Goal: Task Accomplishment & Management: Manage account settings

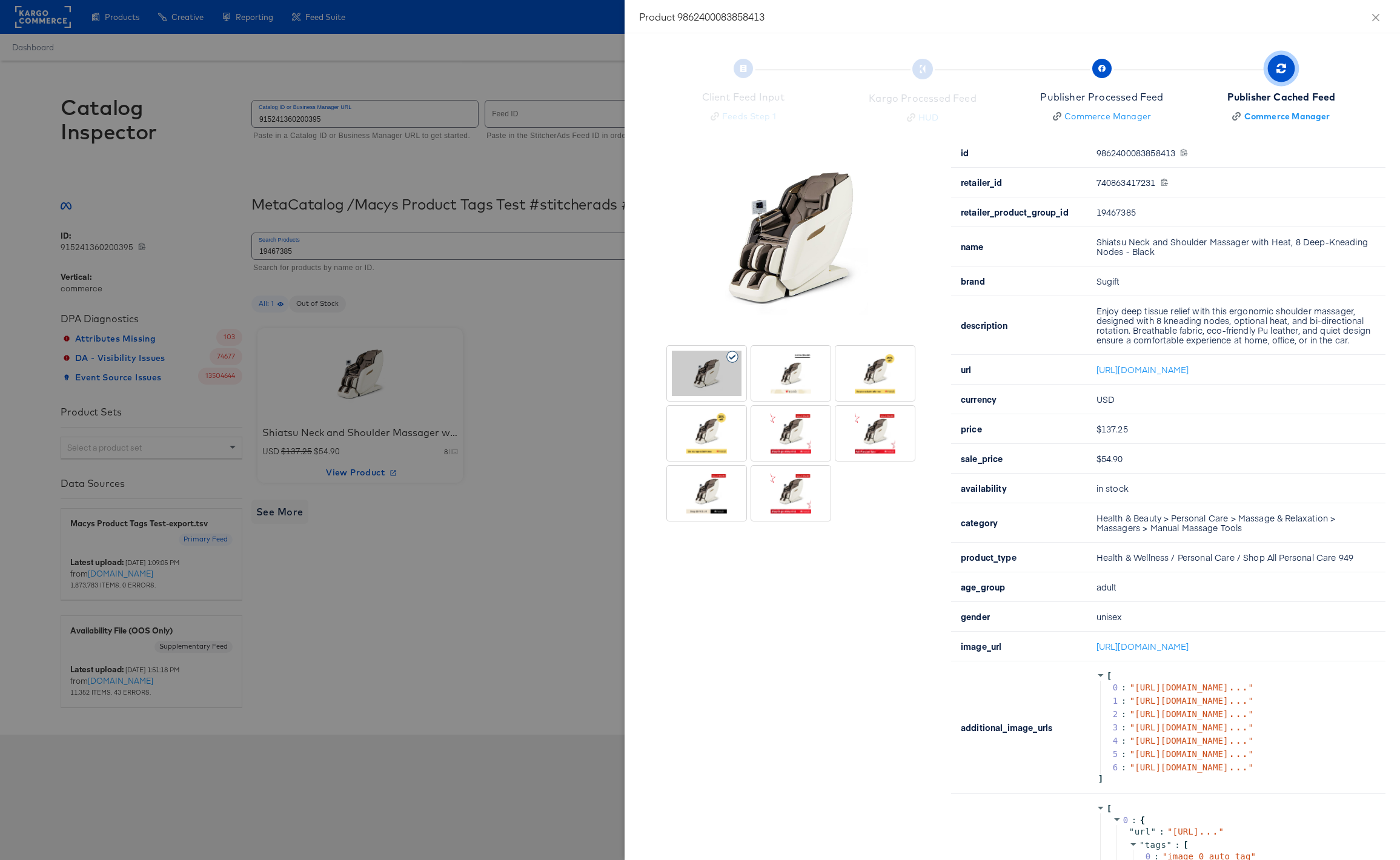
click at [479, 645] on div at bounding box center [700, 430] width 1400 height 860
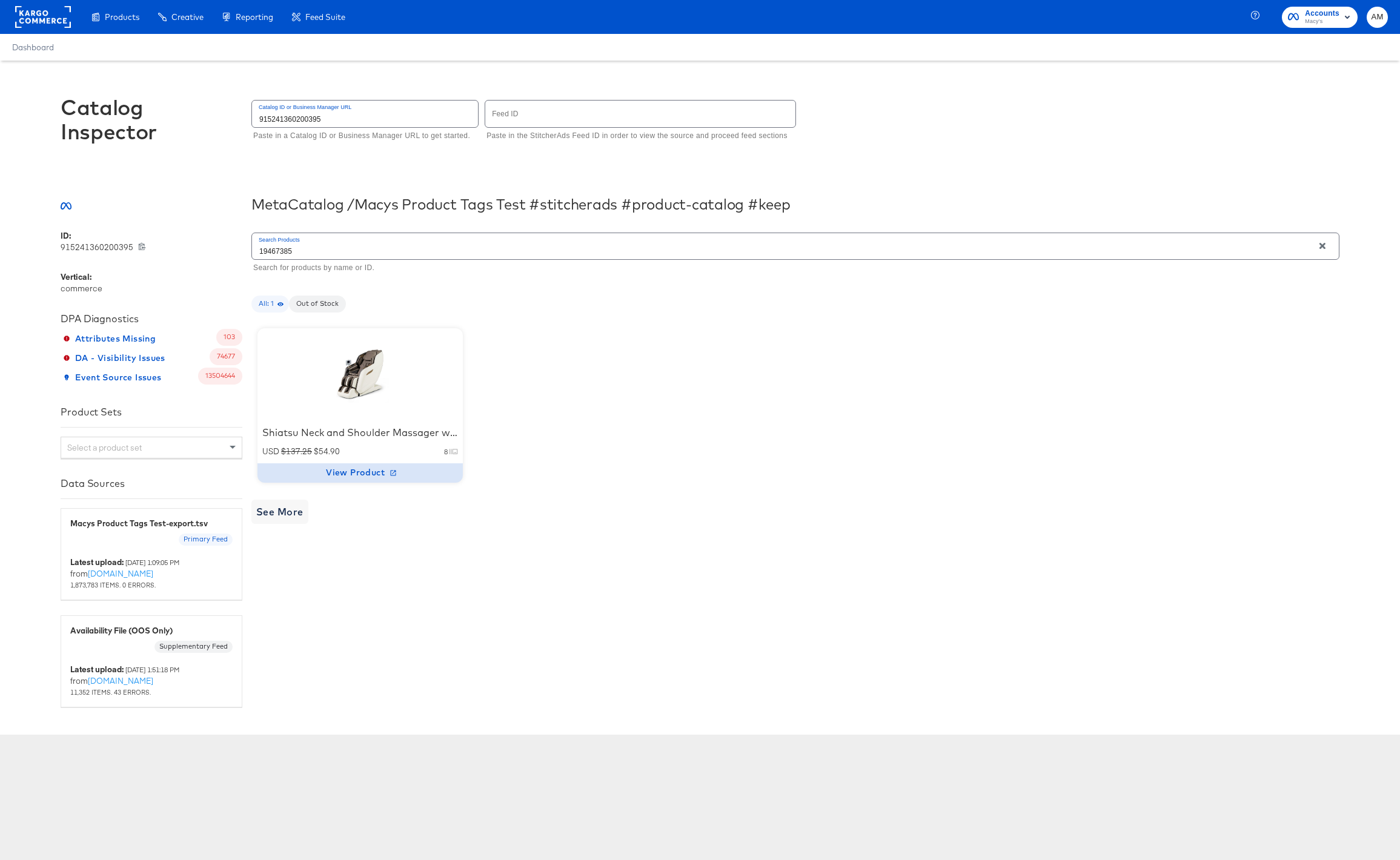
click at [357, 468] on span "View Product" at bounding box center [359, 472] width 196 height 15
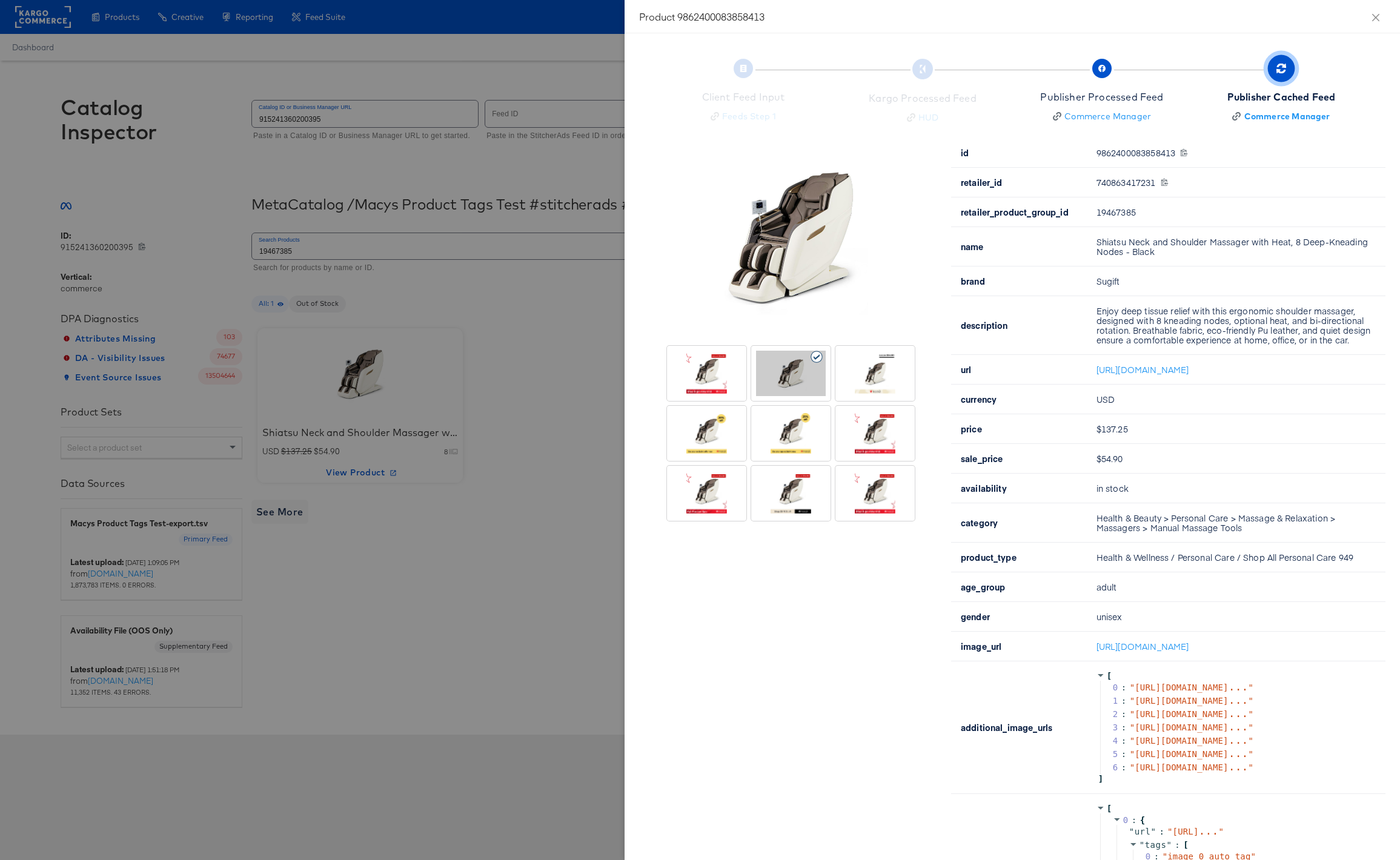
drag, startPoint x: 543, startPoint y: 311, endPoint x: 572, endPoint y: 297, distance: 32.2
click at [543, 311] on div at bounding box center [700, 430] width 1400 height 860
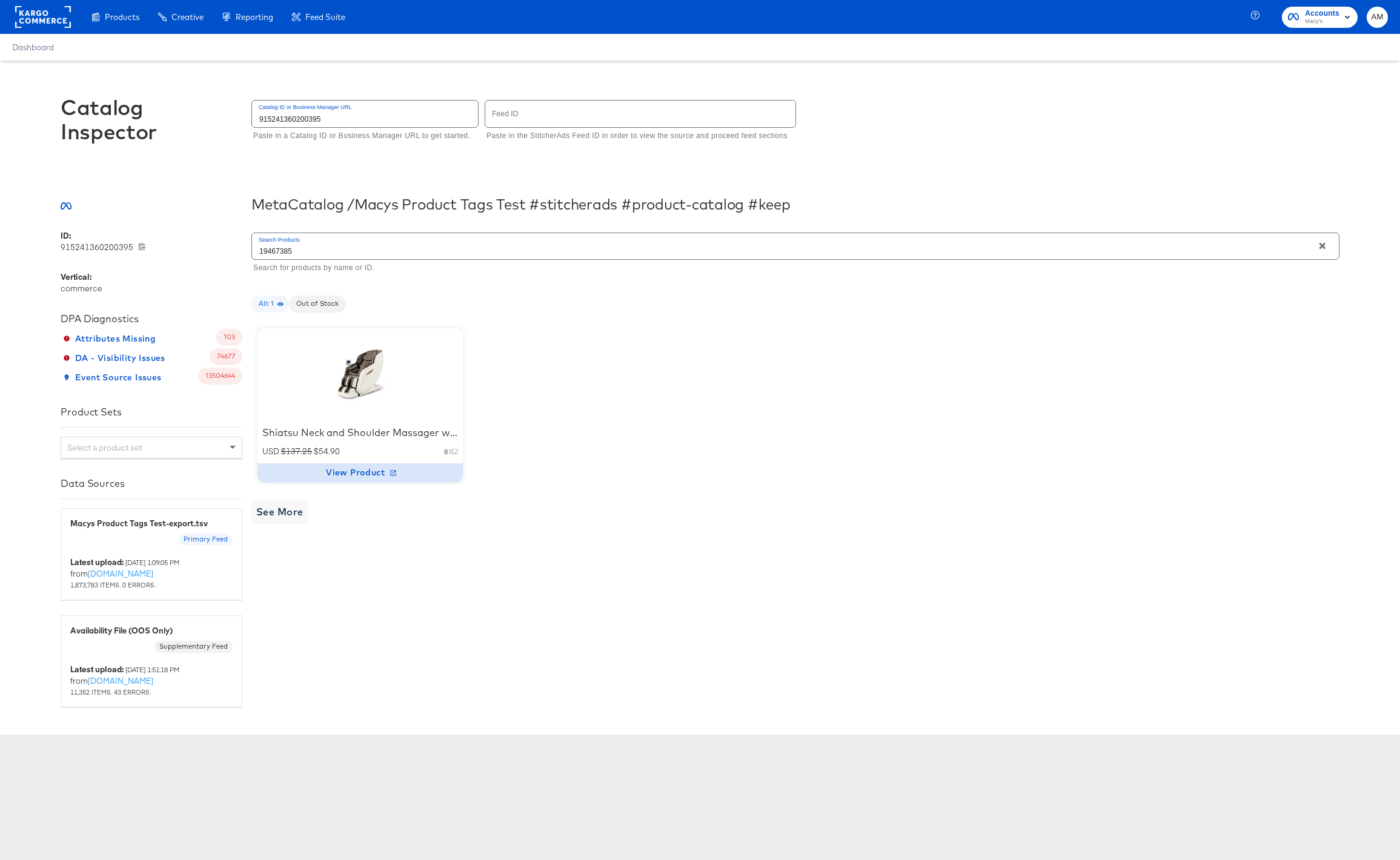
click at [340, 471] on span "View Product" at bounding box center [359, 472] width 196 height 15
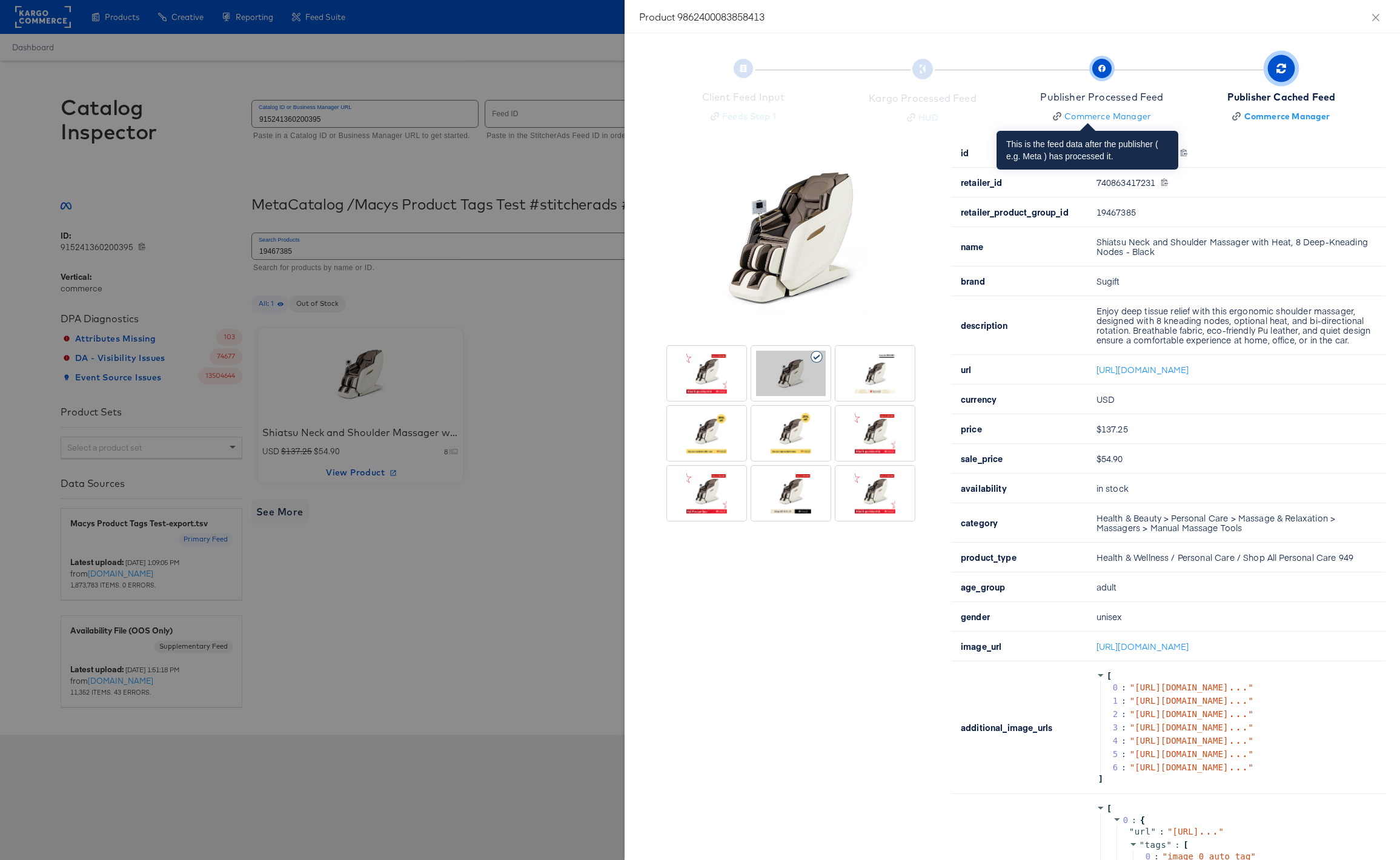
click at [1098, 66] on icon "button" at bounding box center [1102, 69] width 7 height 7
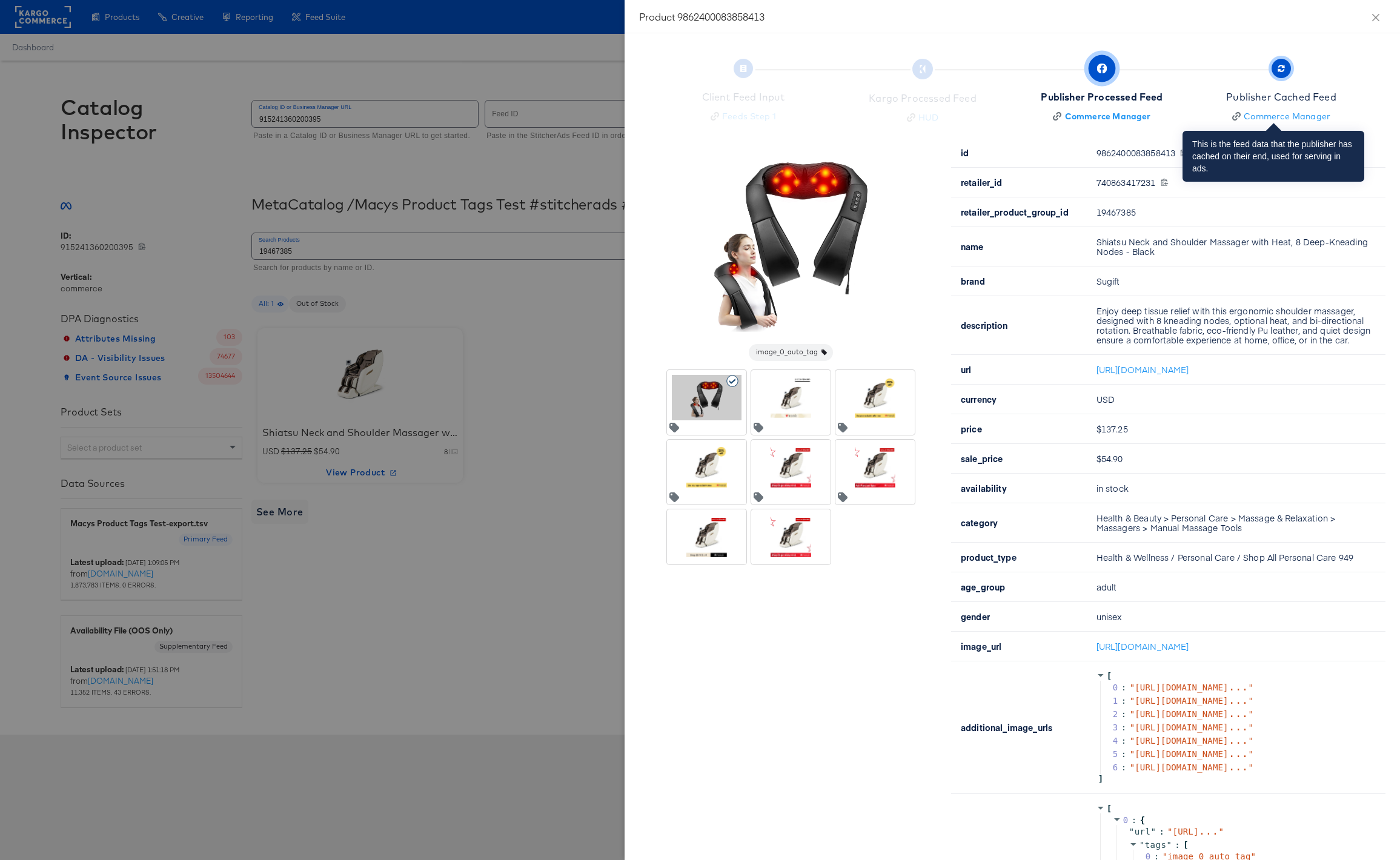
click at [1279, 67] on icon "button" at bounding box center [1281, 66] width 6 height 3
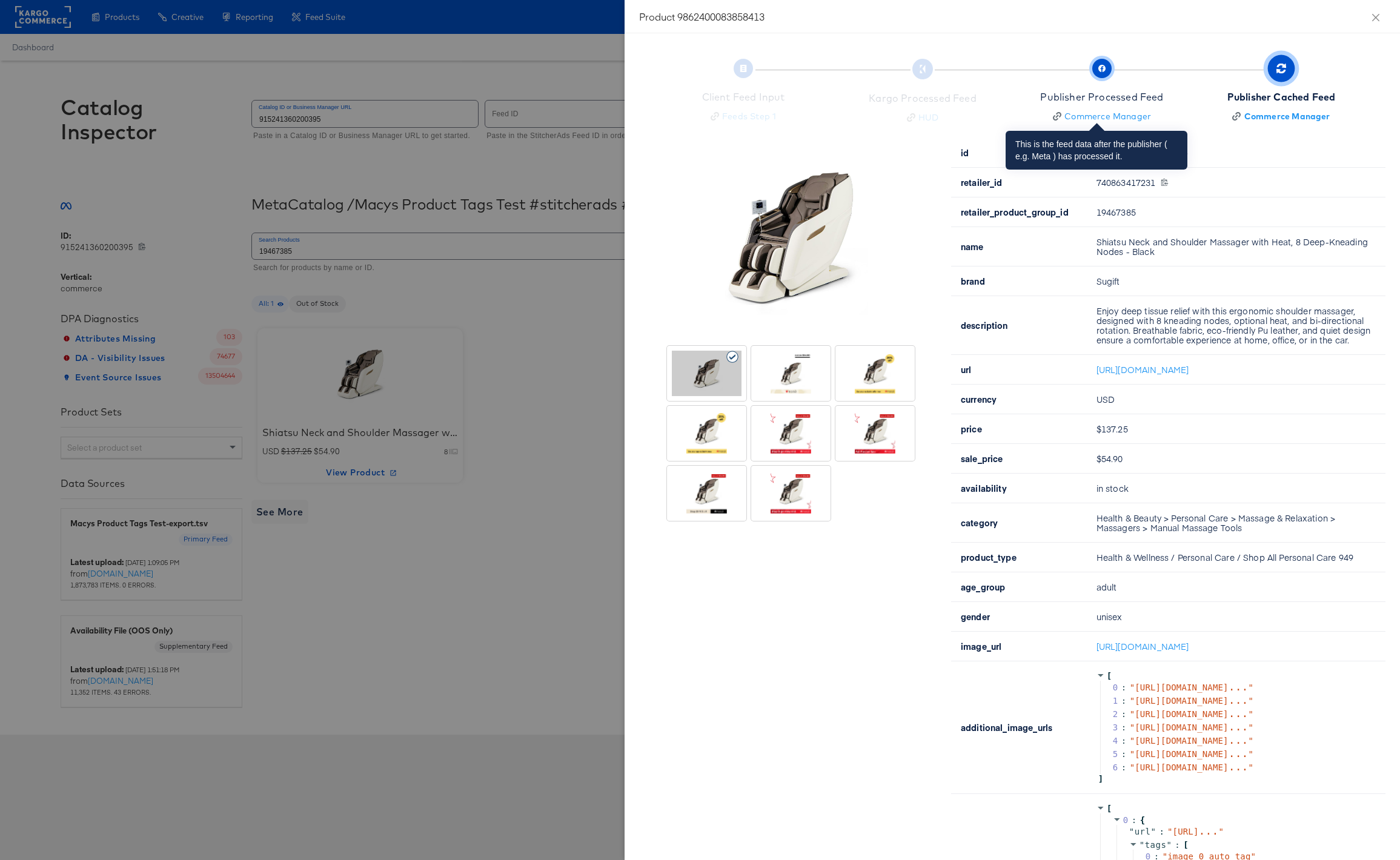
click at [1129, 99] on div "Publisher Processed Feed" at bounding box center [1102, 96] width 123 height 14
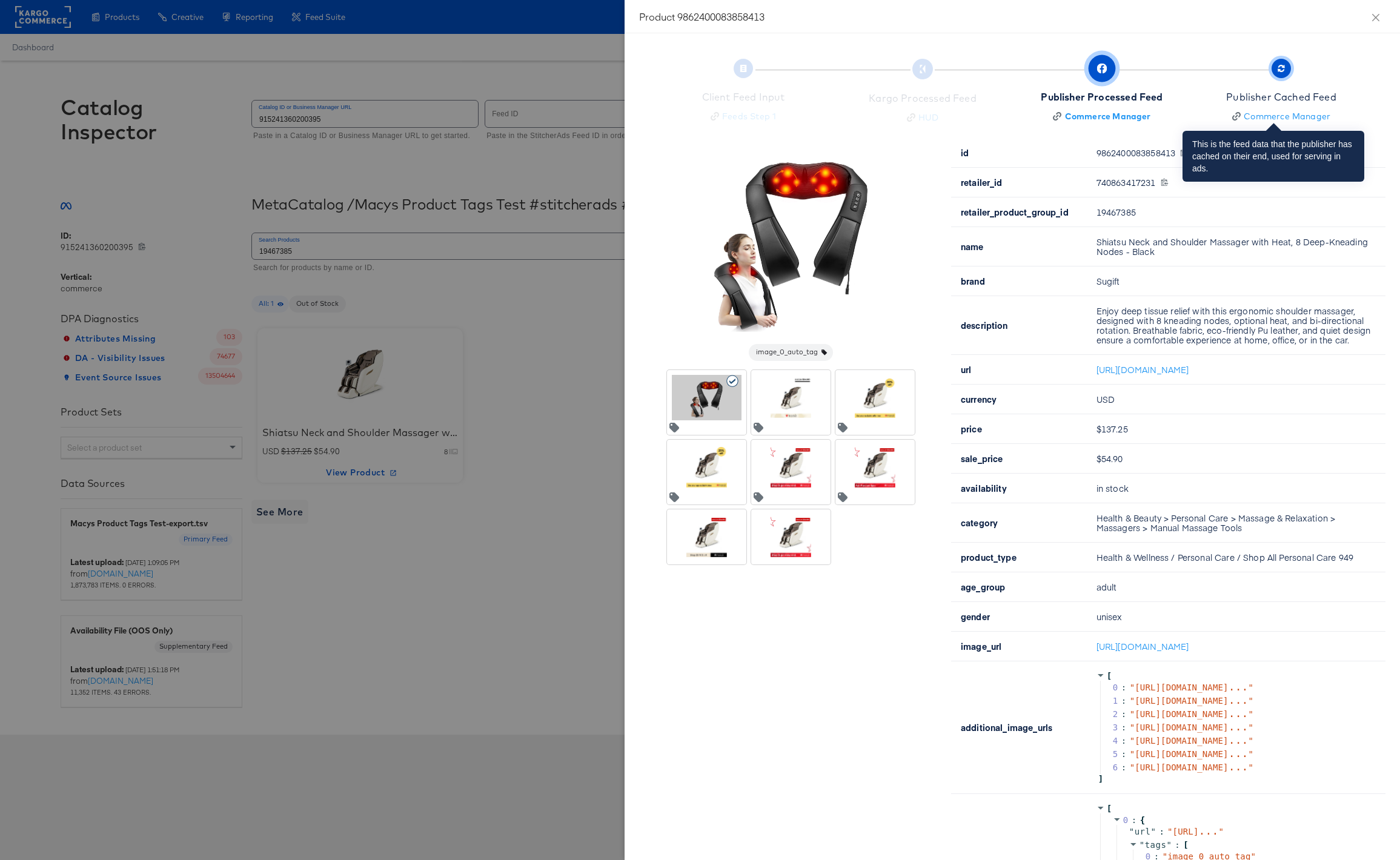
click at [1274, 96] on div "Publisher Cached Feed" at bounding box center [1281, 96] width 110 height 14
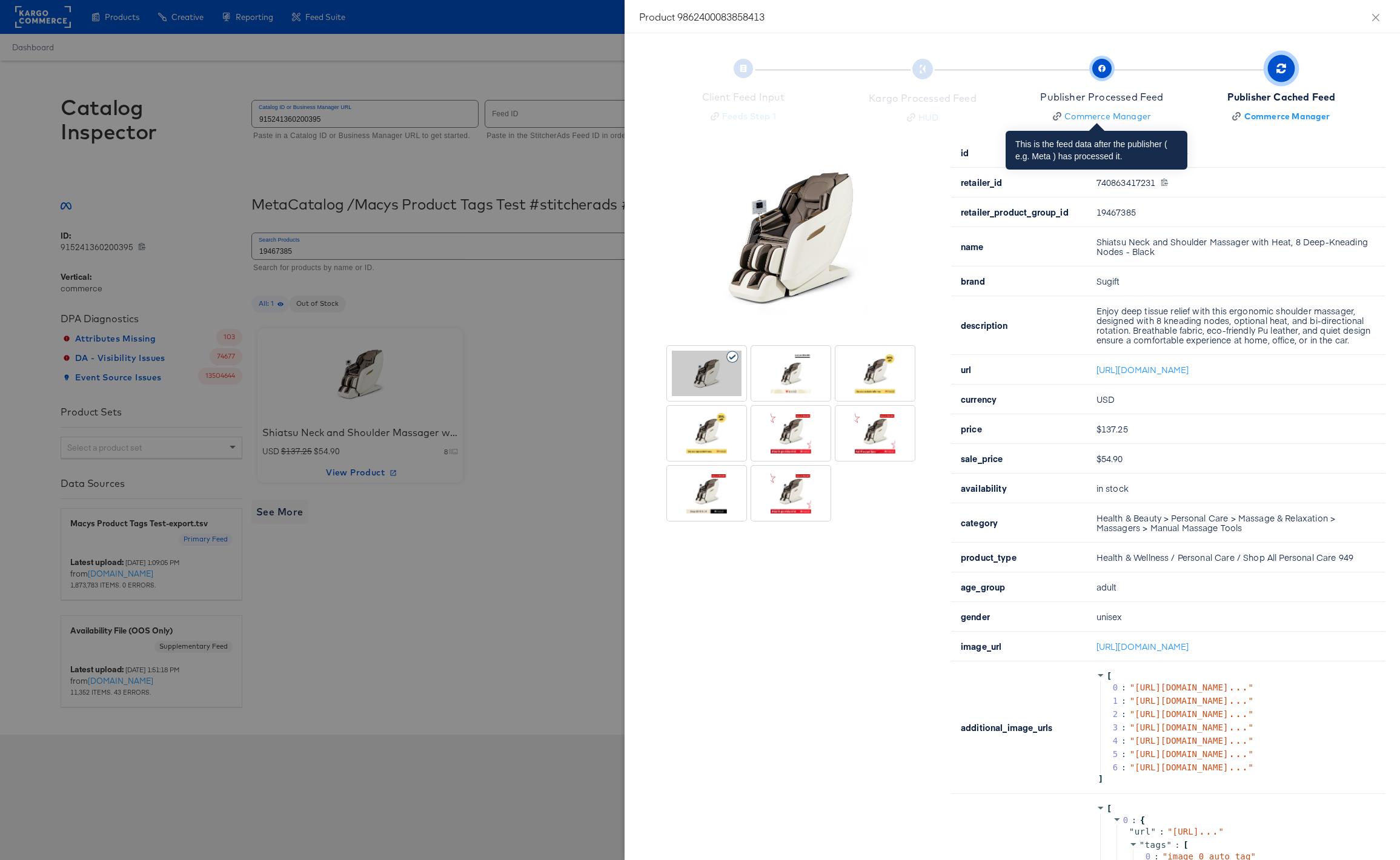
click at [1140, 98] on div "Publisher Processed Feed" at bounding box center [1102, 96] width 123 height 14
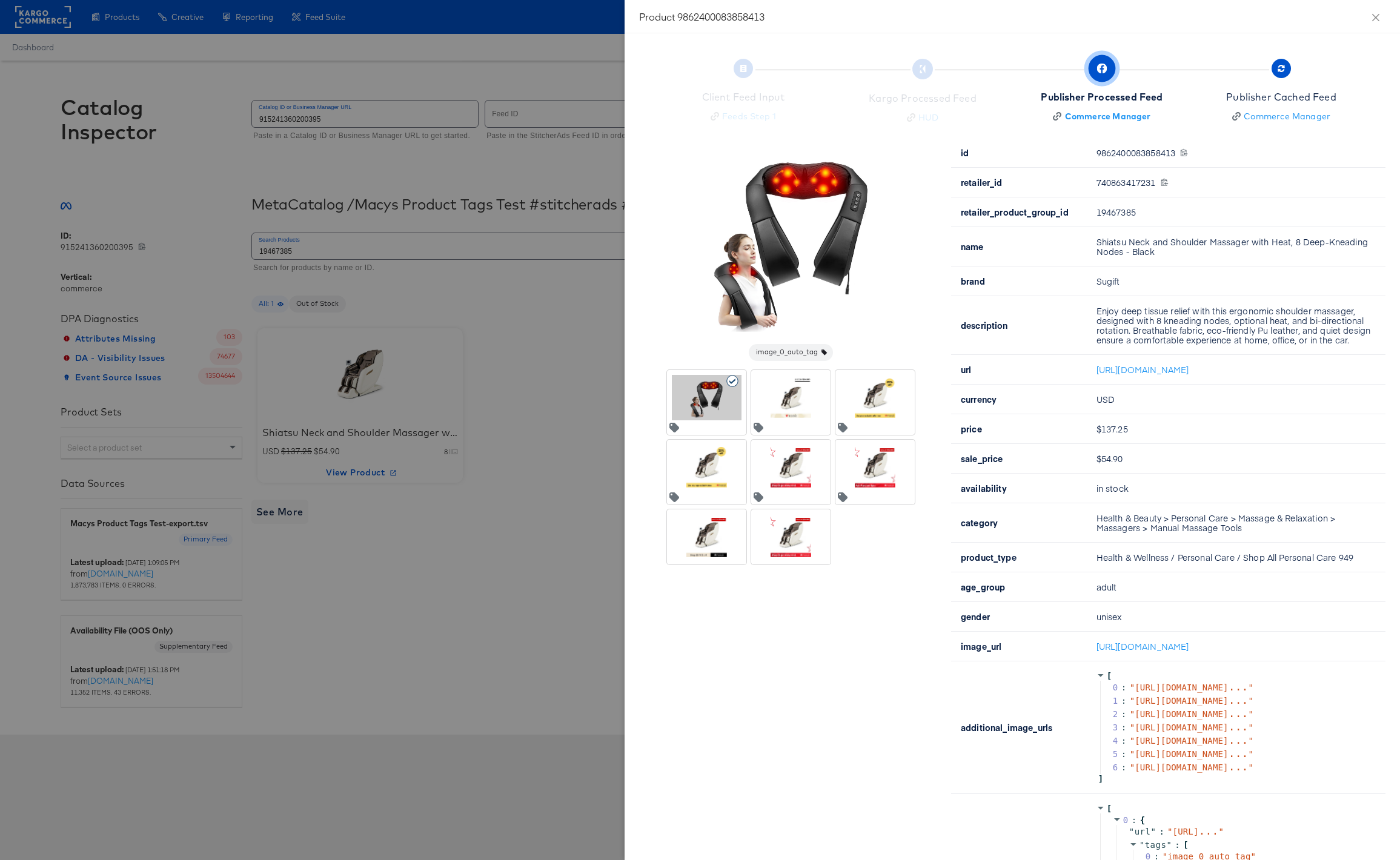
click at [1115, 184] on div "740863417231 740863417231" at bounding box center [1234, 182] width 275 height 10
copy div "740863417231"
click at [521, 418] on div at bounding box center [700, 430] width 1400 height 860
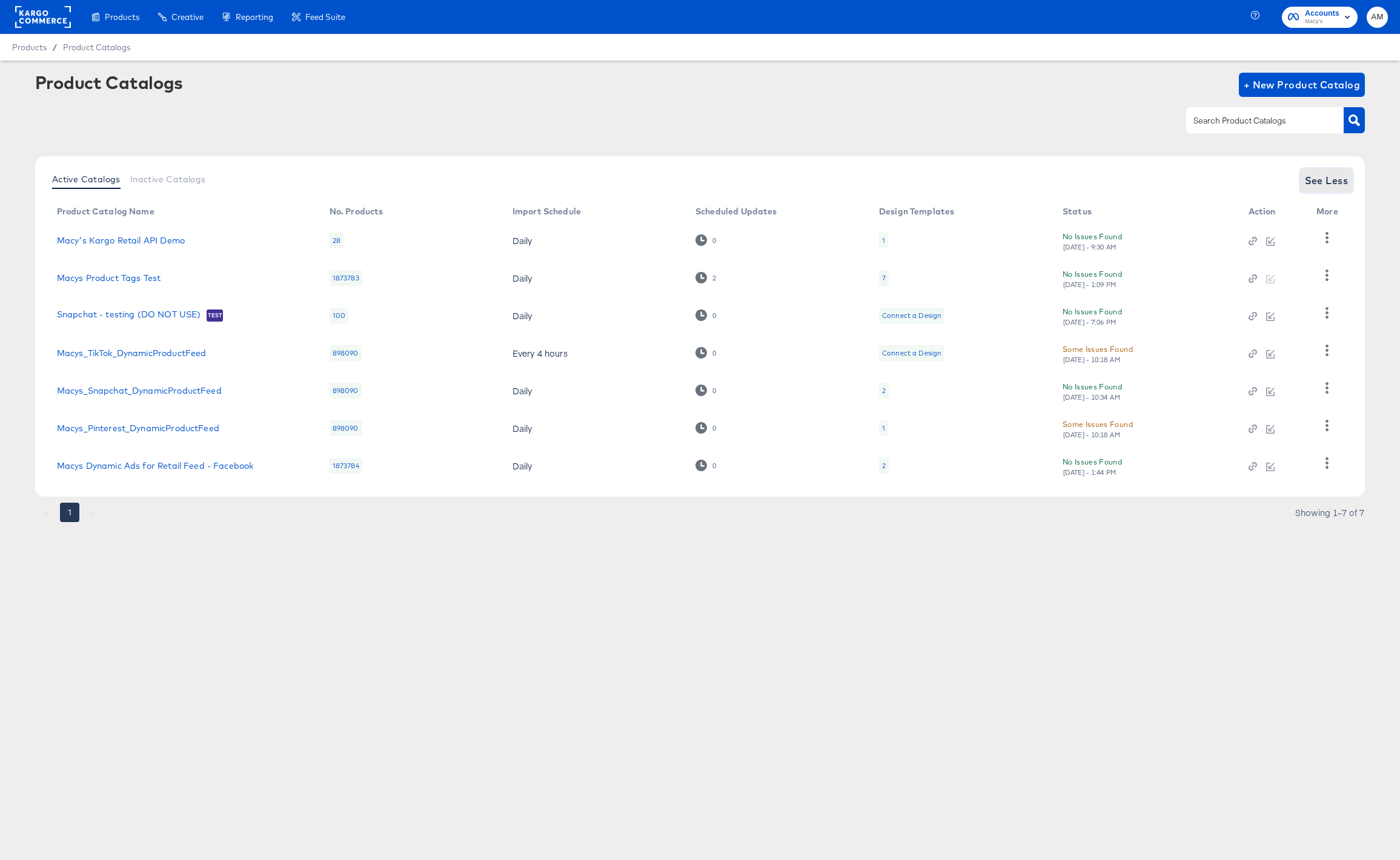
click at [1320, 179] on span "See Less" at bounding box center [1326, 180] width 43 height 17
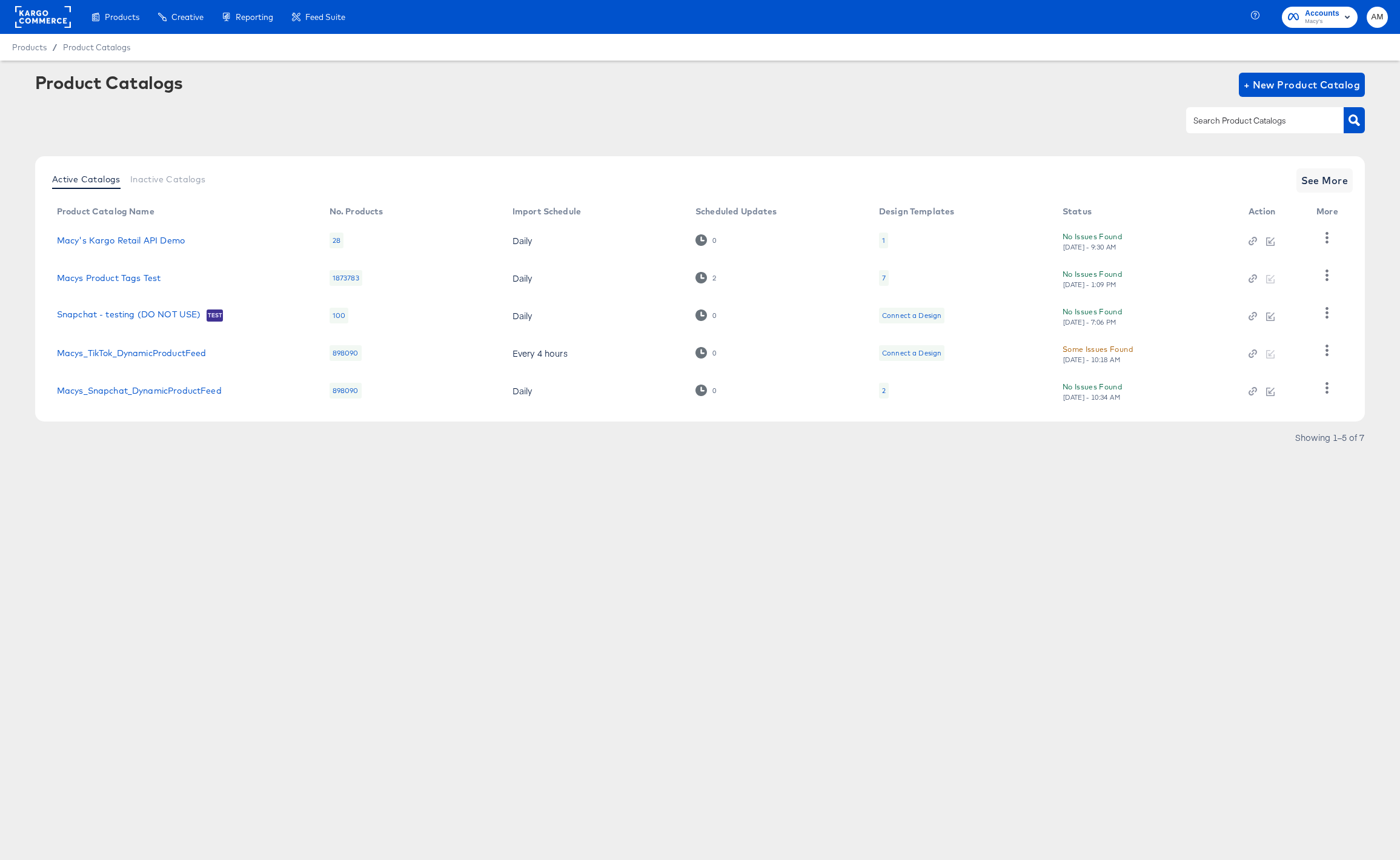
click at [1326, 163] on div "Active Catalogs Inactive Catalogs See More Product Catalog Name No. Products Im…" at bounding box center [700, 289] width 1330 height 266
click at [1321, 180] on span "See More" at bounding box center [1325, 180] width 47 height 17
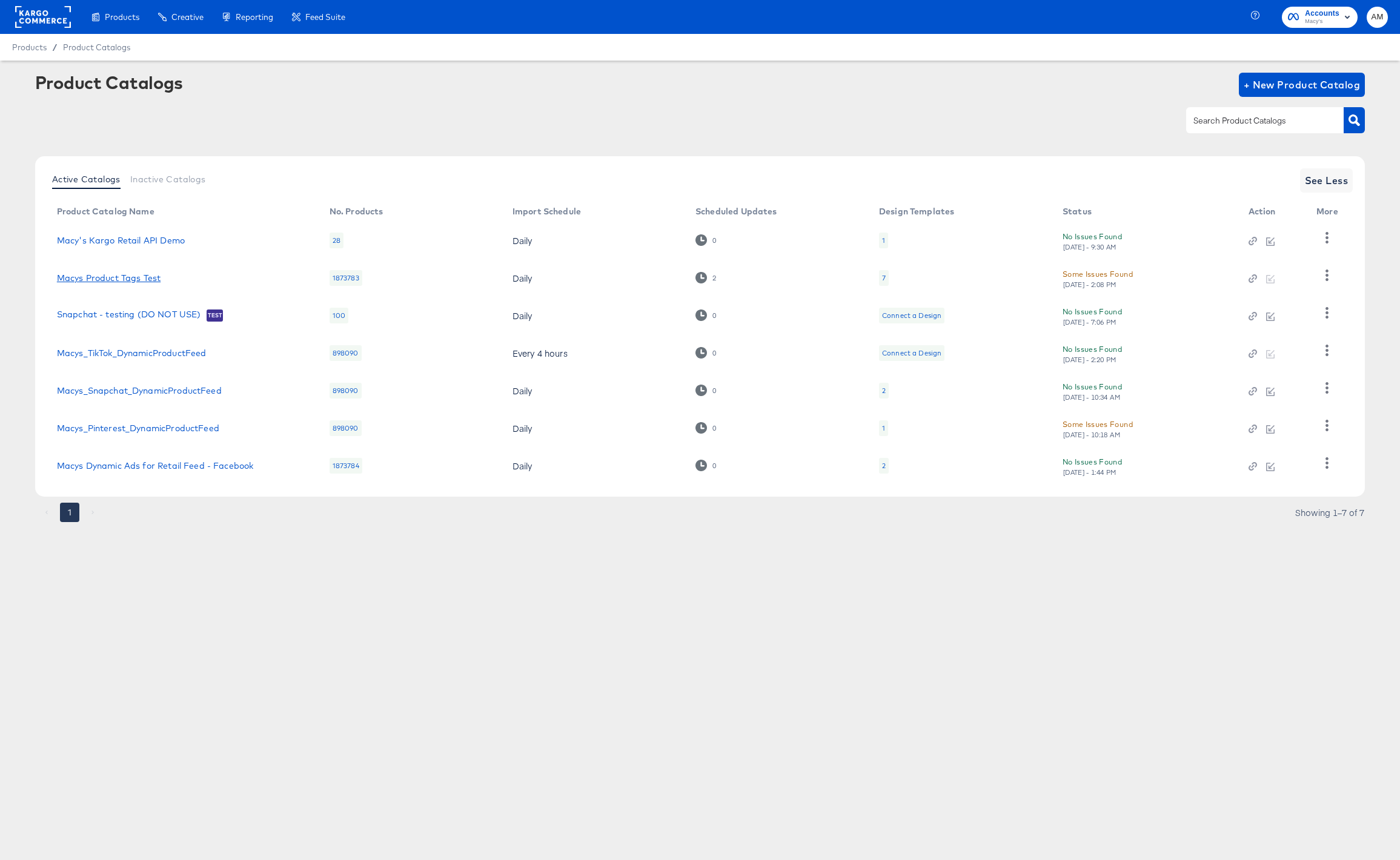
click at [100, 277] on link "Macys Product Tags Test" at bounding box center [108, 277] width 104 height 10
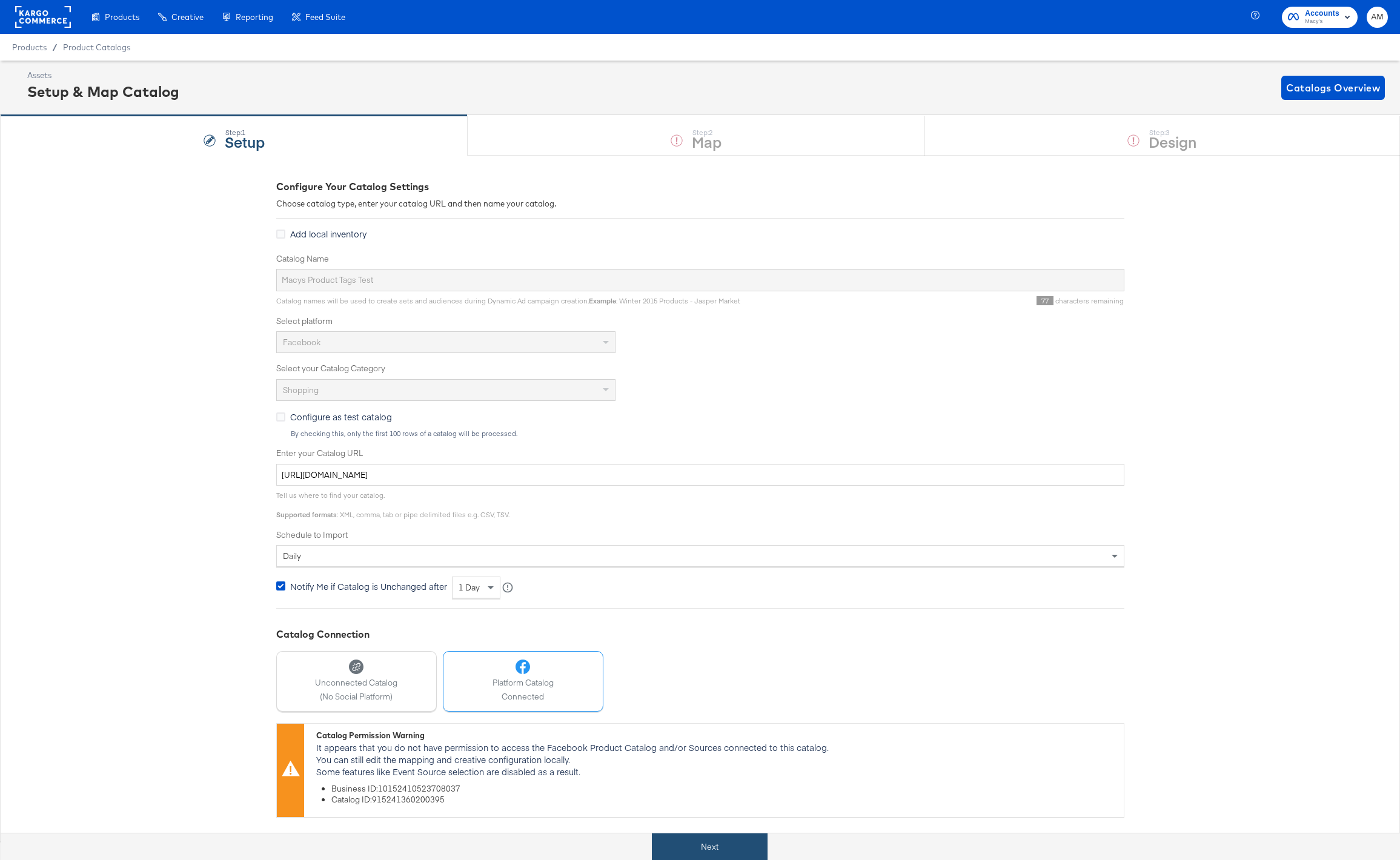
click at [712, 849] on button "Next" at bounding box center [710, 847] width 116 height 28
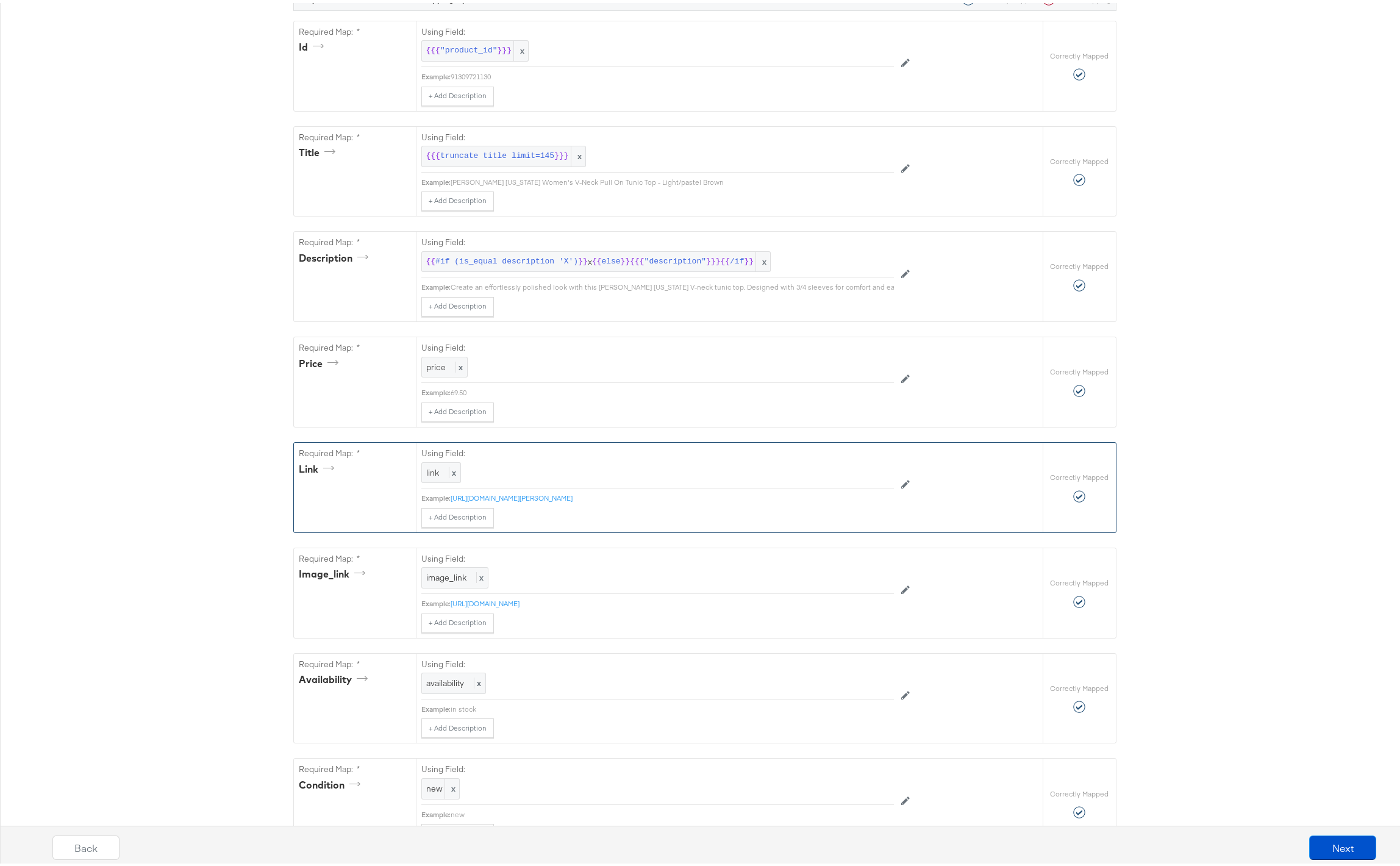
scroll to position [308, 0]
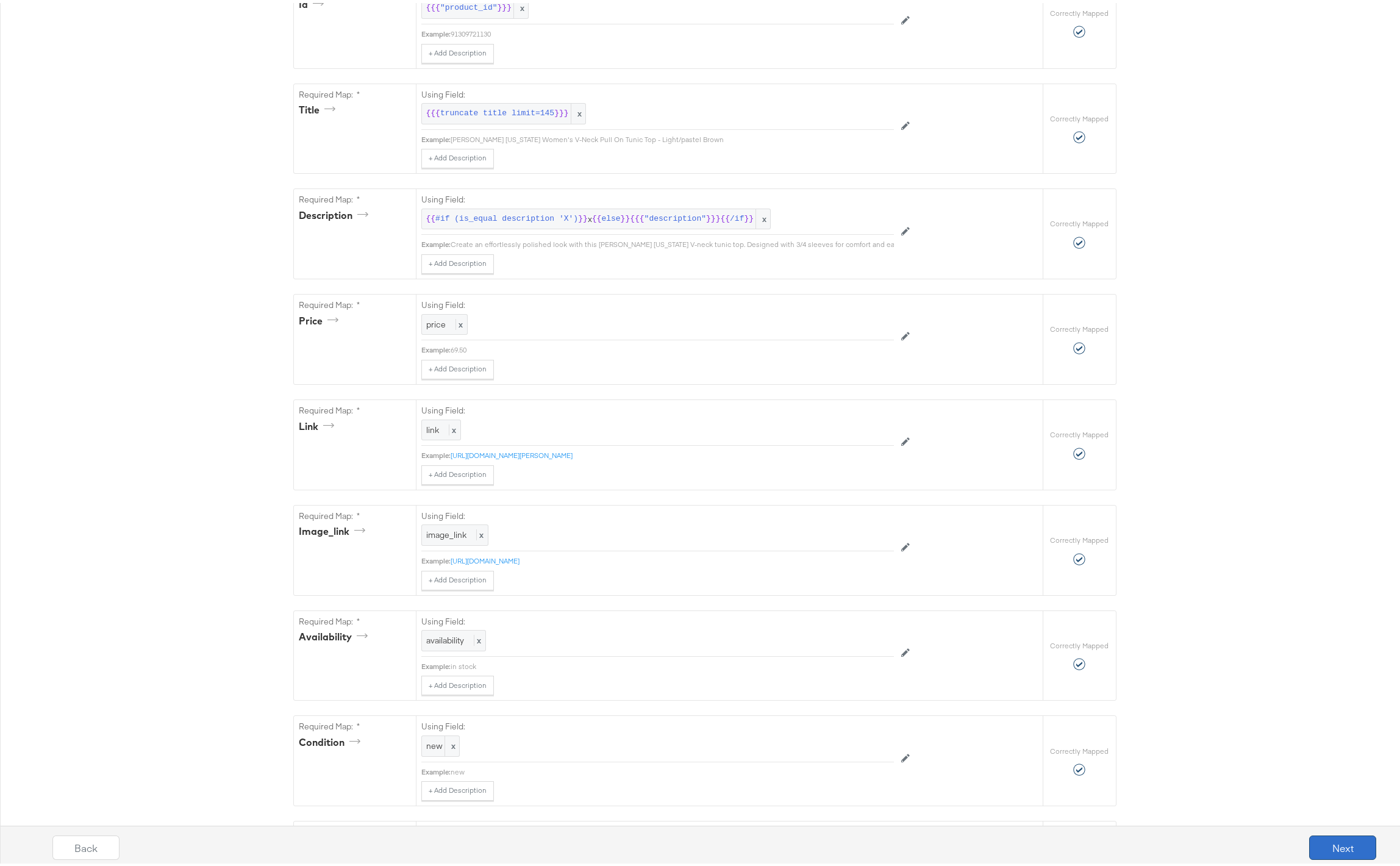
click at [1313, 842] on button "Next" at bounding box center [1343, 845] width 68 height 24
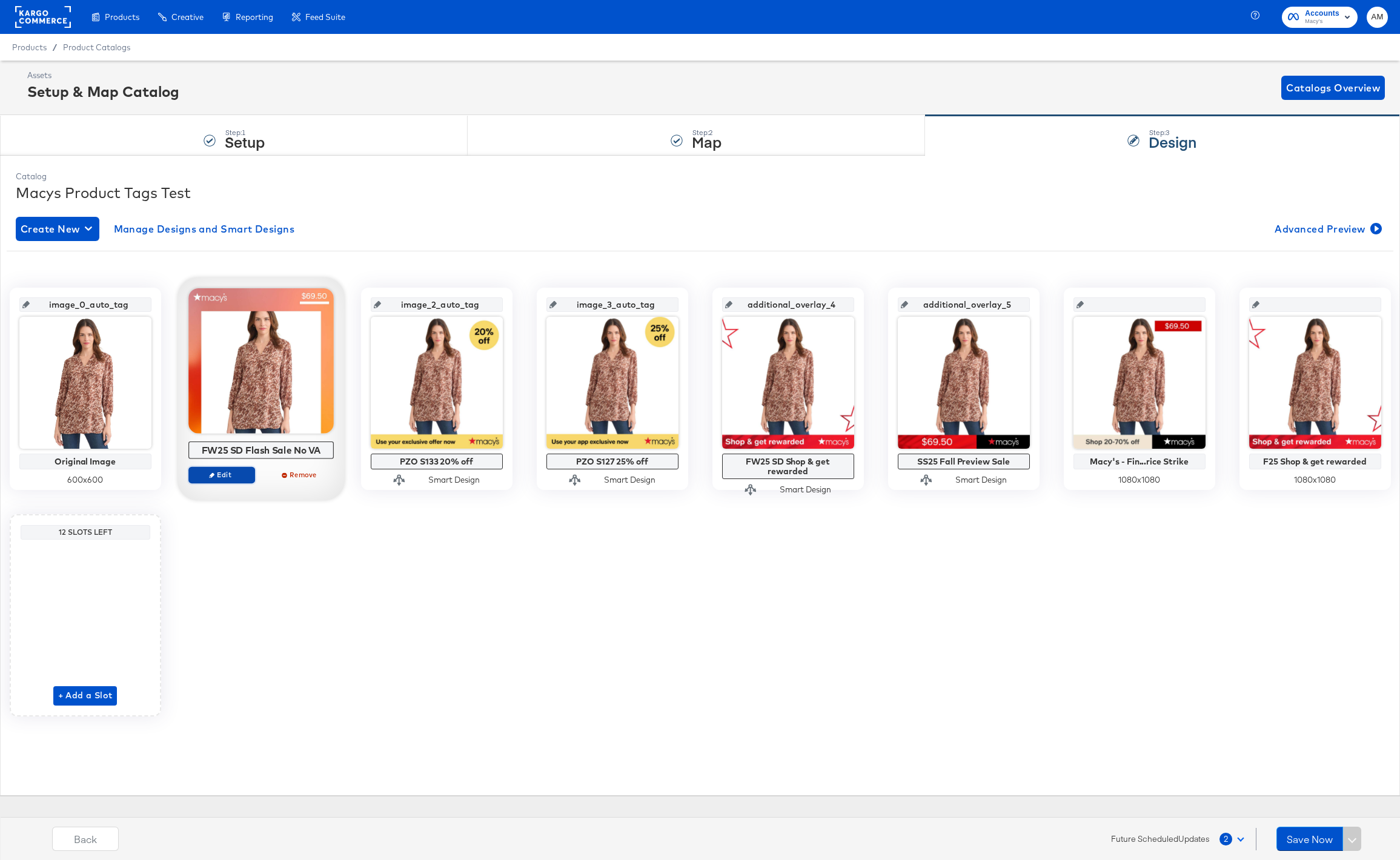
click at [232, 473] on span "Edit" at bounding box center [221, 474] width 56 height 9
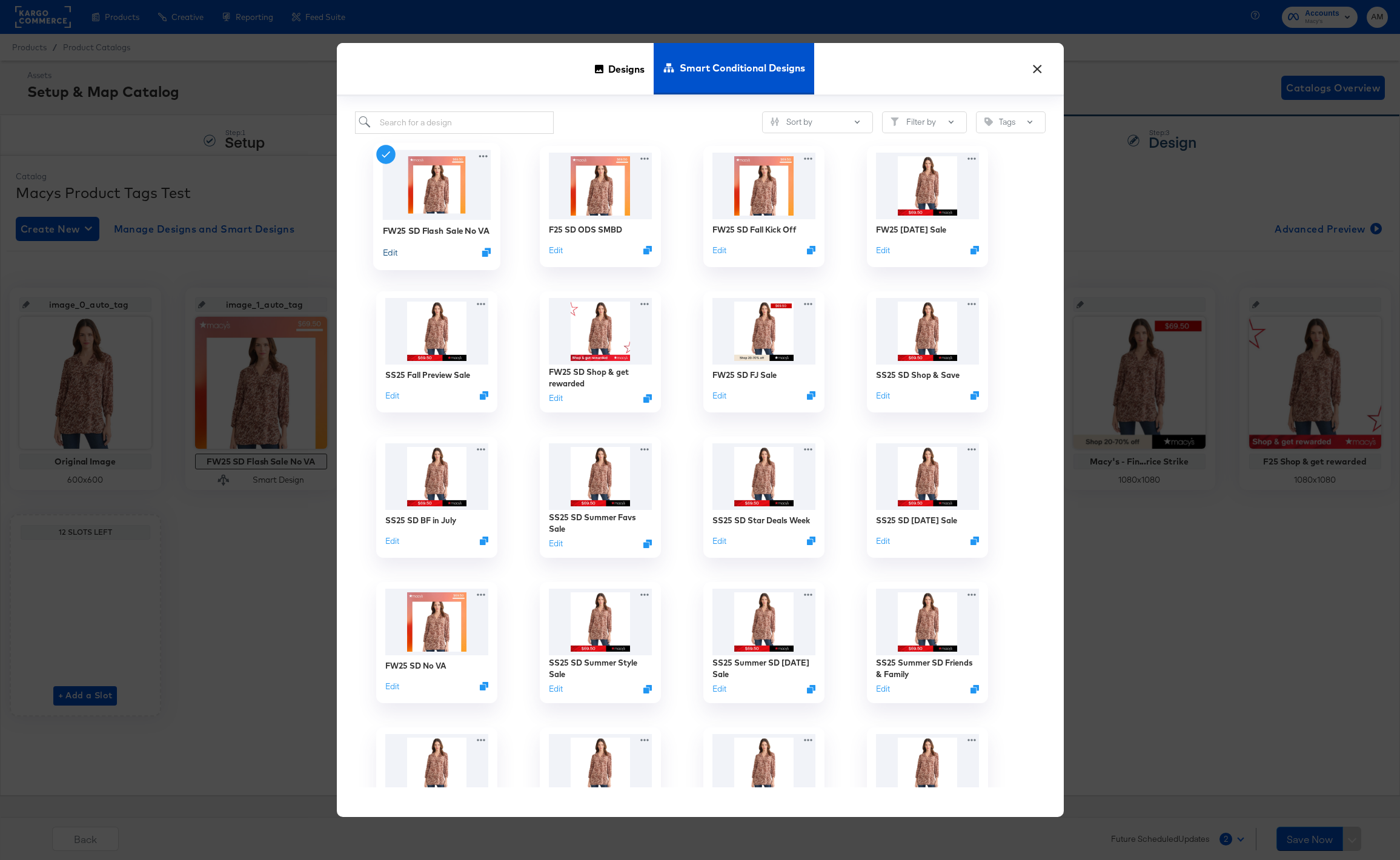
click at [388, 254] on button "Edit" at bounding box center [390, 252] width 15 height 12
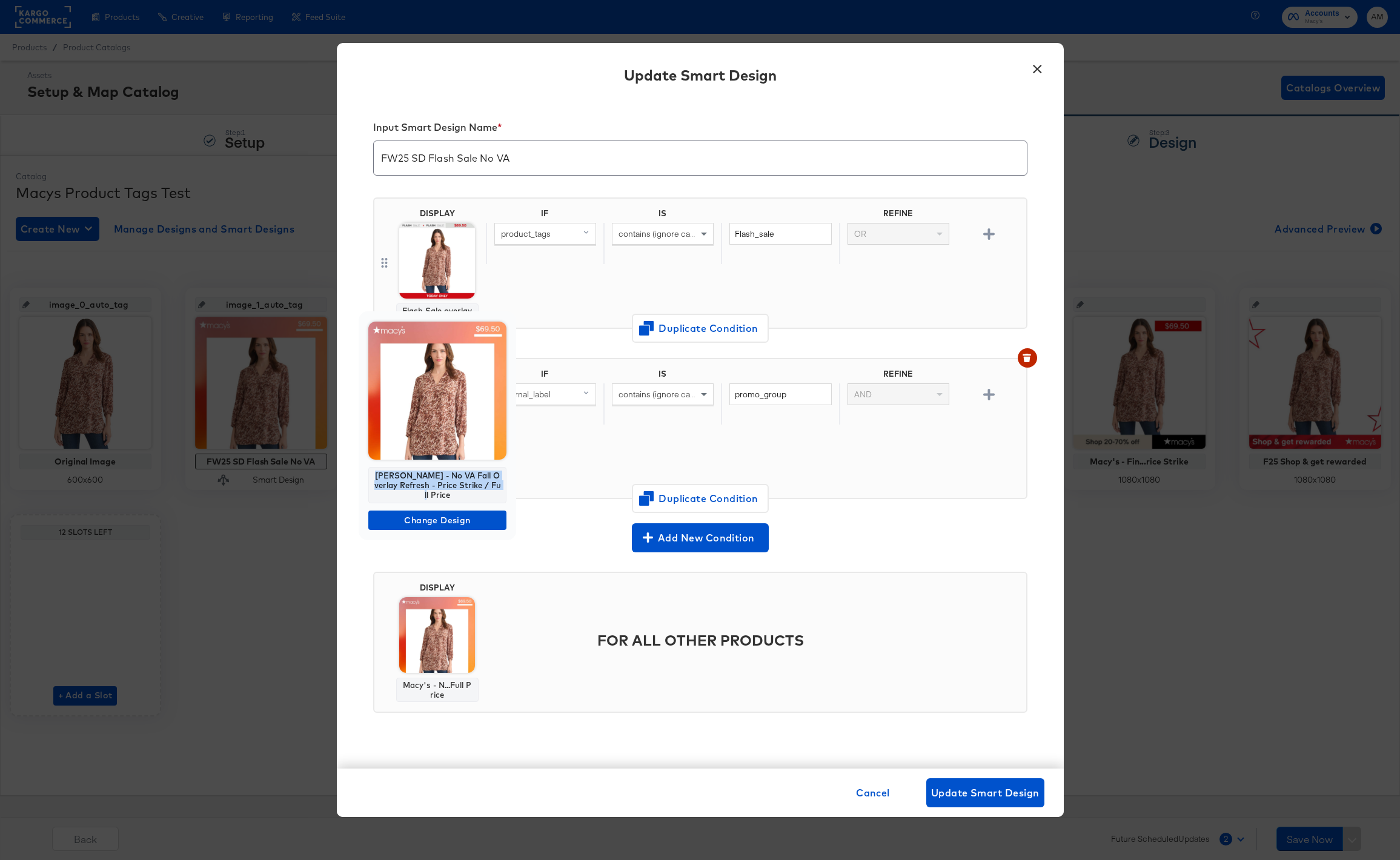
drag, startPoint x: 493, startPoint y: 484, endPoint x: 371, endPoint y: 465, distance: 123.5
click at [371, 465] on div "Macy's - No VA Fall Overlay Refresh - Price Strike / Full Price Change Design" at bounding box center [437, 425] width 157 height 229
copy div "Macy's - No VA Fall Overlay Refresh - Price Strike / Full Price"
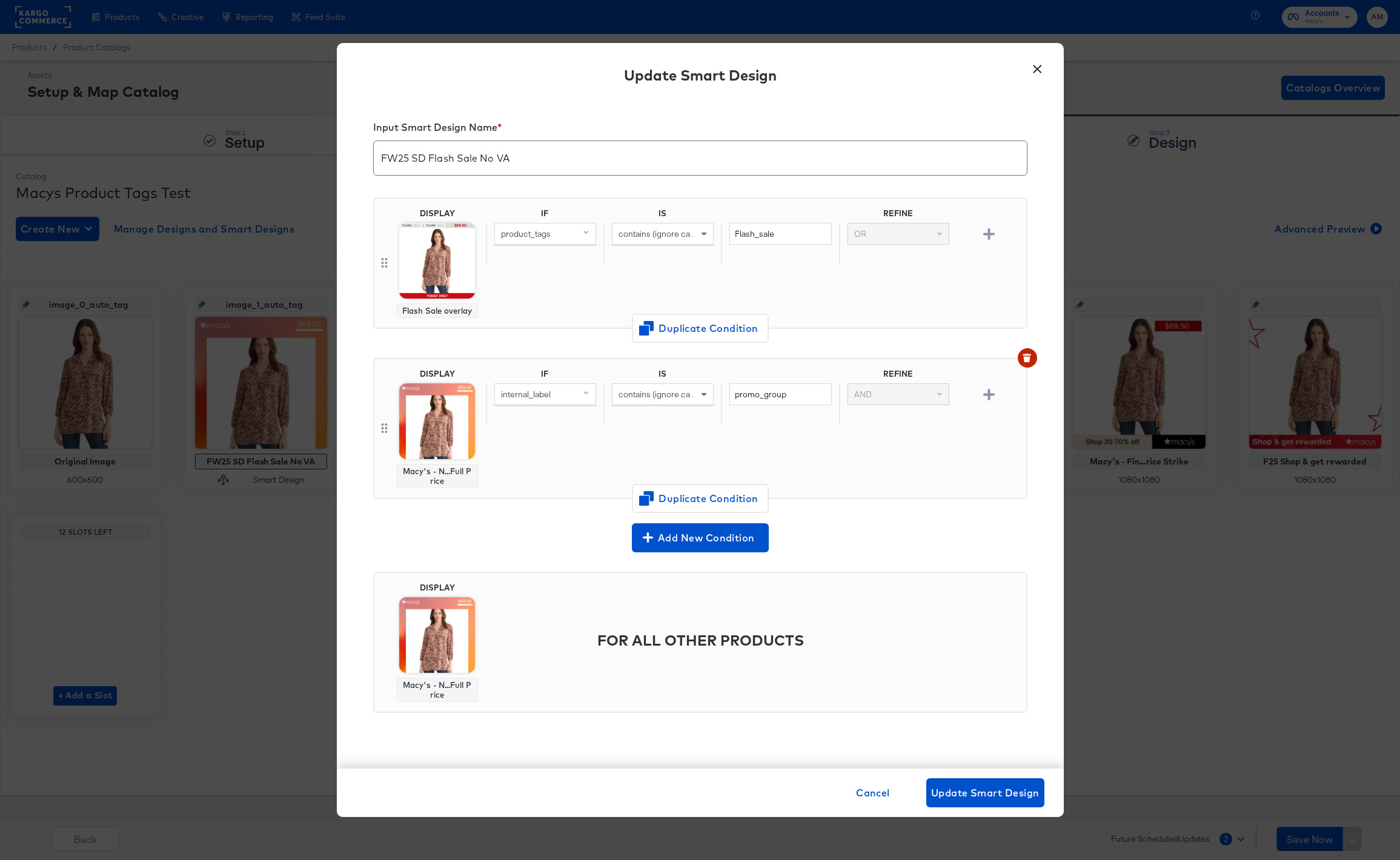
click at [1035, 69] on button "×" at bounding box center [1038, 66] width 22 height 22
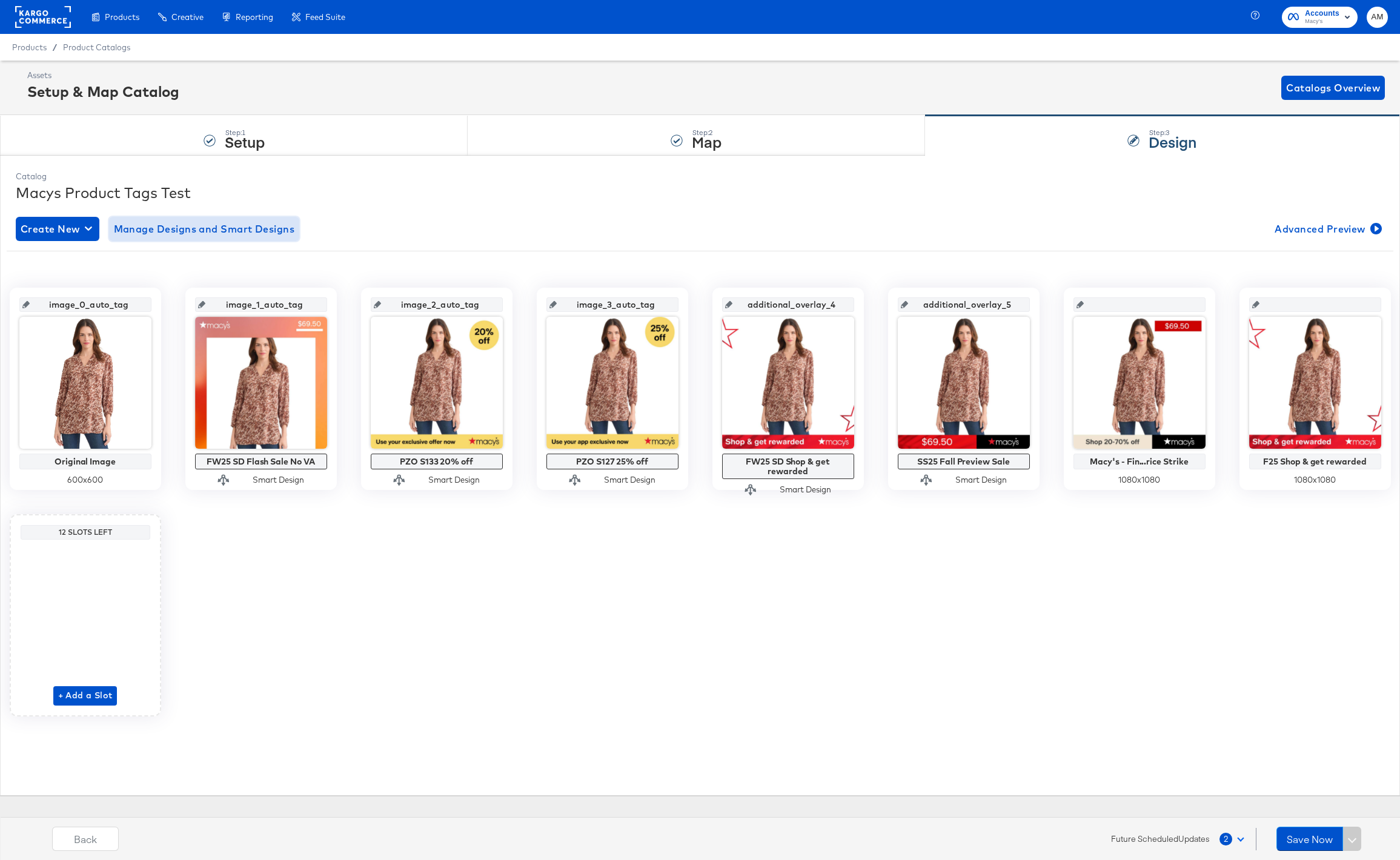
click at [230, 226] on span "Manage Designs and Smart Designs" at bounding box center [204, 229] width 181 height 17
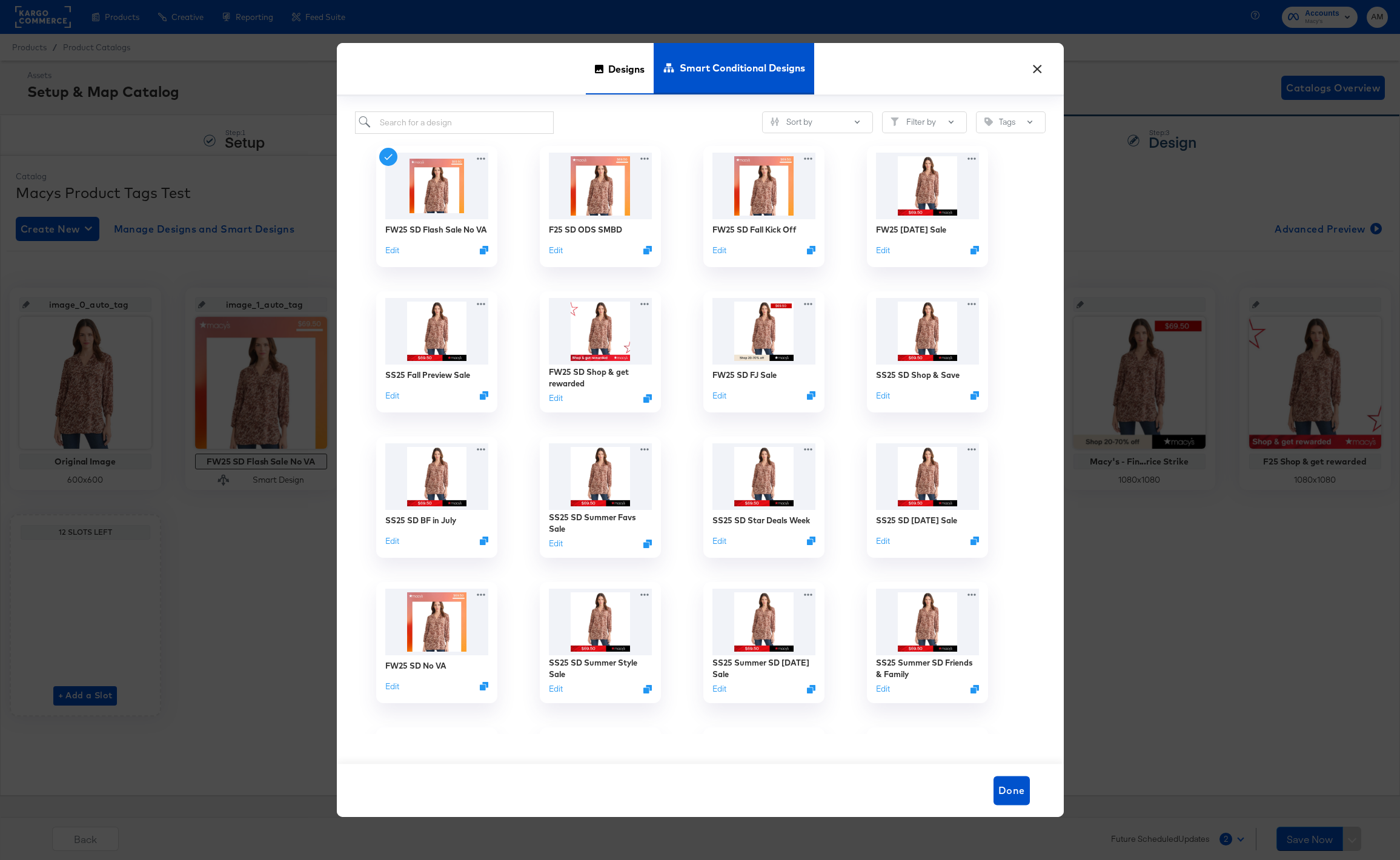
click at [623, 74] on span "Designs" at bounding box center [627, 69] width 37 height 53
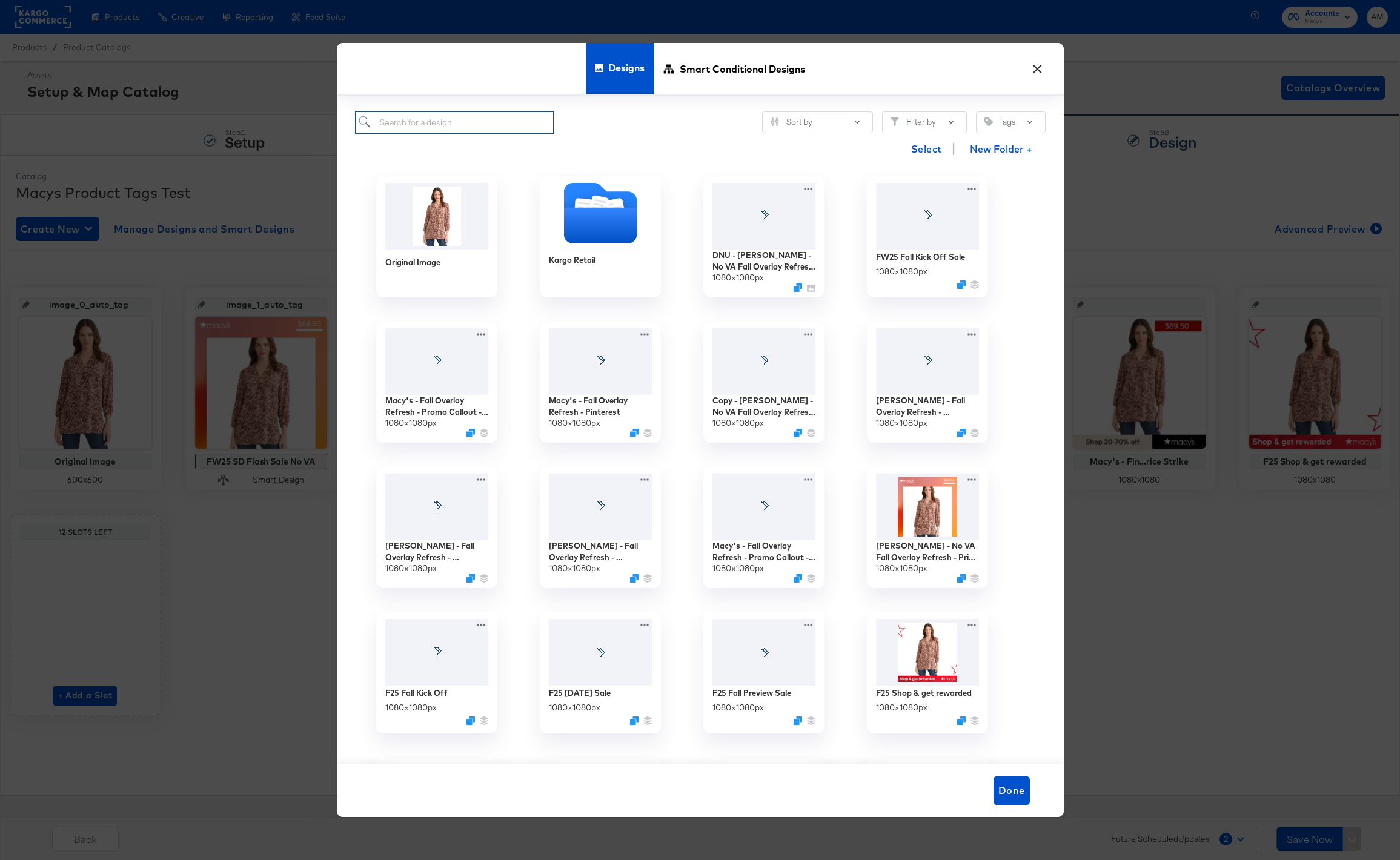
click at [434, 127] on input "search" at bounding box center [454, 122] width 199 height 22
paste input "Macy's - No VA Fall Overlay Refresh - Price Strike / Full Price"
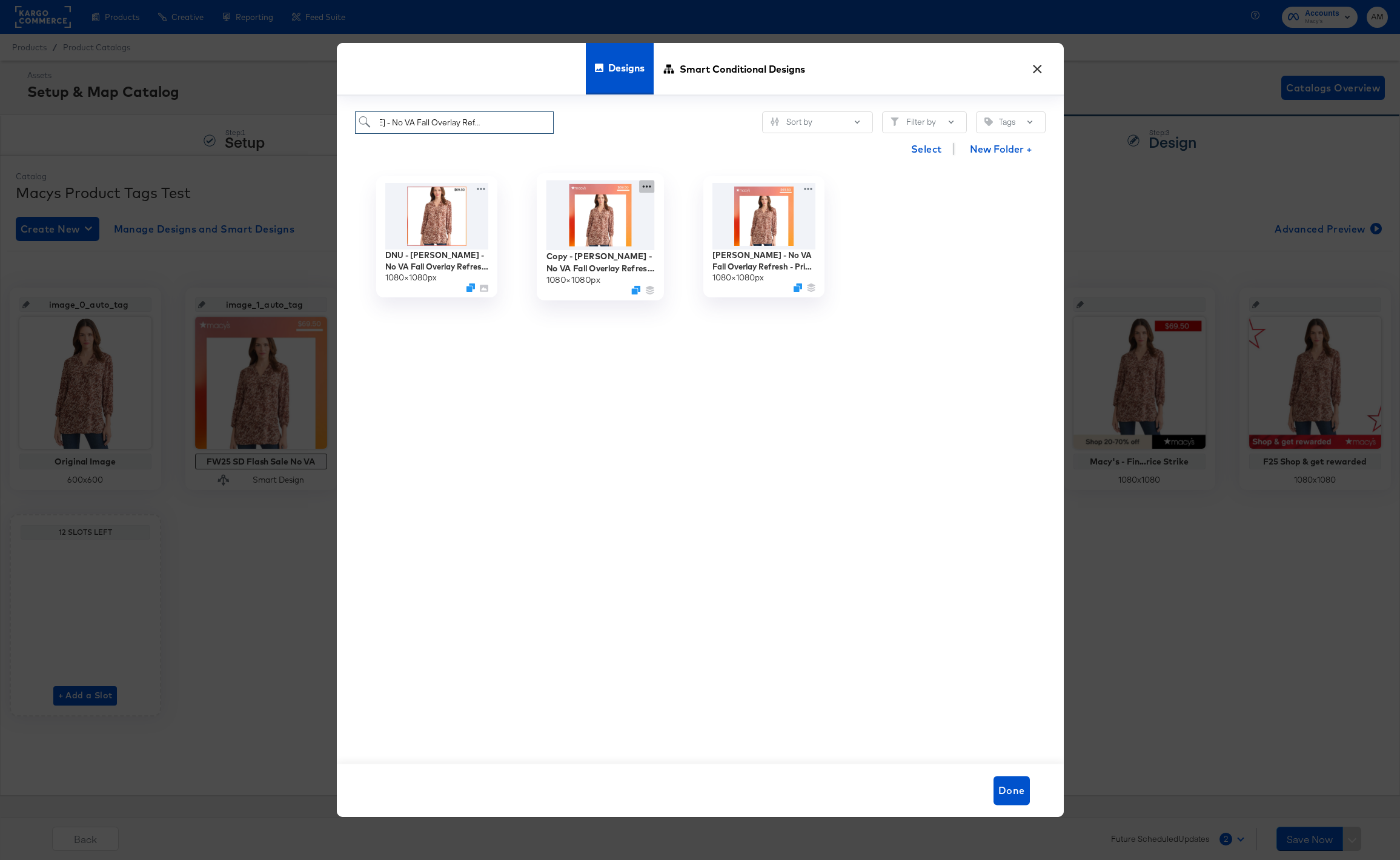
click at [645, 186] on icon at bounding box center [646, 187] width 15 height 13
type input "Macy's - No VA Fall Overlay Refresh - Price Strike / Full Price"
click at [703, 258] on div "Edit Design Edit Design" at bounding box center [703, 258] width 0 height 0
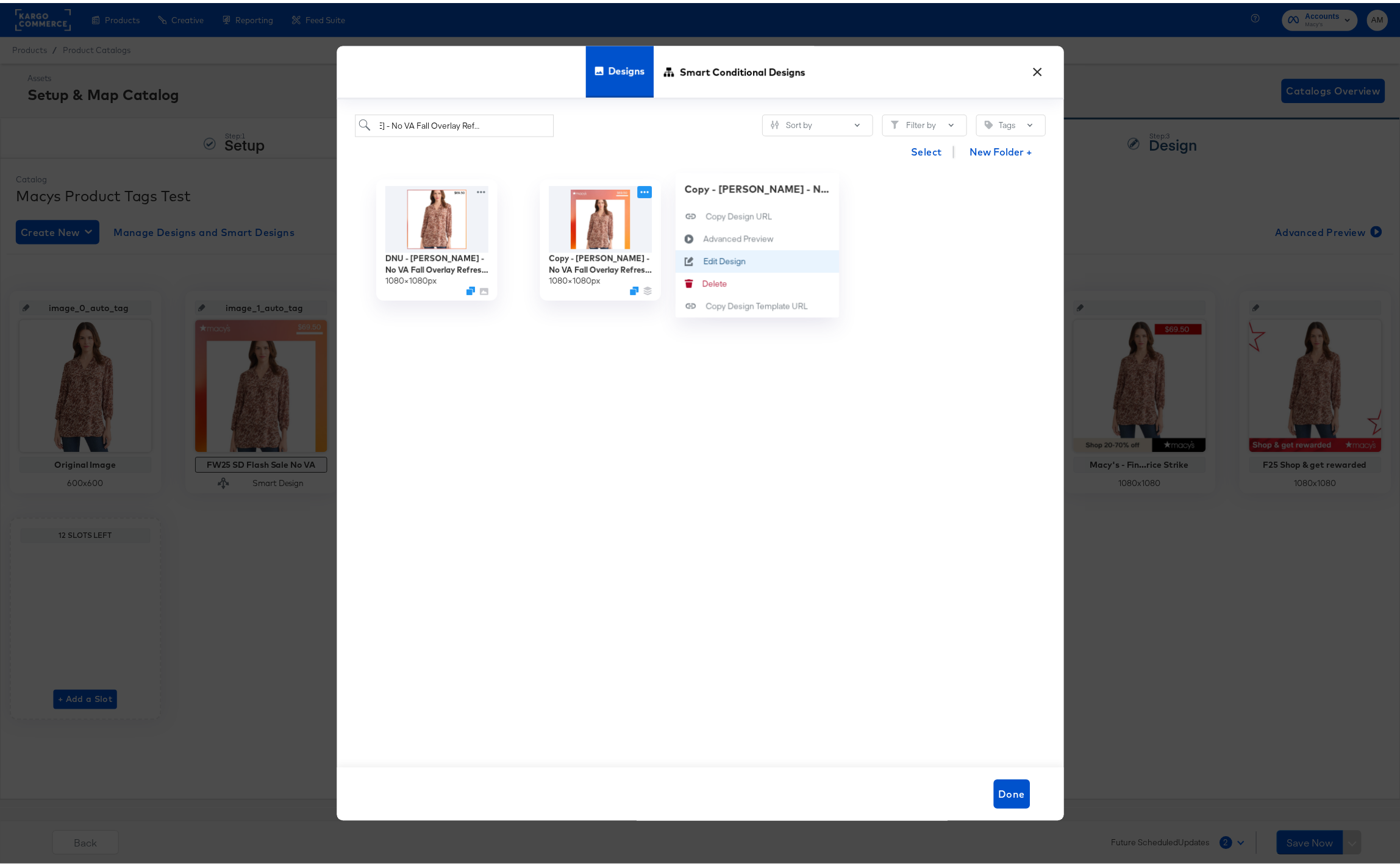
scroll to position [0, 0]
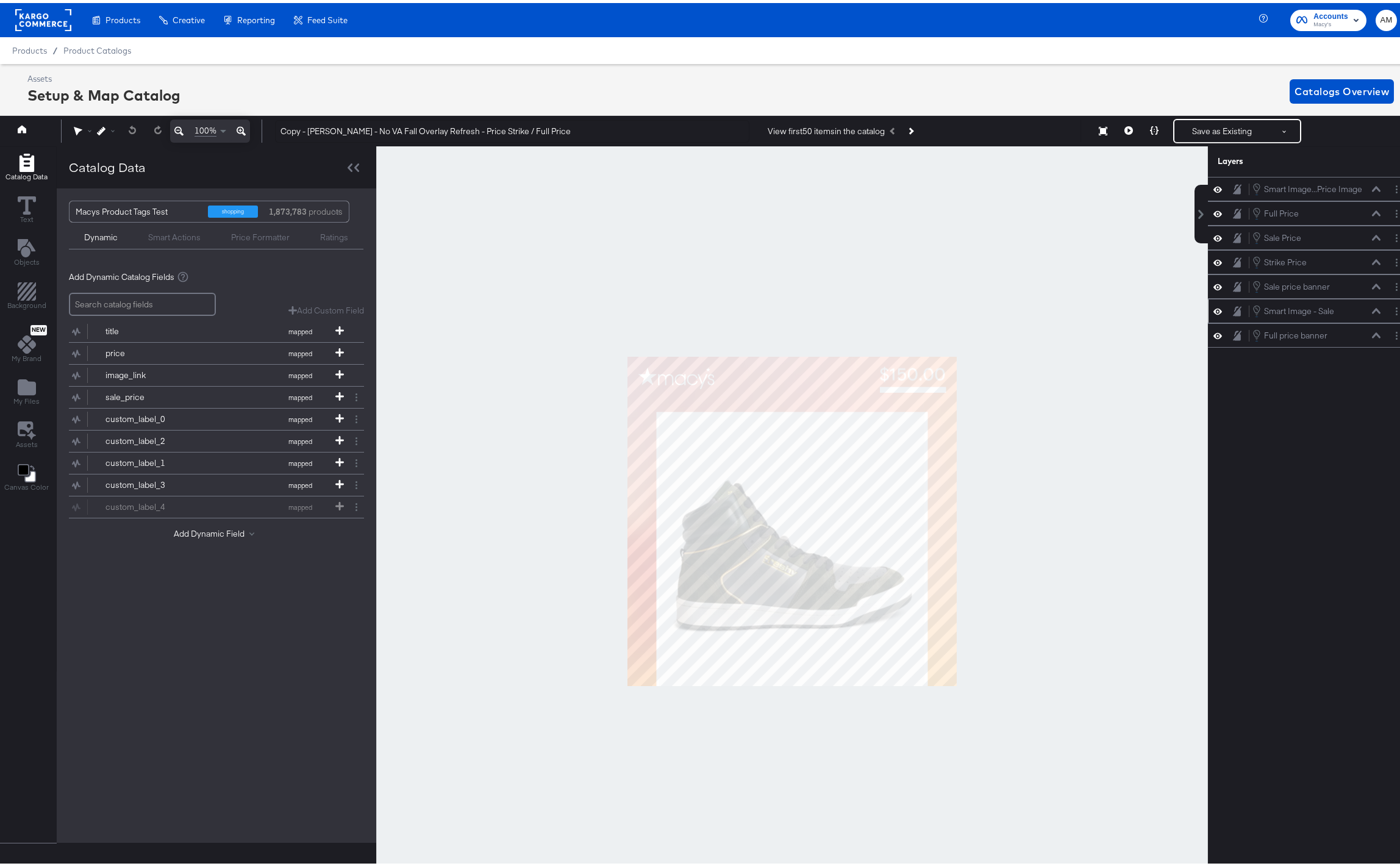
click at [1372, 309] on icon at bounding box center [1376, 308] width 8 height 6
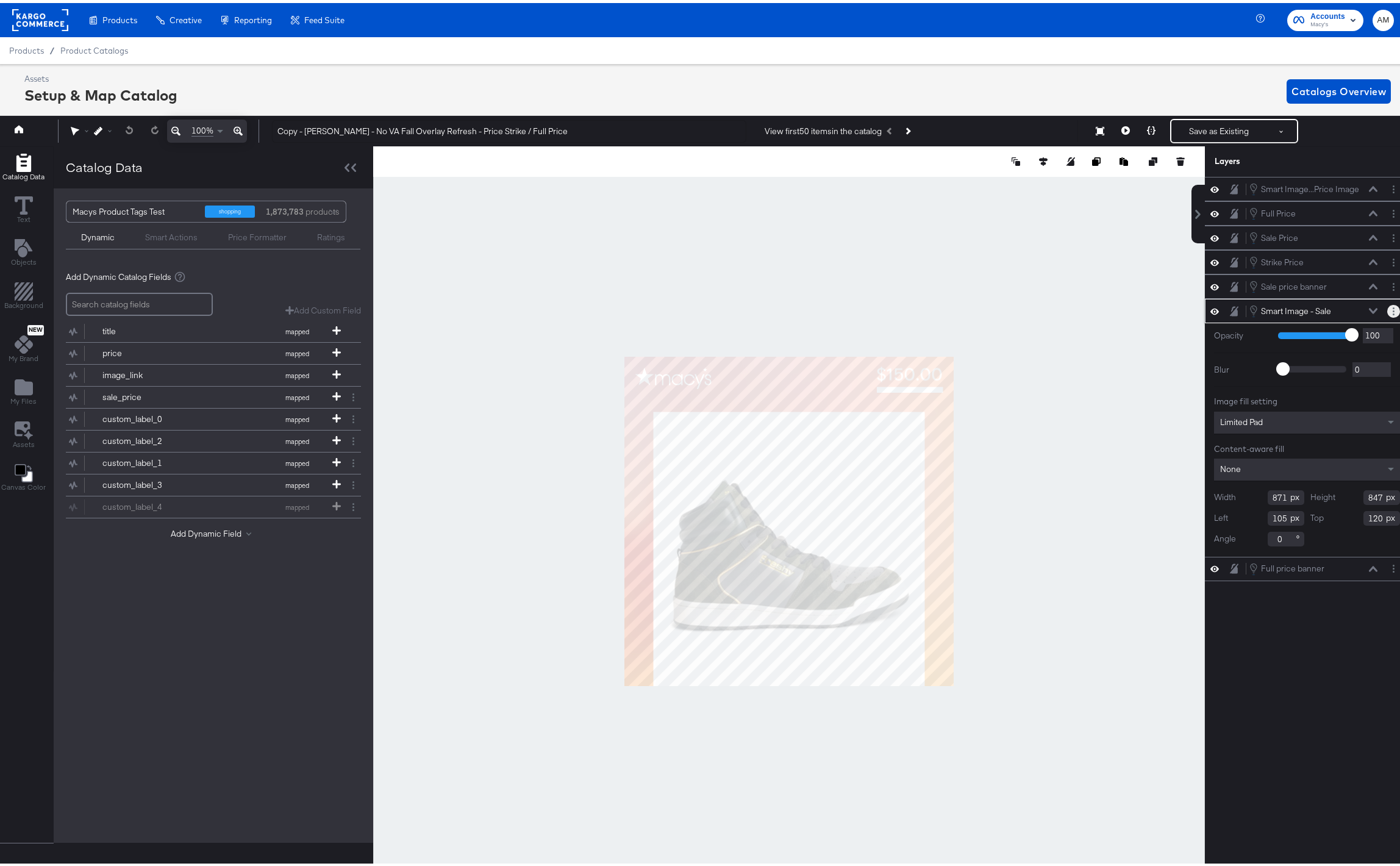
click at [1387, 312] on button "Layer Options" at bounding box center [1394, 308] width 13 height 13
click at [1308, 346] on button "Edit Smart Layer" at bounding box center [1315, 350] width 62 height 13
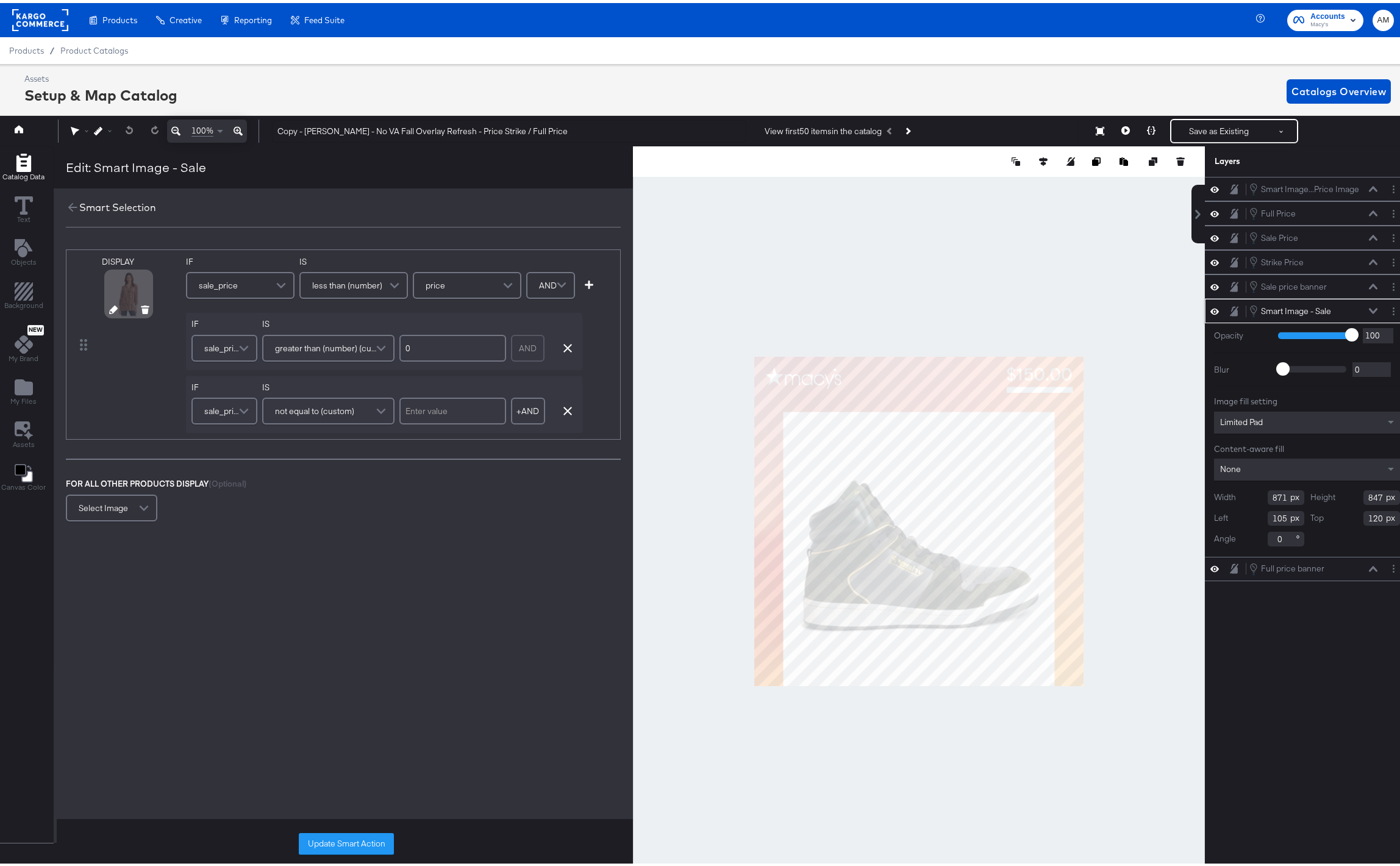
click at [115, 306] on icon at bounding box center [113, 306] width 8 height 8
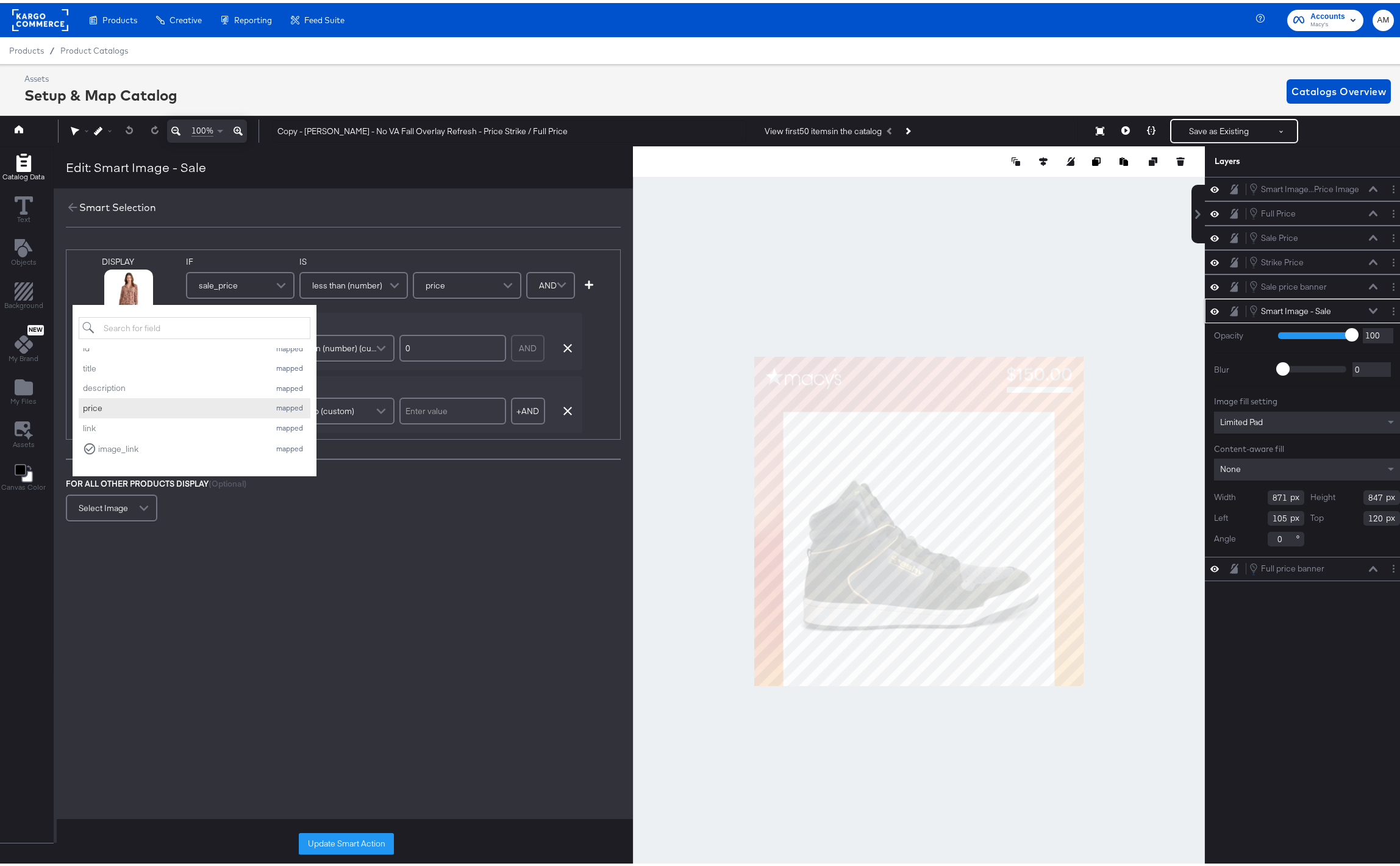
scroll to position [0, 0]
click at [519, 605] on div "DISPLAY id mapped title mapped description mapped price mapped link mapped imag…" at bounding box center [343, 425] width 579 height 401
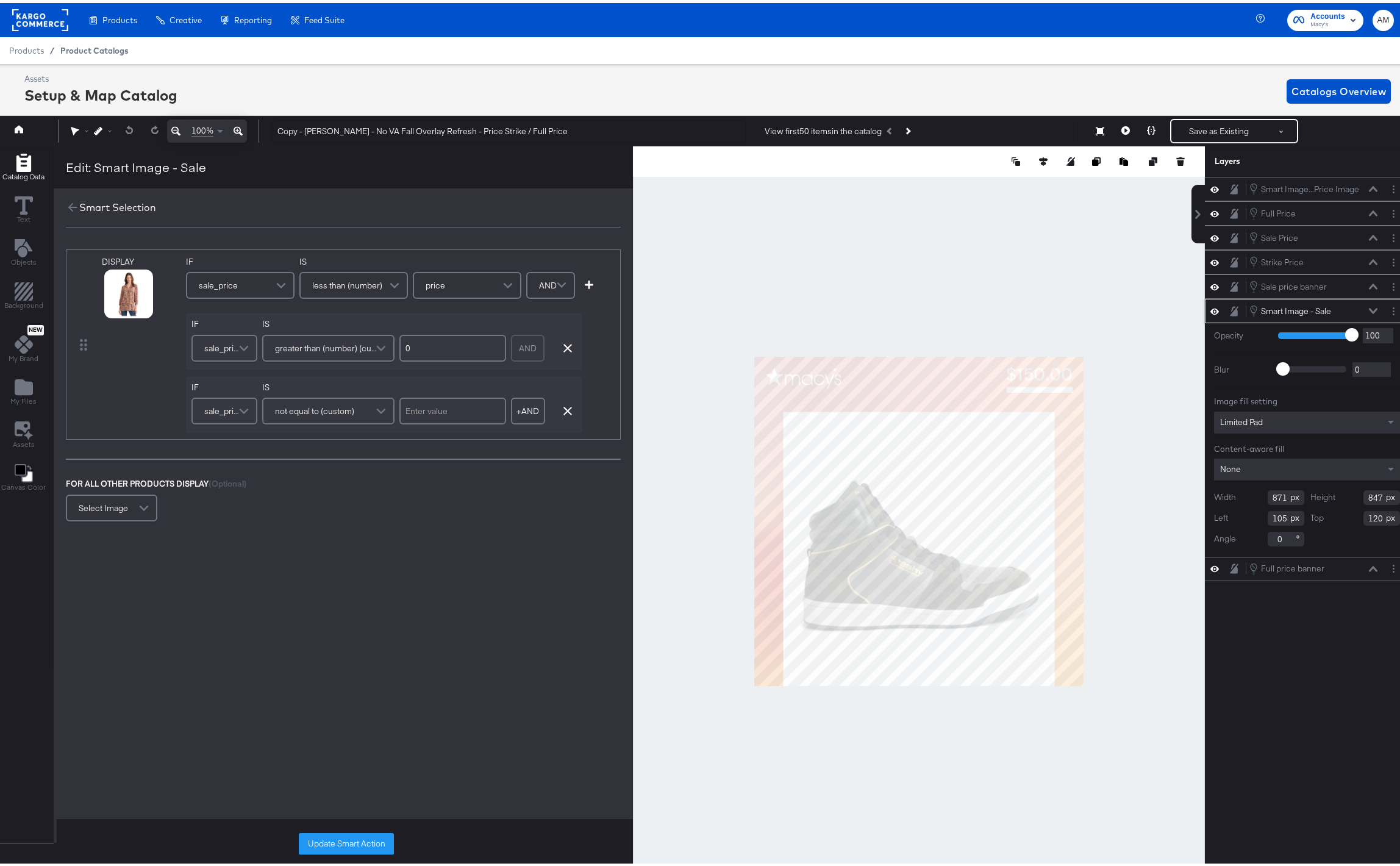
click at [112, 43] on span "Product Catalogs" at bounding box center [94, 47] width 68 height 10
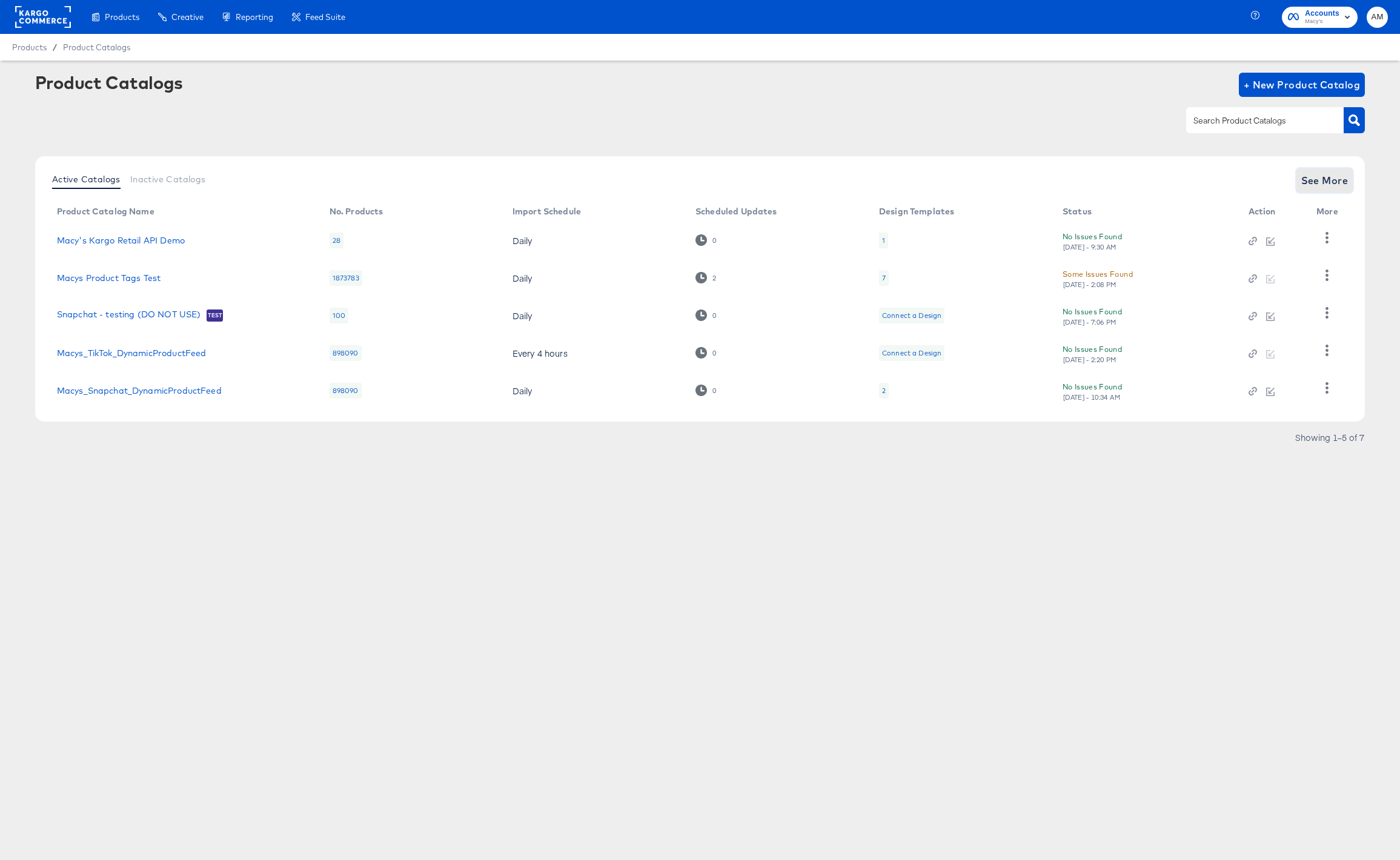
click at [1305, 189] on button "See More" at bounding box center [1325, 180] width 57 height 24
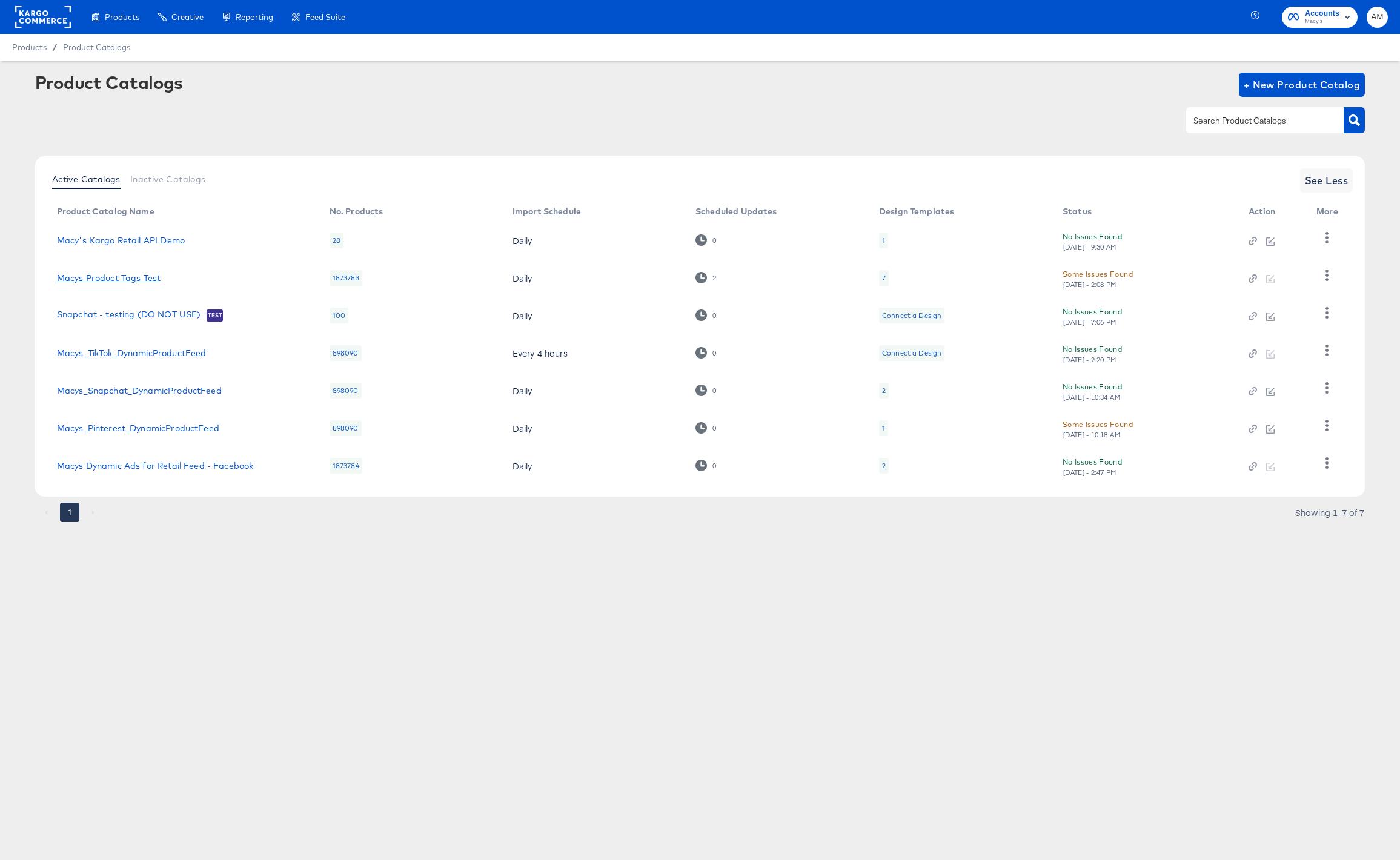
click at [145, 278] on link "Macys Product Tags Test" at bounding box center [108, 277] width 104 height 10
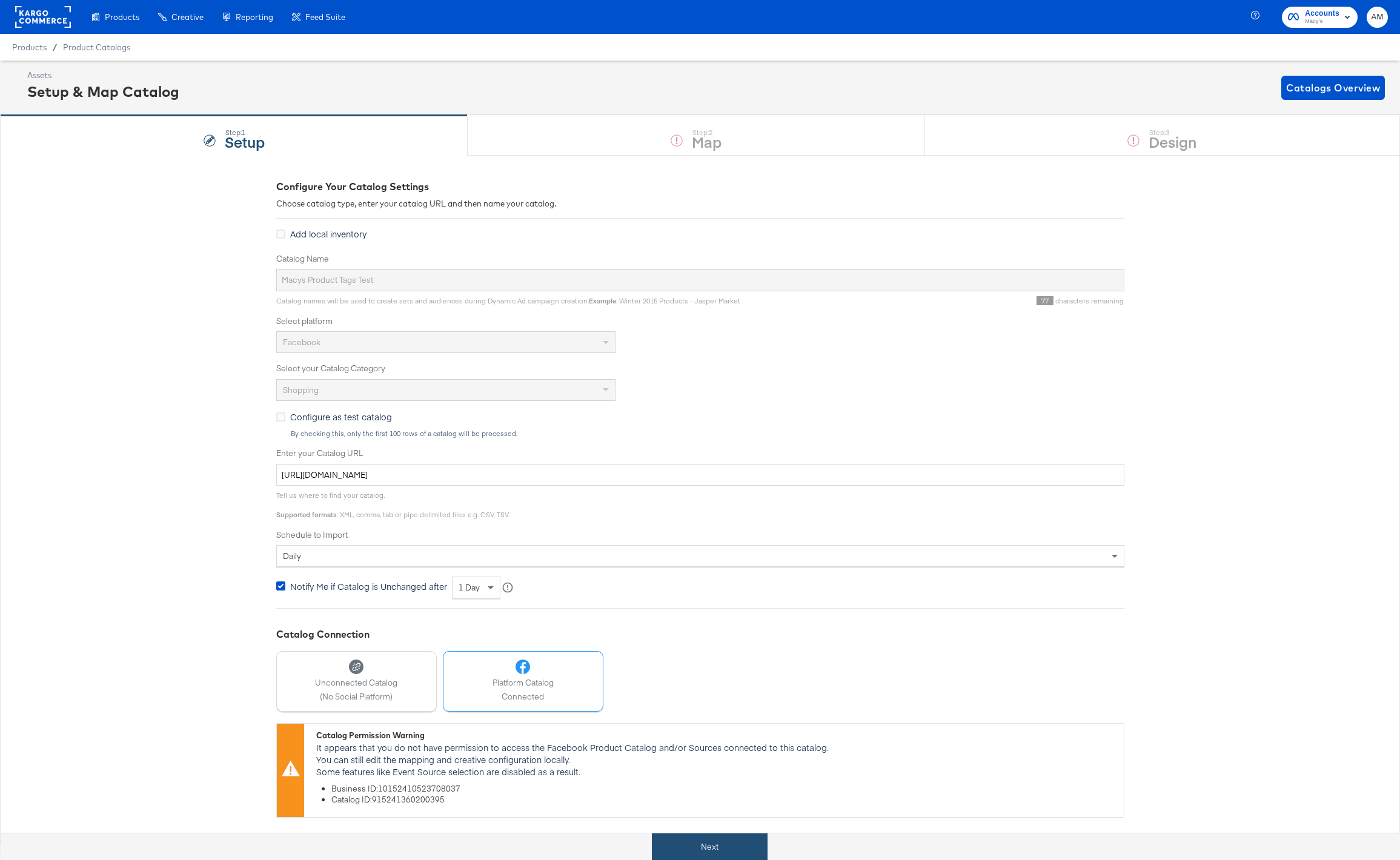
click at [691, 853] on button "Next" at bounding box center [710, 847] width 116 height 28
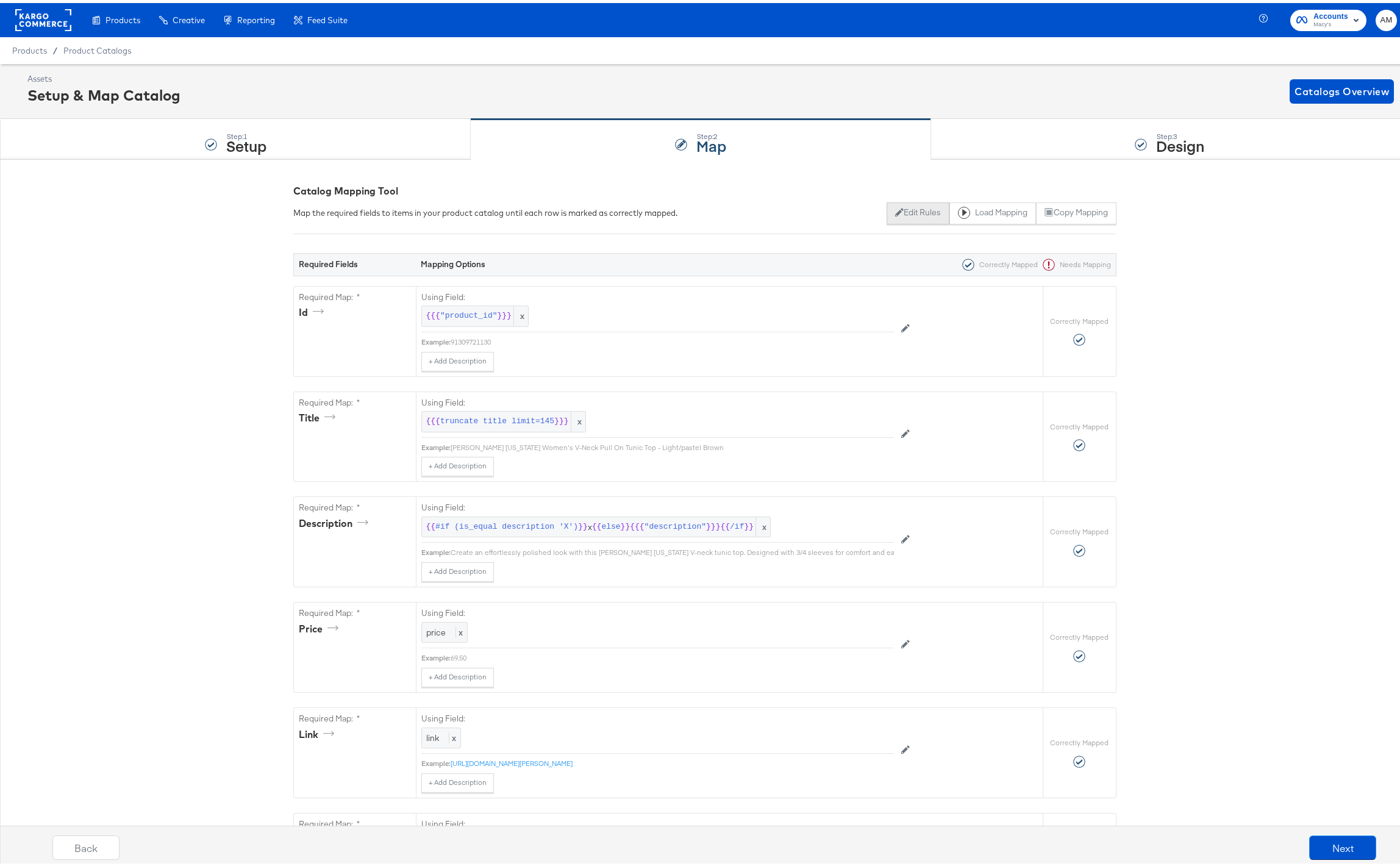
click at [914, 210] on button "Edit Rules" at bounding box center [918, 211] width 63 height 22
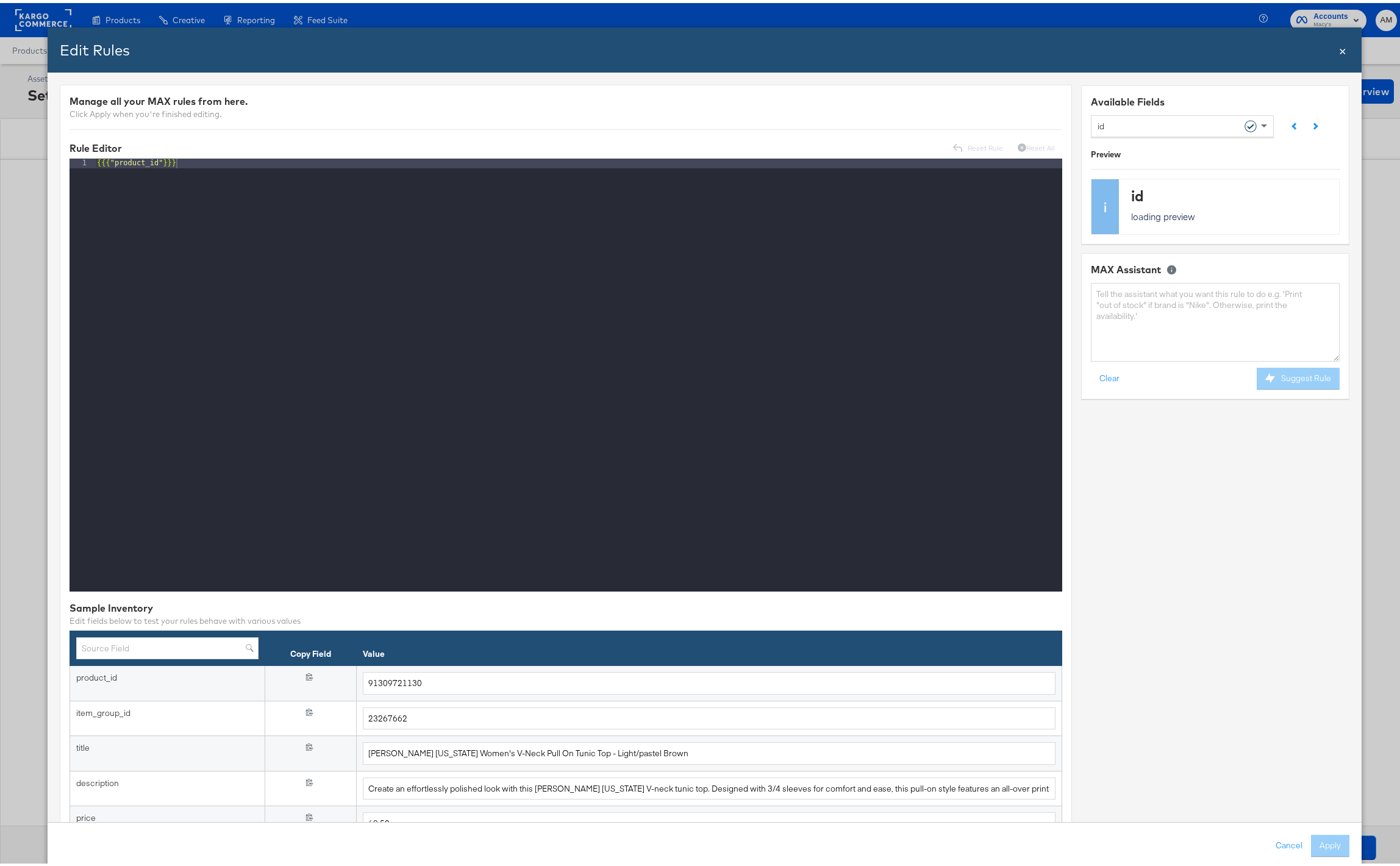
click at [1122, 122] on div "id" at bounding box center [1177, 122] width 160 height 20
type input "image"
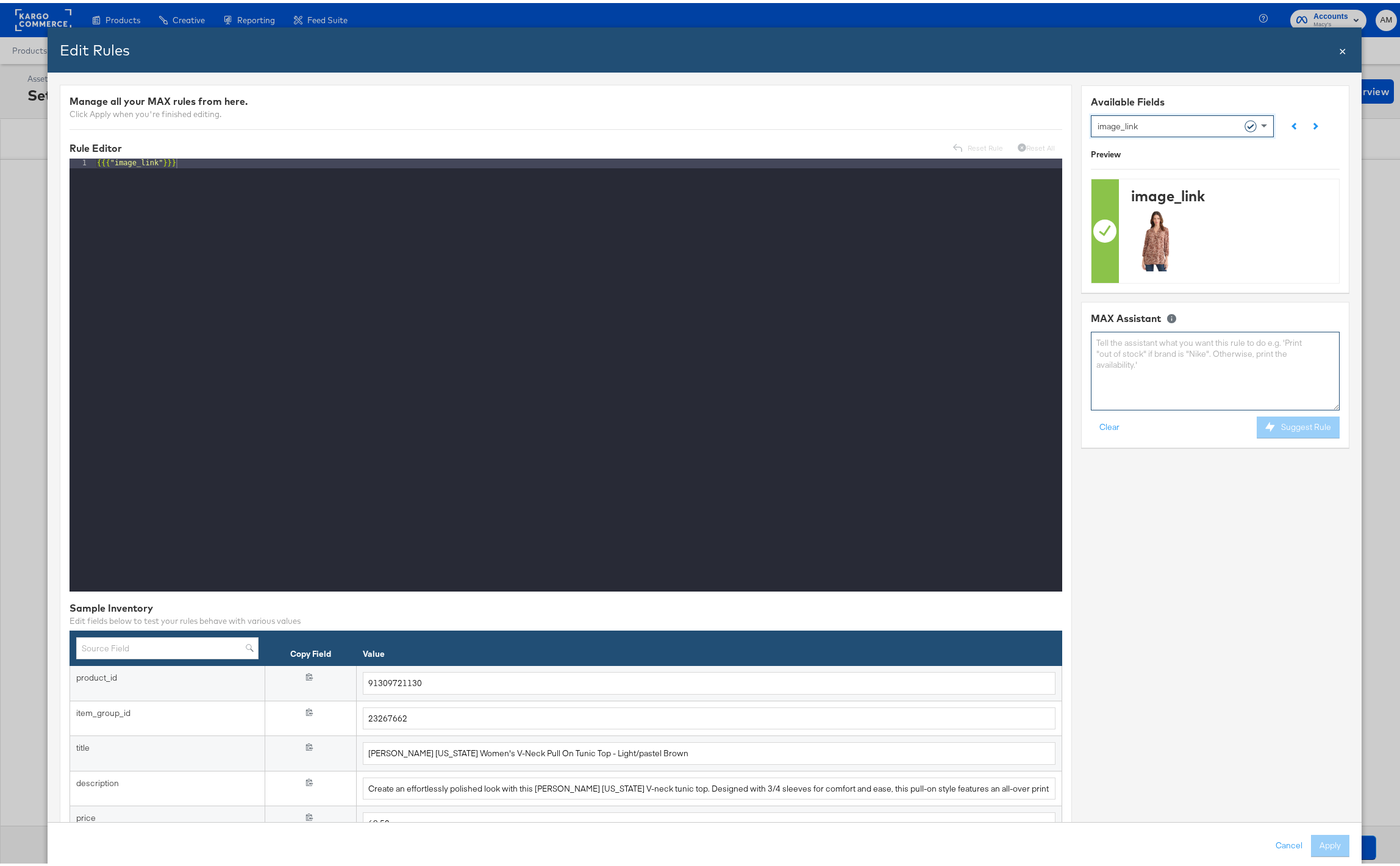
click at [1109, 360] on textarea at bounding box center [1215, 367] width 249 height 79
paste textarea "Macy's - No VA Fall Overlay Refresh - Price Strike / Full Price"
drag, startPoint x: 1147, startPoint y: 344, endPoint x: 1144, endPoint y: 337, distance: 7.6
click at [1144, 337] on textarea "if product_id = Macy's - No VA Fall Overlay Refresh - Price Strike / Full Price" at bounding box center [1215, 367] width 249 height 79
paste textarea "740863417231"
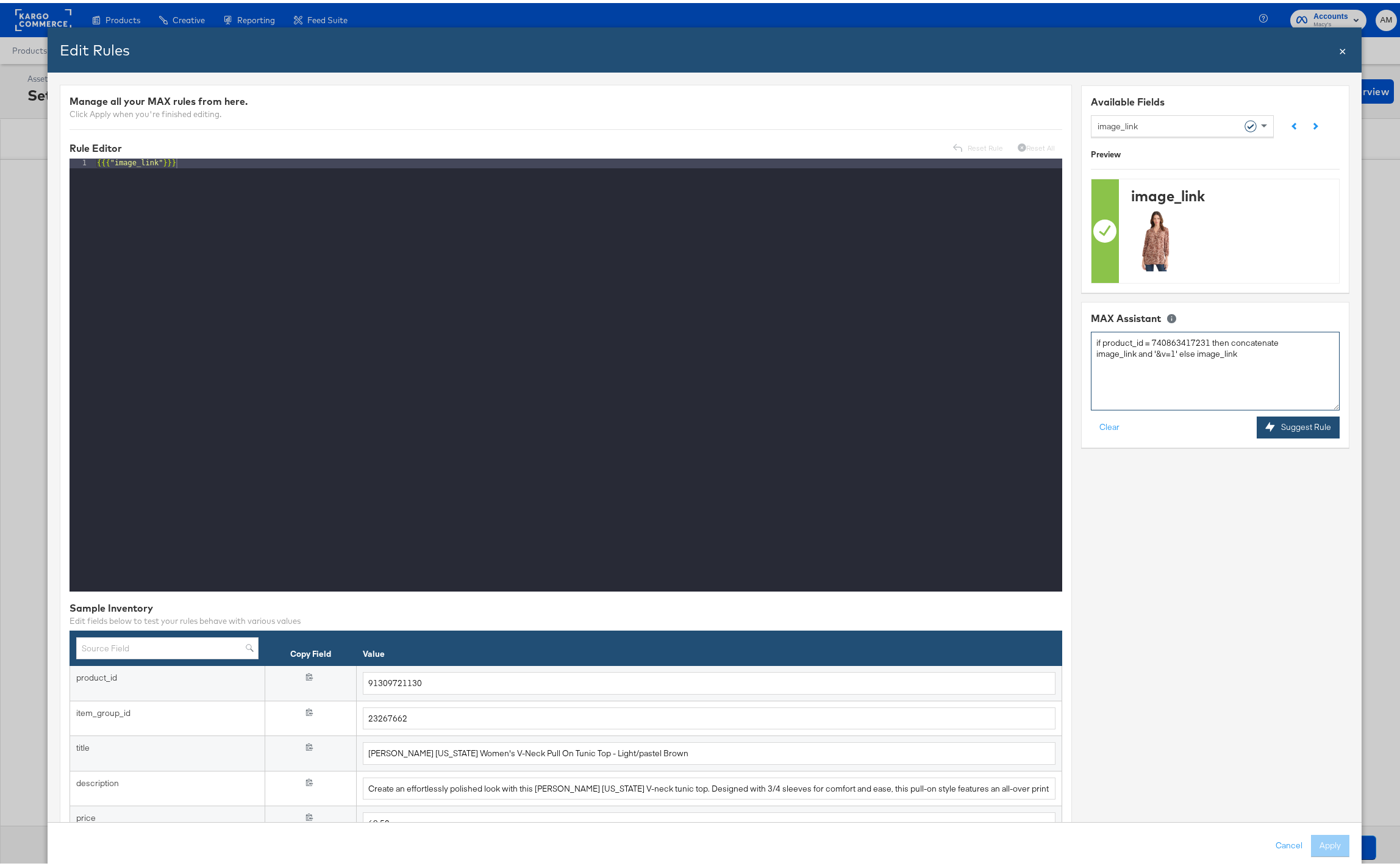
type textarea "if product_id = 740863417231 then concatenate image_link and '&v=1' else image_…"
click at [1282, 427] on button "Suggest Rule" at bounding box center [1298, 425] width 83 height 22
click at [1317, 842] on button "Apply" at bounding box center [1331, 843] width 39 height 22
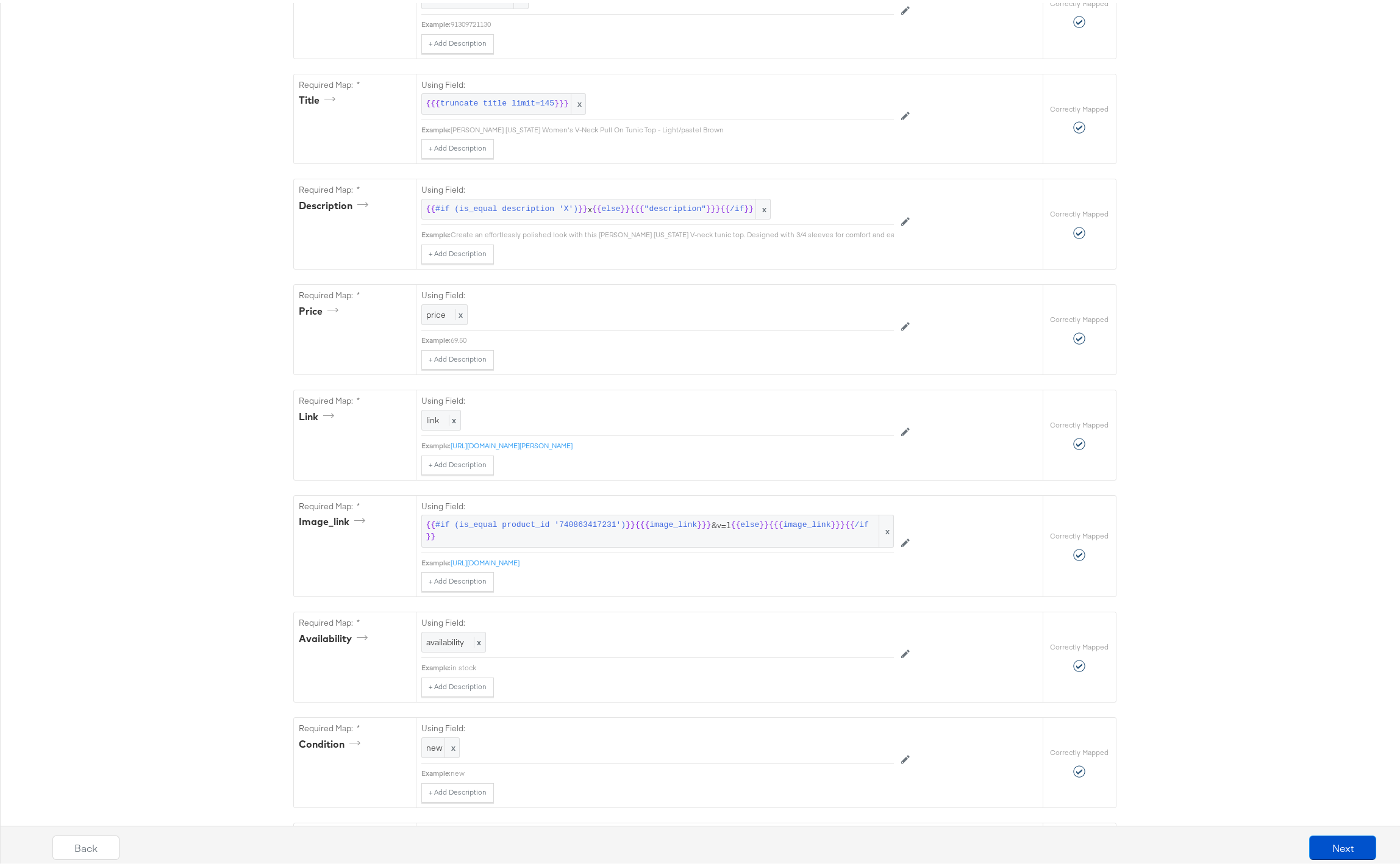
scroll to position [318, 0]
click at [1323, 844] on button "Next" at bounding box center [1343, 845] width 68 height 24
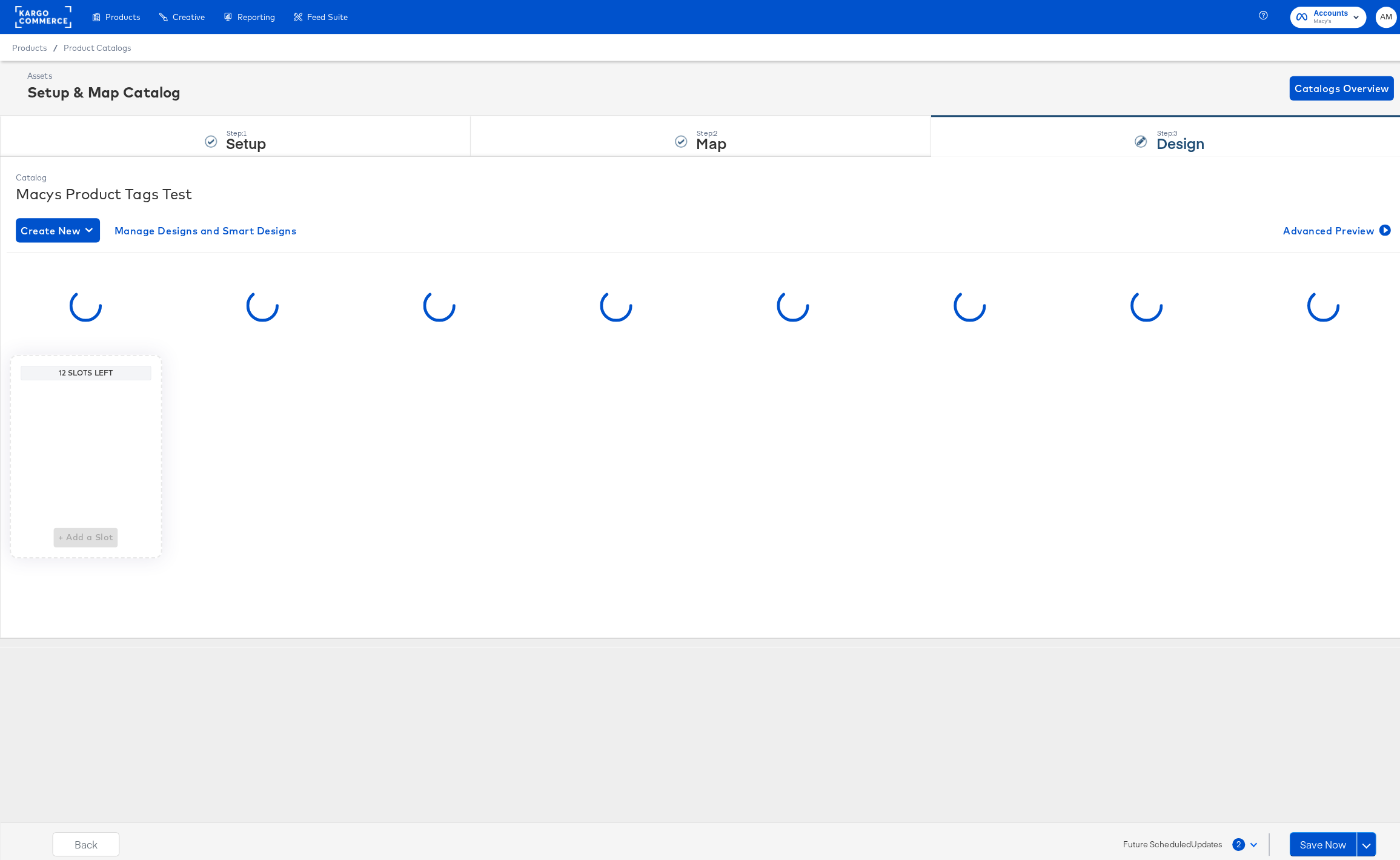
scroll to position [0, 0]
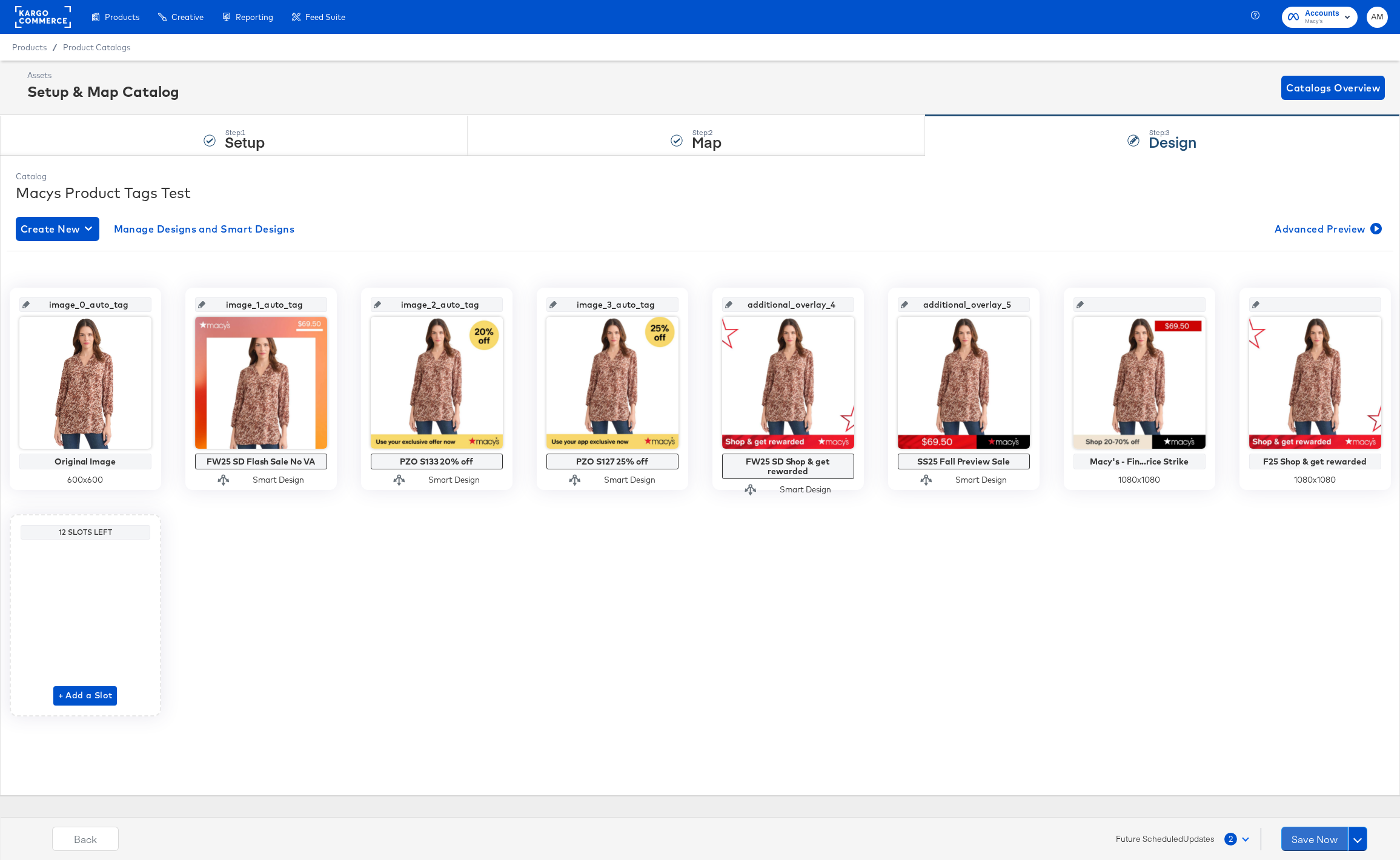
click at [1315, 838] on button "Save Now" at bounding box center [1315, 839] width 67 height 24
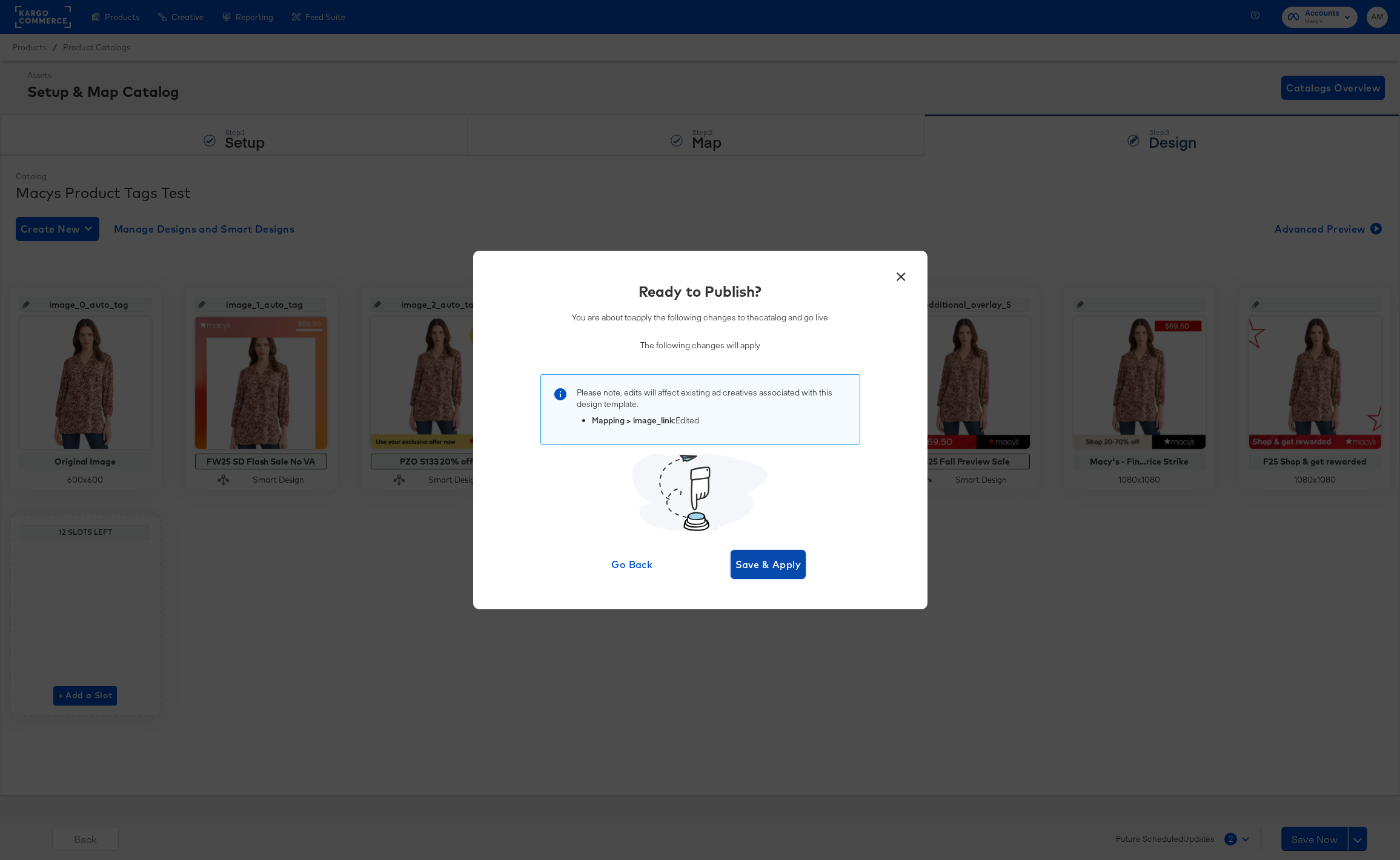
click at [760, 557] on span "Save & Apply" at bounding box center [768, 564] width 66 height 17
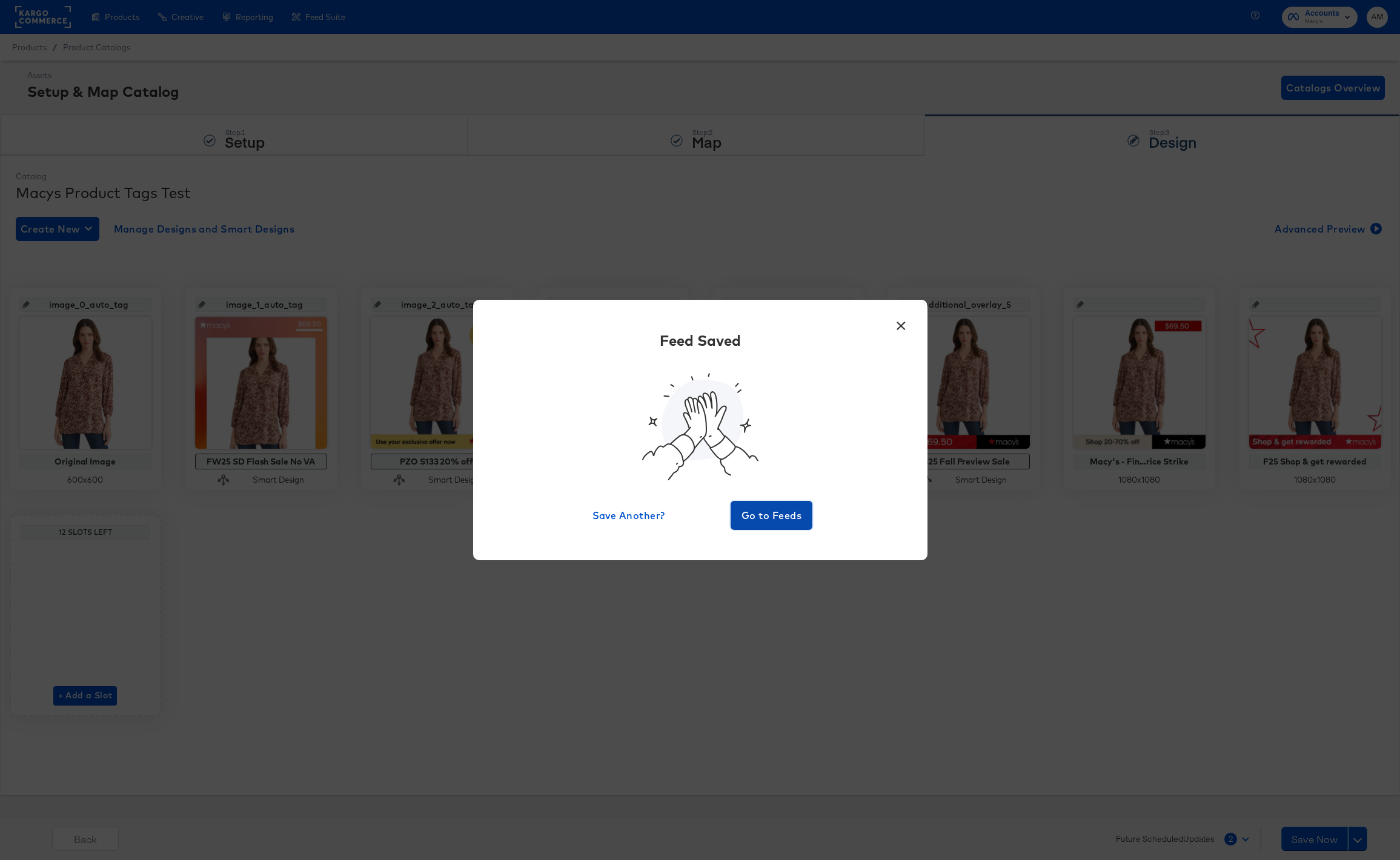
click at [765, 513] on span "Go to Feeds" at bounding box center [771, 515] width 73 height 17
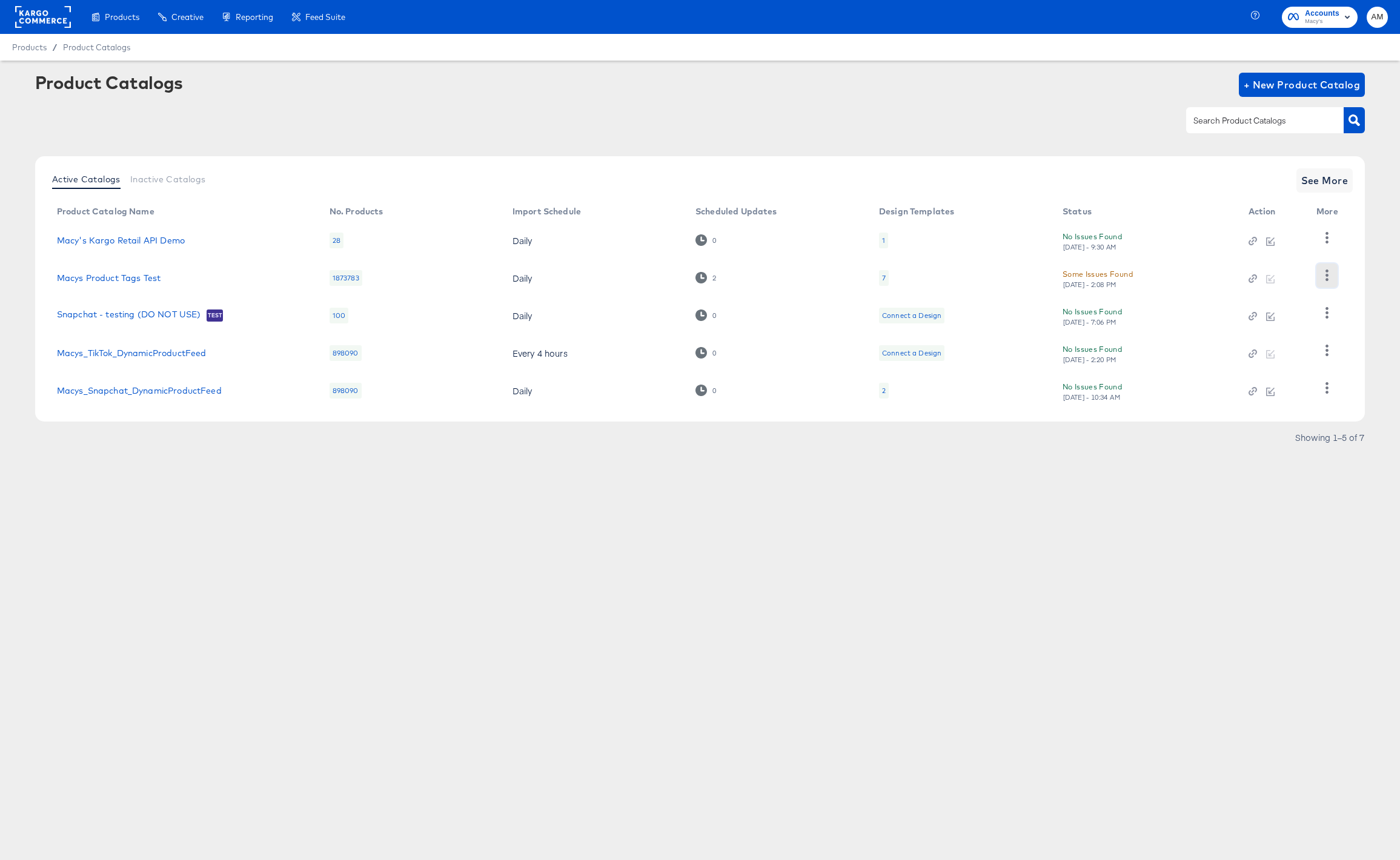
click at [1327, 274] on icon "button" at bounding box center [1326, 275] width 12 height 12
click at [1327, 274] on div "HUD Checks (Internal)" at bounding box center [1277, 276] width 121 height 19
click at [43, 14] on rect at bounding box center [42, 17] width 56 height 22
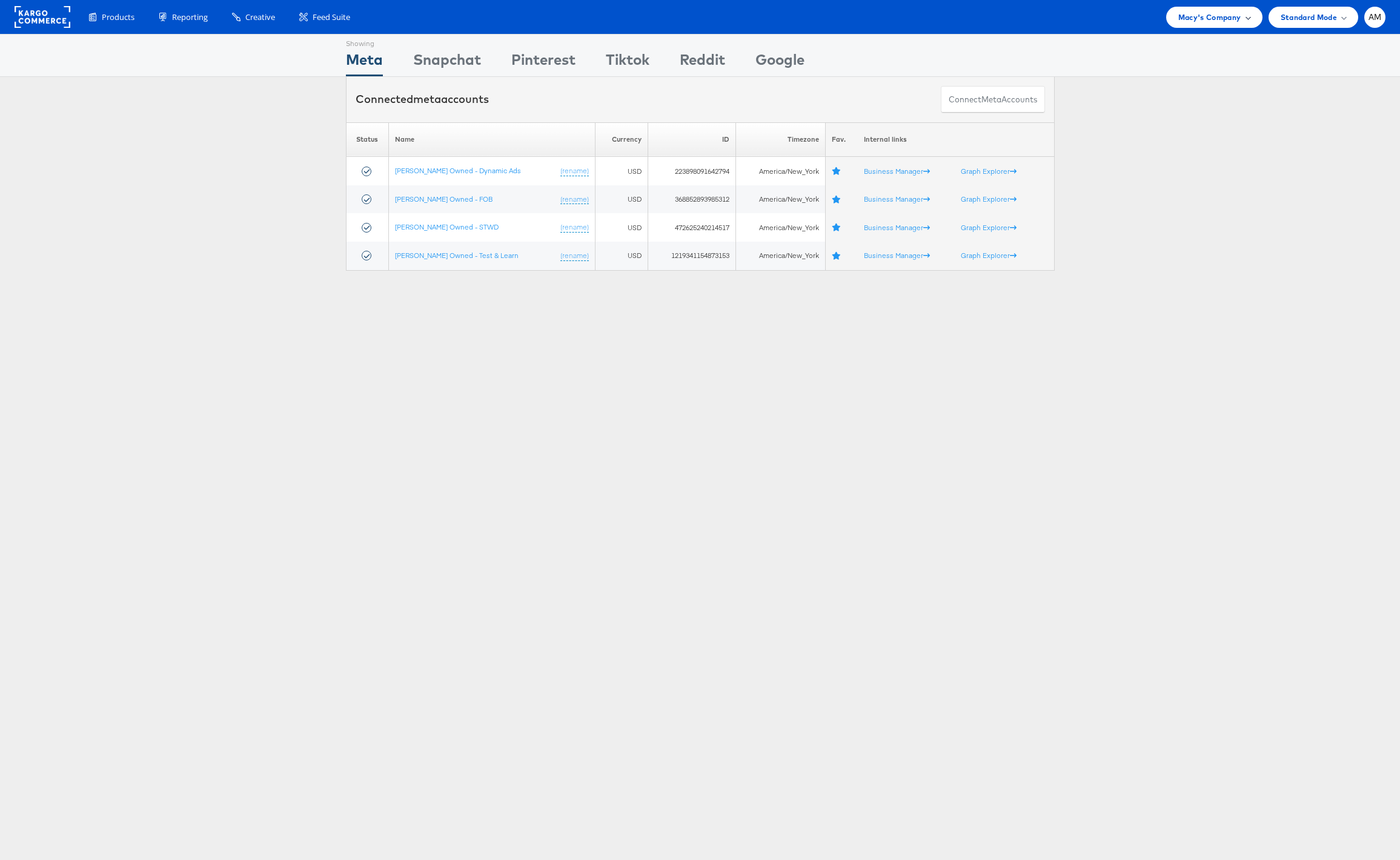
click at [1201, 20] on span "Macy's Company" at bounding box center [1210, 17] width 63 height 13
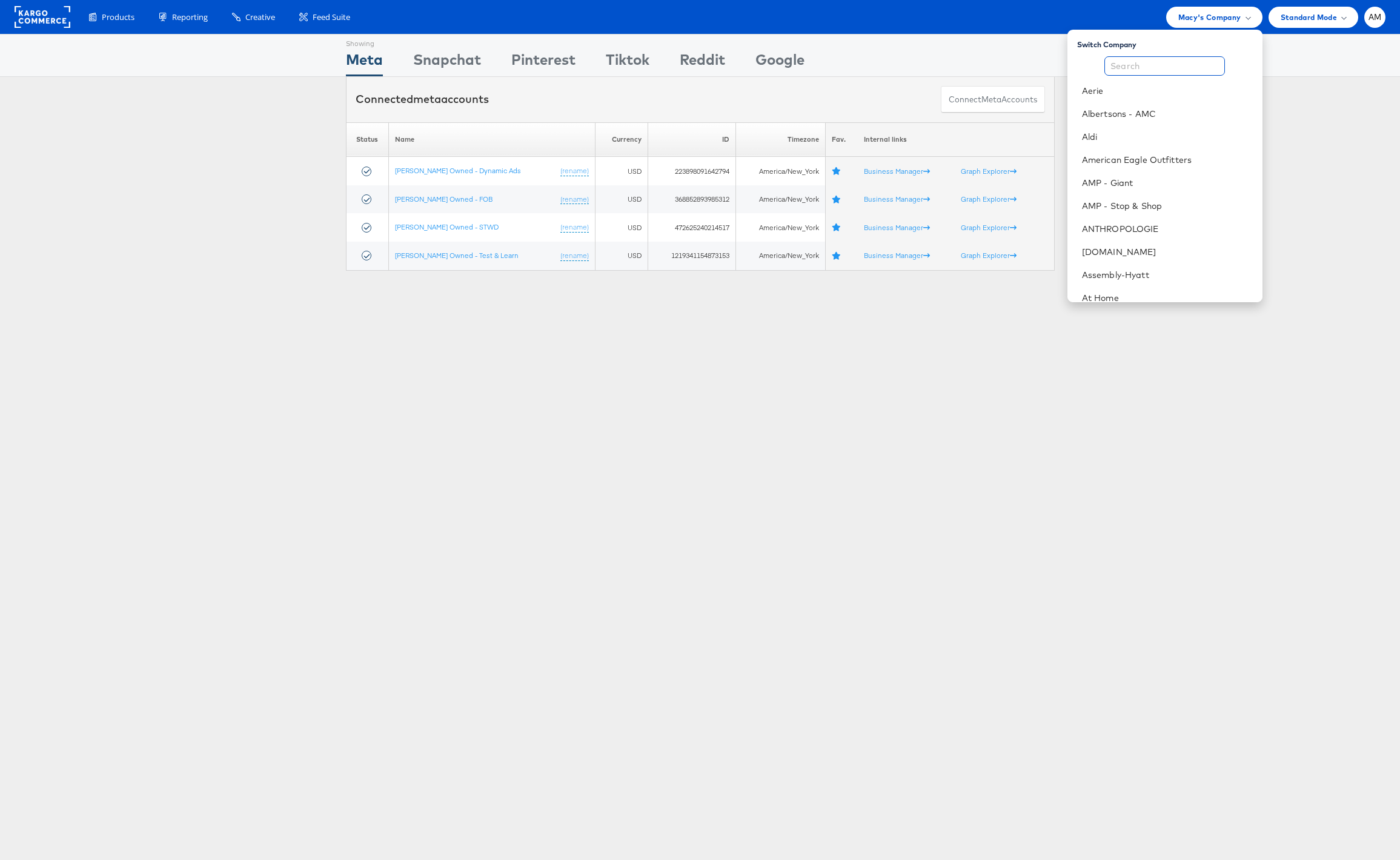
click at [1140, 60] on input "text" at bounding box center [1165, 65] width 120 height 19
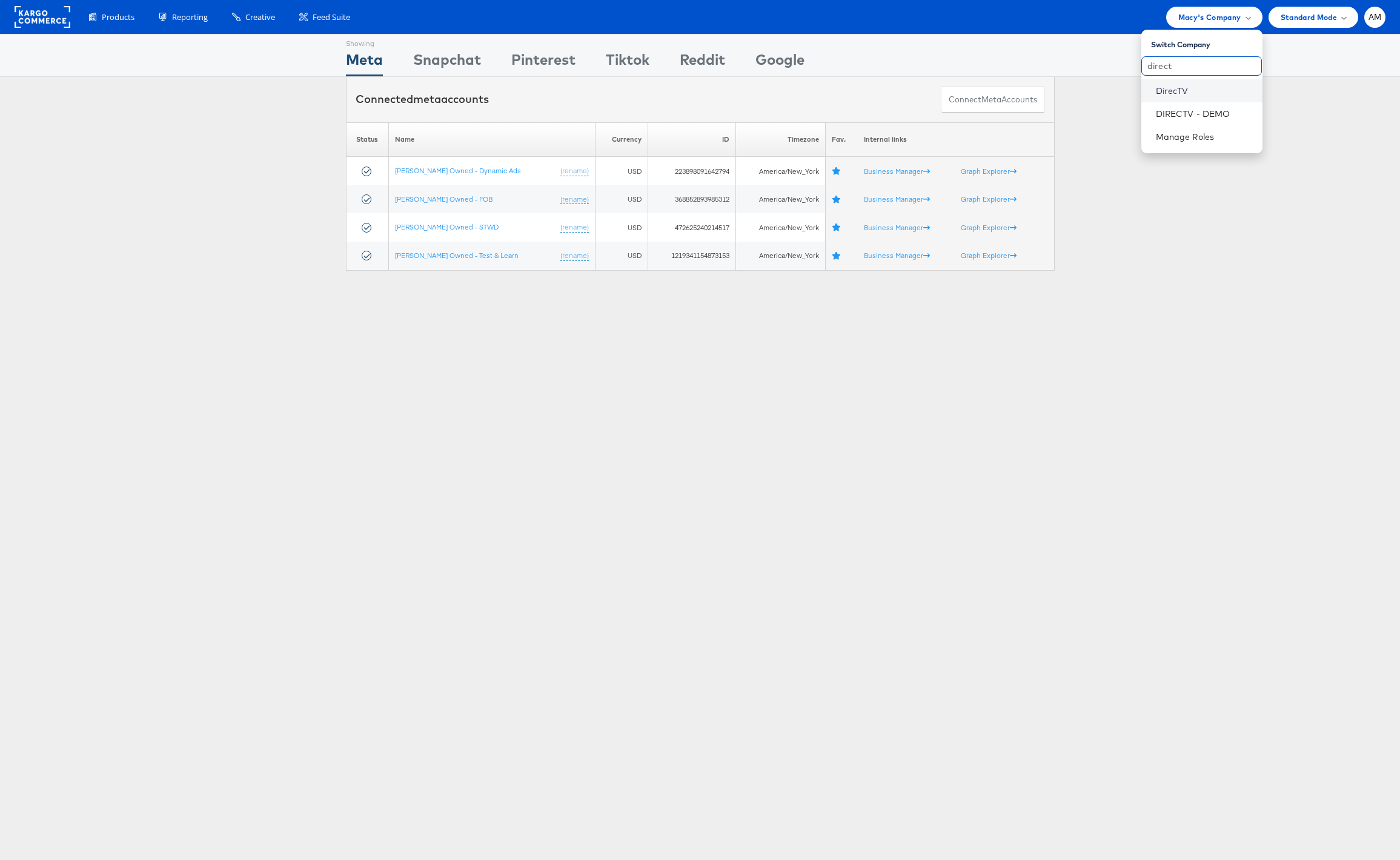
type input "direct"
click at [1173, 89] on link "DirecTV" at bounding box center [1204, 90] width 97 height 12
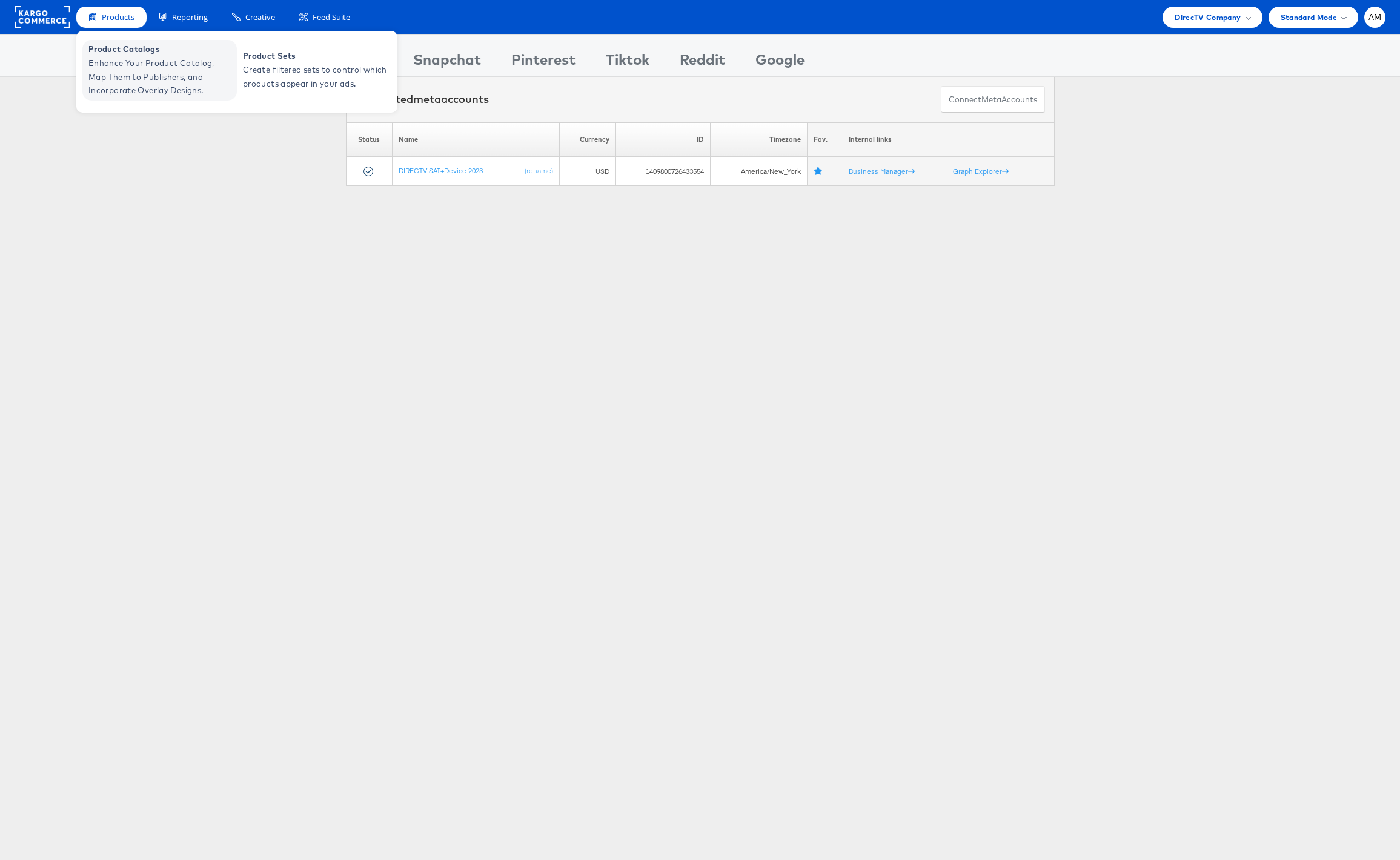
click at [148, 62] on span "Enhance Your Product Catalog, Map Them to Publishers, and Incorporate Overlay D…" at bounding box center [161, 76] width 145 height 41
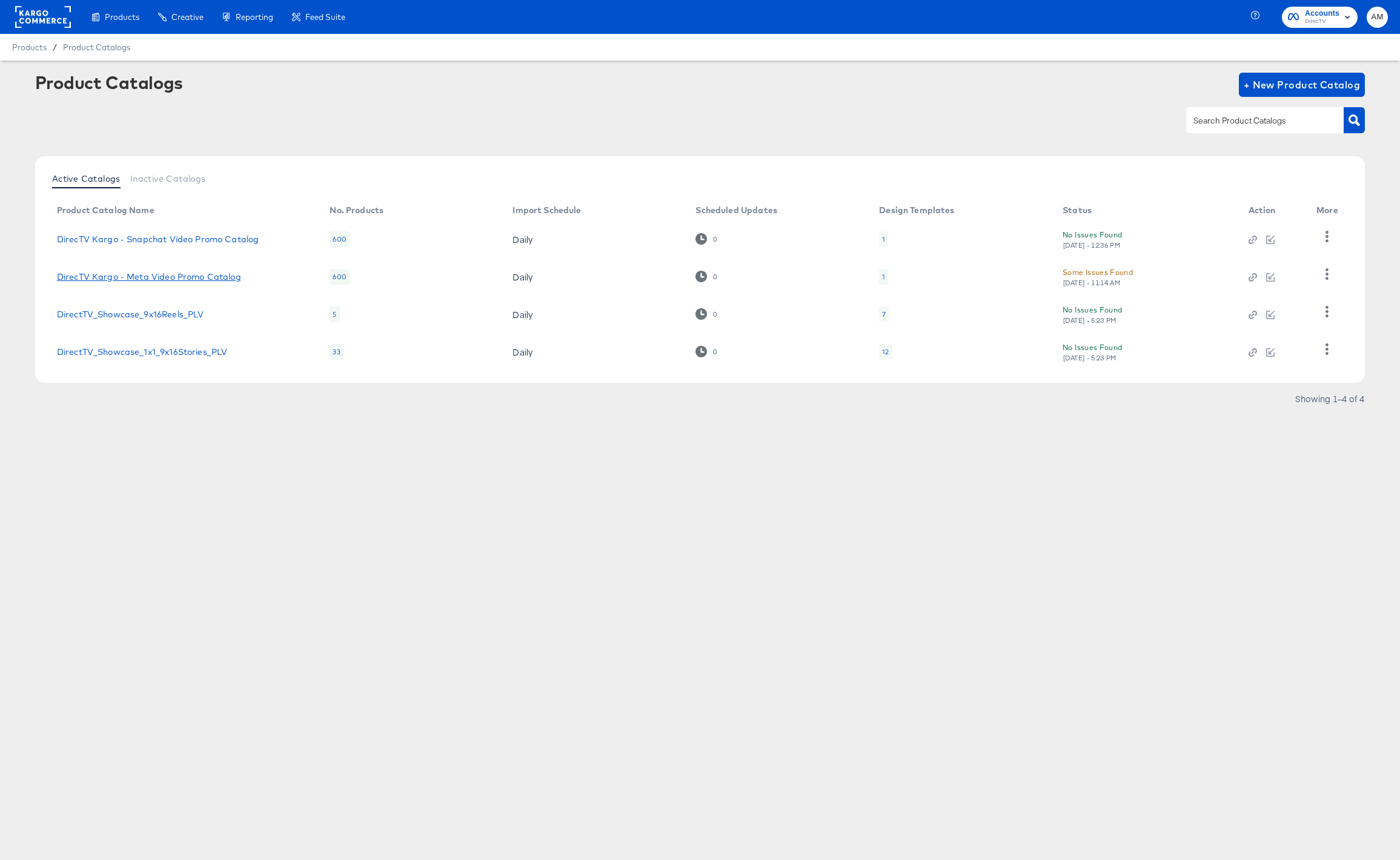
click at [230, 275] on link "DirecTV Kargo - Meta Video Promo Catalog" at bounding box center [149, 277] width 184 height 10
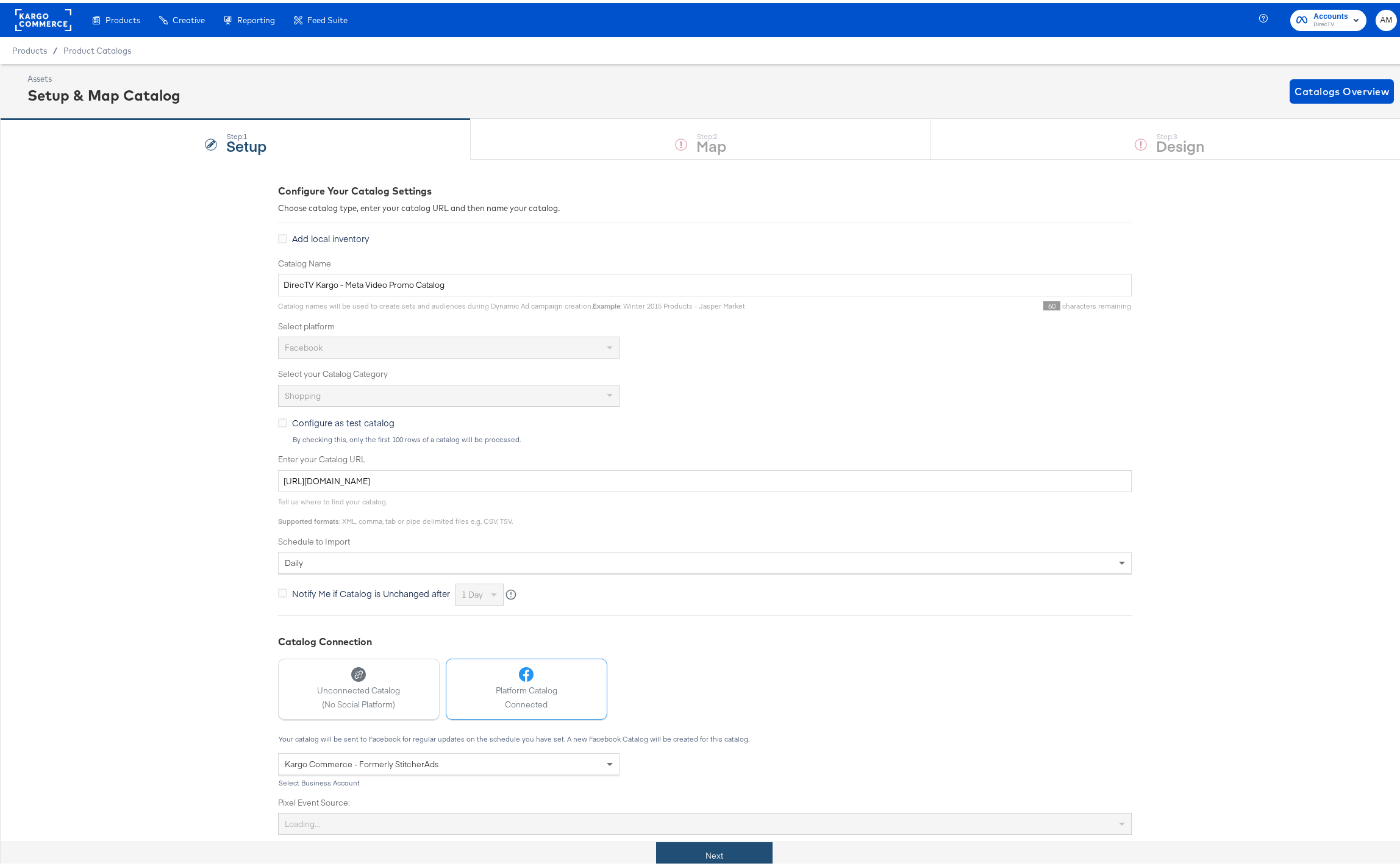
click at [690, 855] on button "Next" at bounding box center [714, 853] width 117 height 28
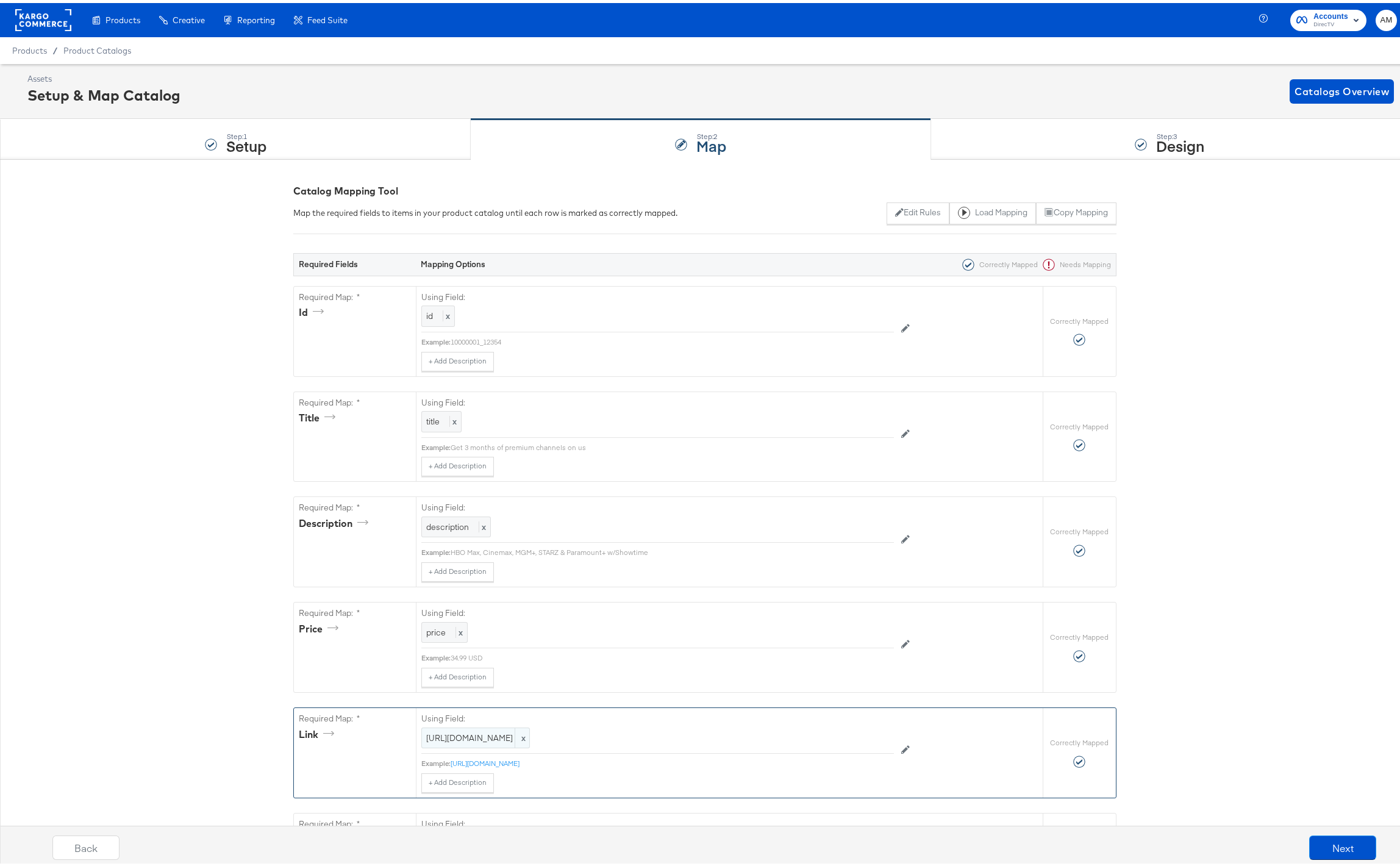
drag, startPoint x: 644, startPoint y: 756, endPoint x: 434, endPoint y: 727, distance: 212.0
click at [434, 727] on div "https://ad.doubleclick.net/ddm/trackclk/N1799550.3958212PMPRECISIONFACEB/B33808…" at bounding box center [475, 735] width 108 height 21
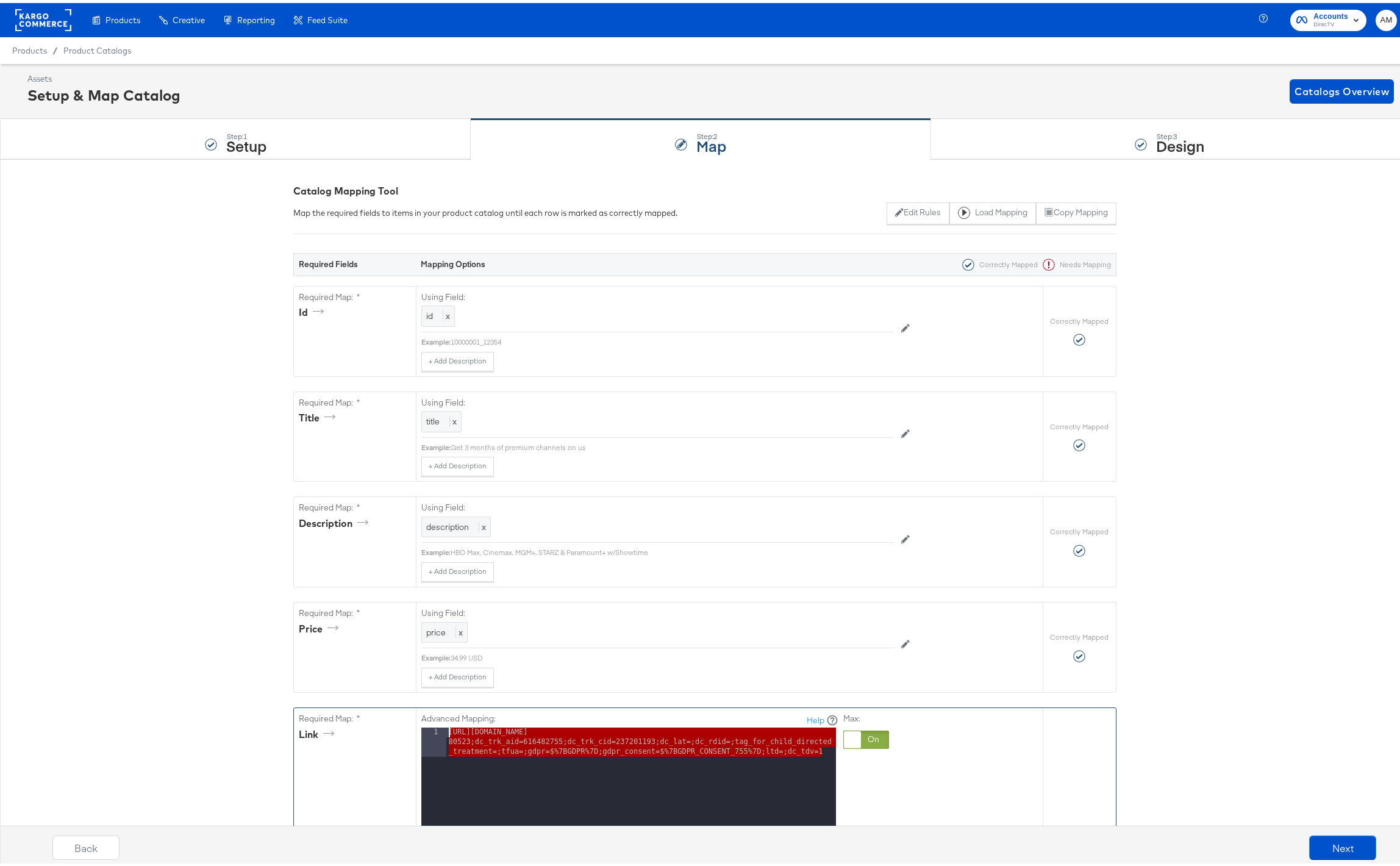
drag, startPoint x: 823, startPoint y: 750, endPoint x: 445, endPoint y: 720, distance: 379.2
click at [445, 720] on div "Advanced Mapping: Help 1 https://ad.doubleclick.net/ddm/trackclk/N1799550.39582…" at bounding box center [629, 880] width 417 height 341
click at [189, 133] on div "Step: 1 Setup" at bounding box center [235, 137] width 471 height 41
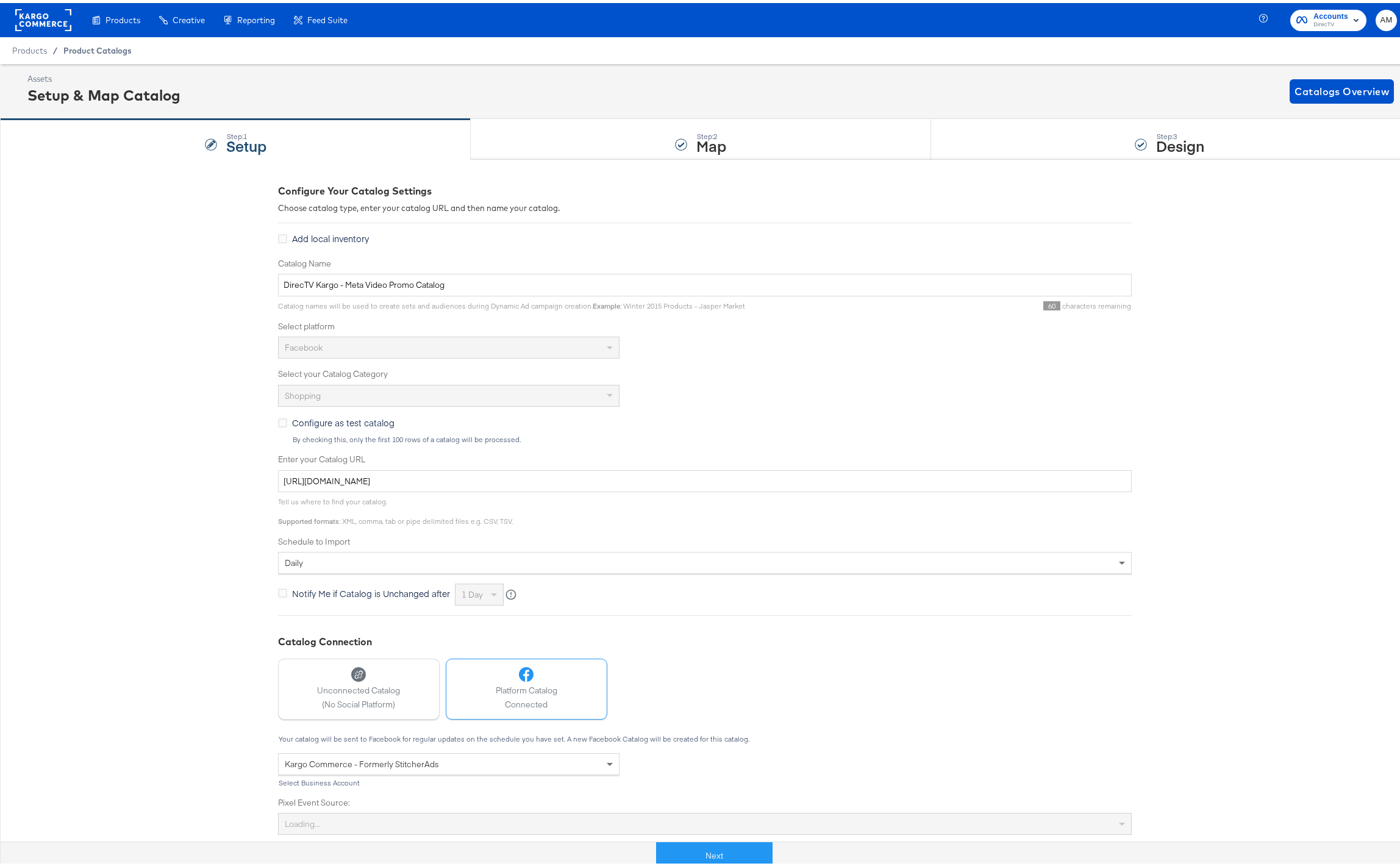
click at [100, 47] on span "Product Catalogs" at bounding box center [98, 47] width 68 height 10
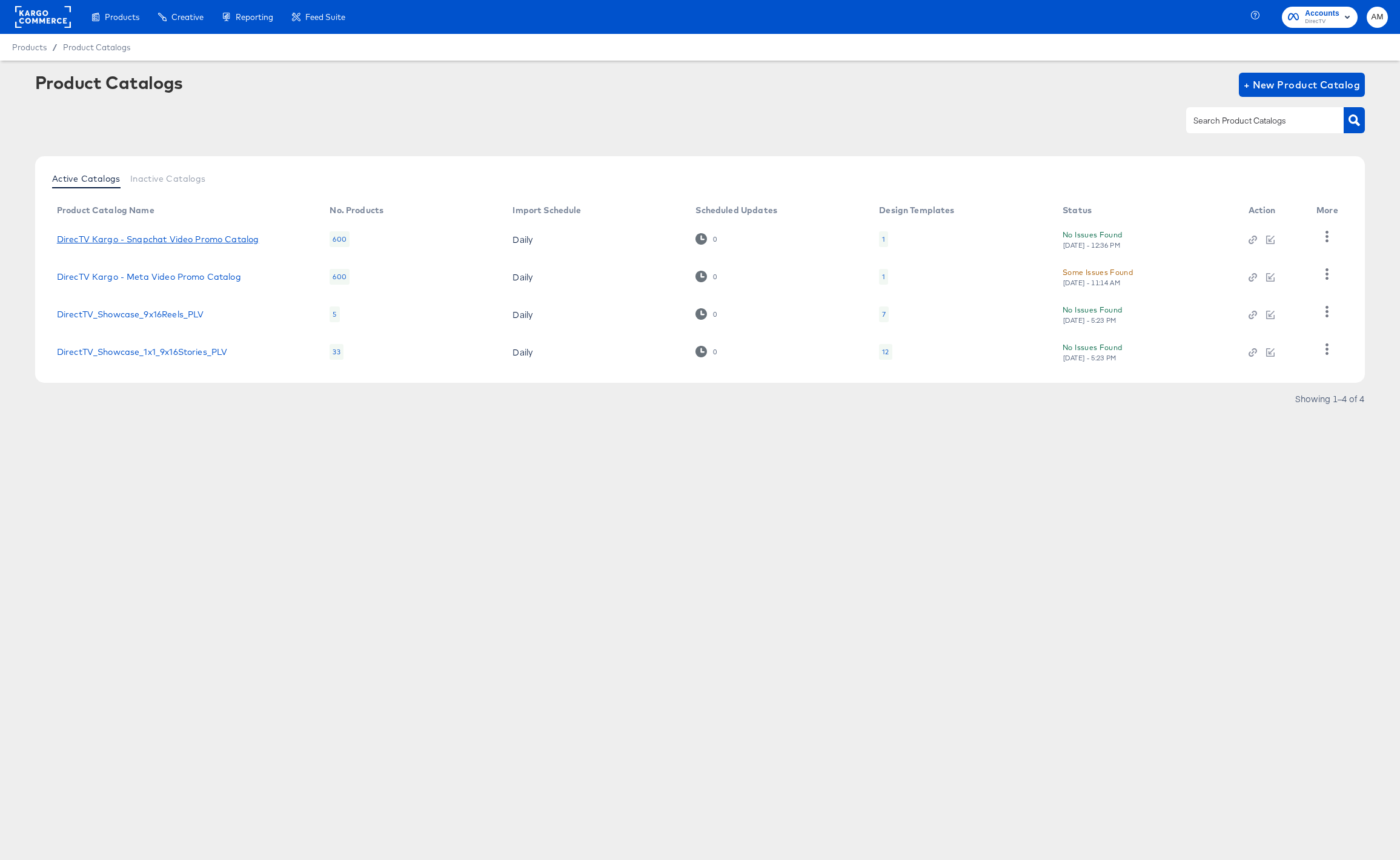
click at [171, 236] on link "DirecTV Kargo - Snapchat Video Promo Catalog" at bounding box center [158, 239] width 202 height 10
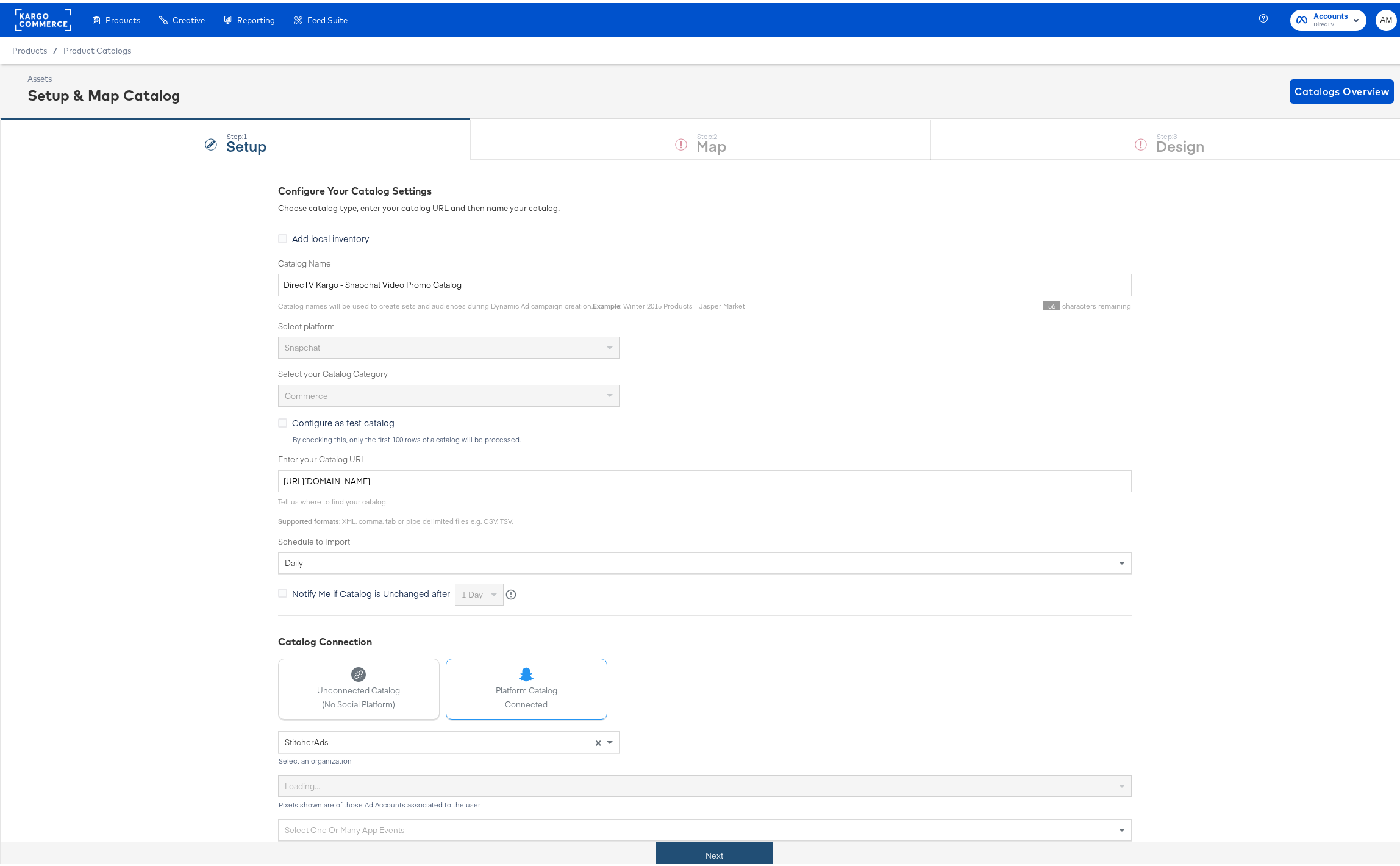
click at [741, 861] on button "Next" at bounding box center [714, 853] width 117 height 28
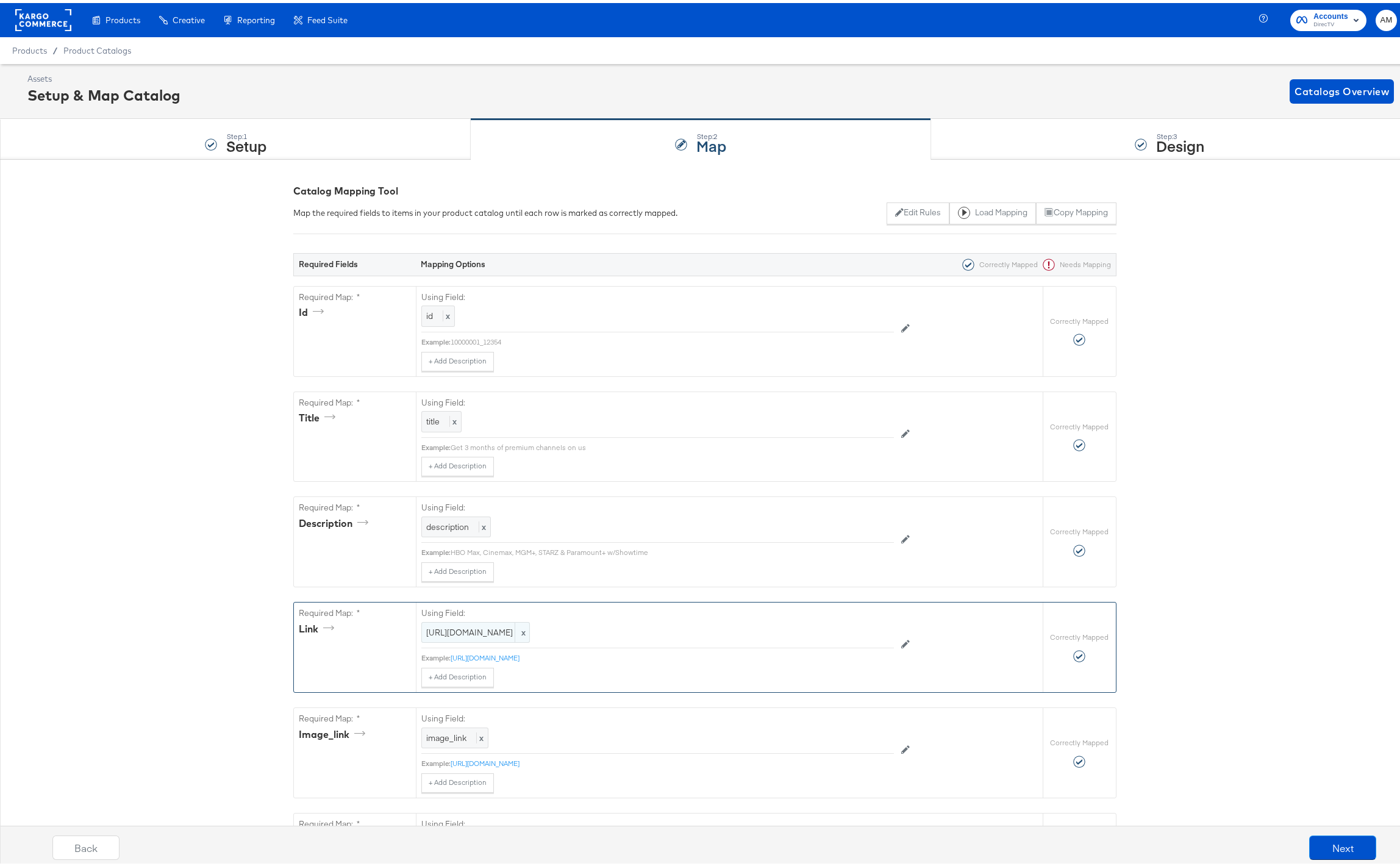
click at [463, 631] on span "https://www.directv.com" at bounding box center [476, 629] width 99 height 12
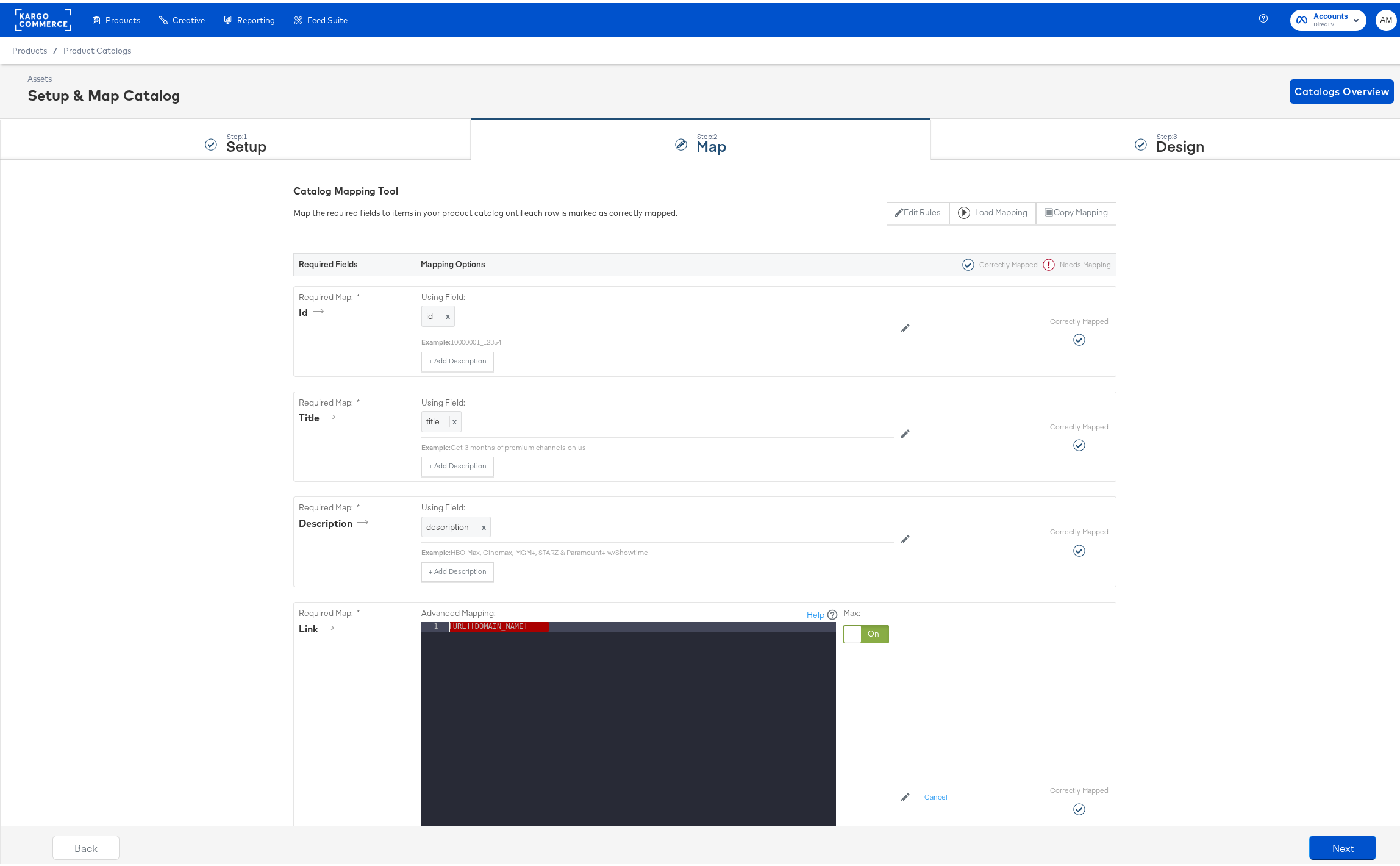
drag, startPoint x: 568, startPoint y: 624, endPoint x: 284, endPoint y: 604, distance: 284.7
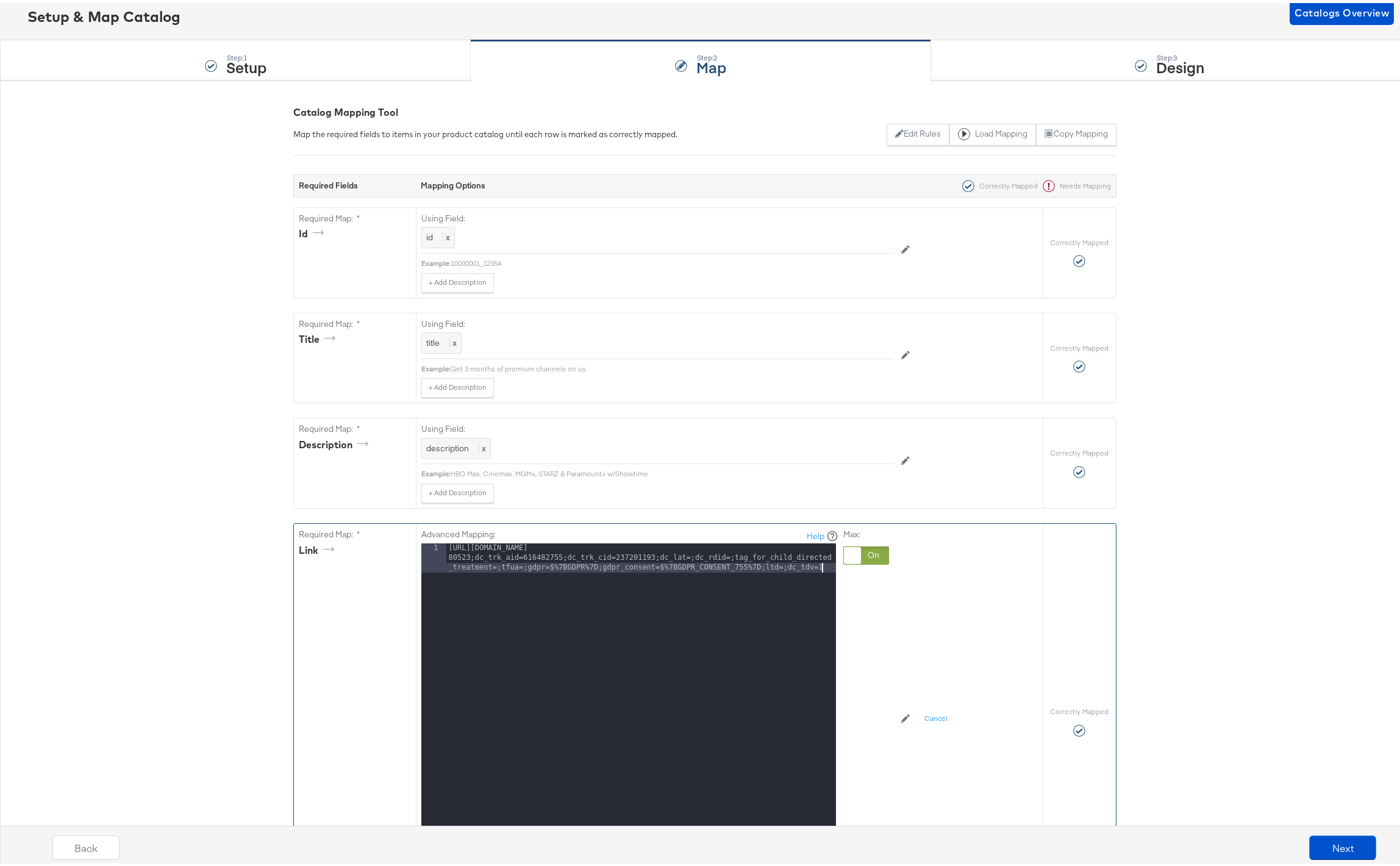
scroll to position [212, 0]
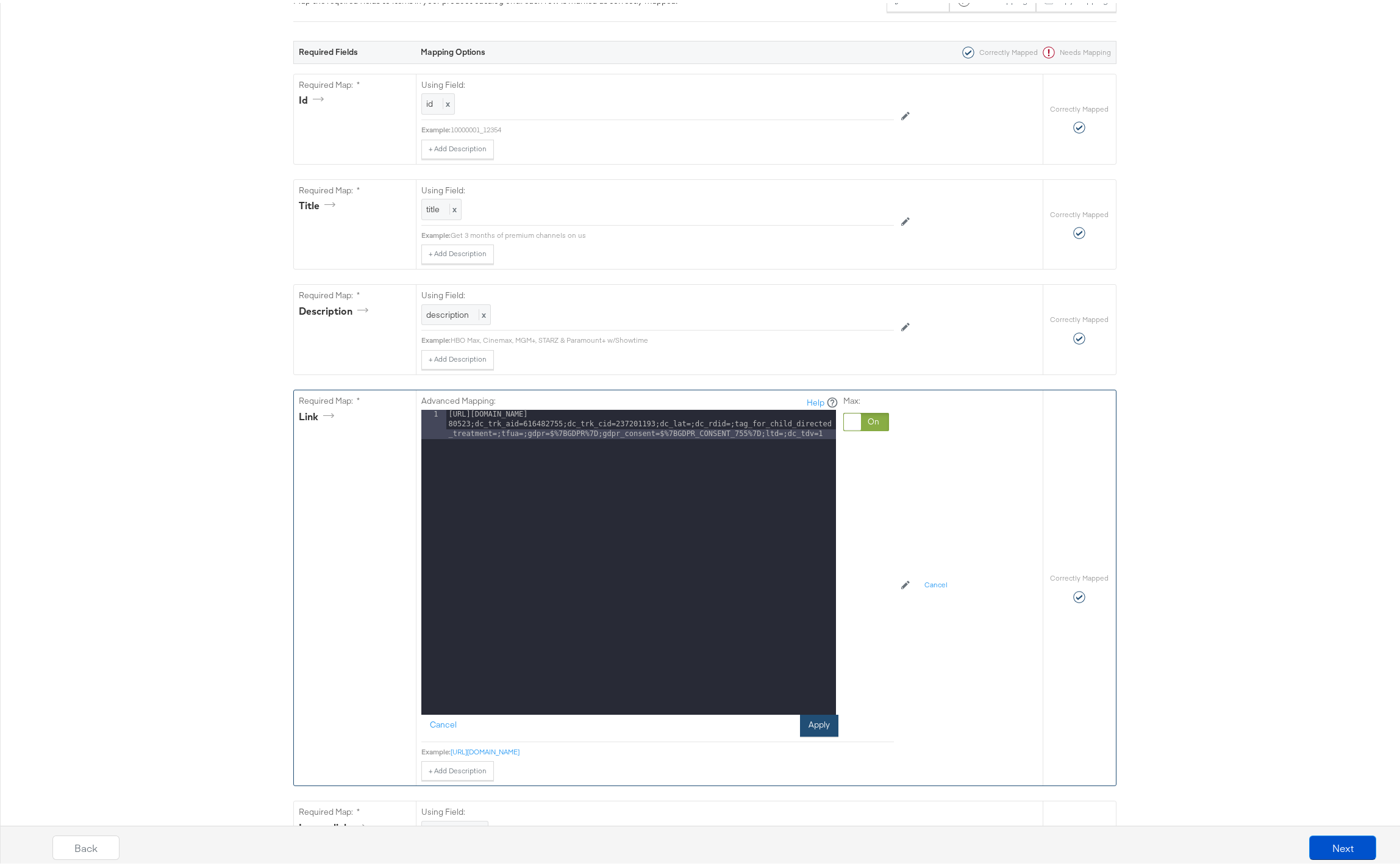
click at [812, 722] on button "Apply" at bounding box center [820, 723] width 39 height 22
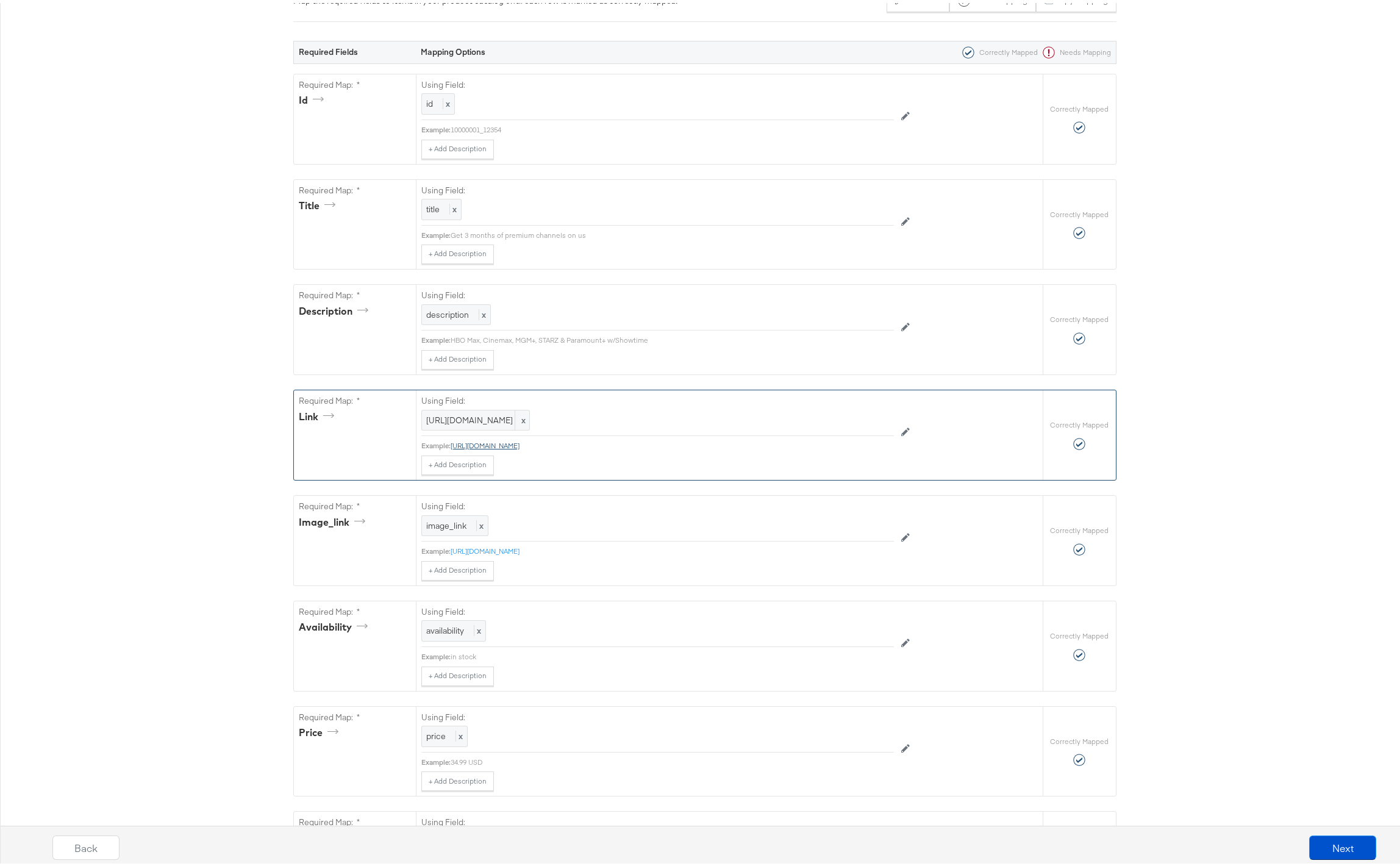
click at [520, 447] on link "https://ad.doubleclick.net/ddm/trackclk/N1799550.3958212PMPRECISIONFACEB/B33808…" at bounding box center [485, 442] width 68 height 9
click at [1343, 844] on button "Next" at bounding box center [1343, 845] width 68 height 24
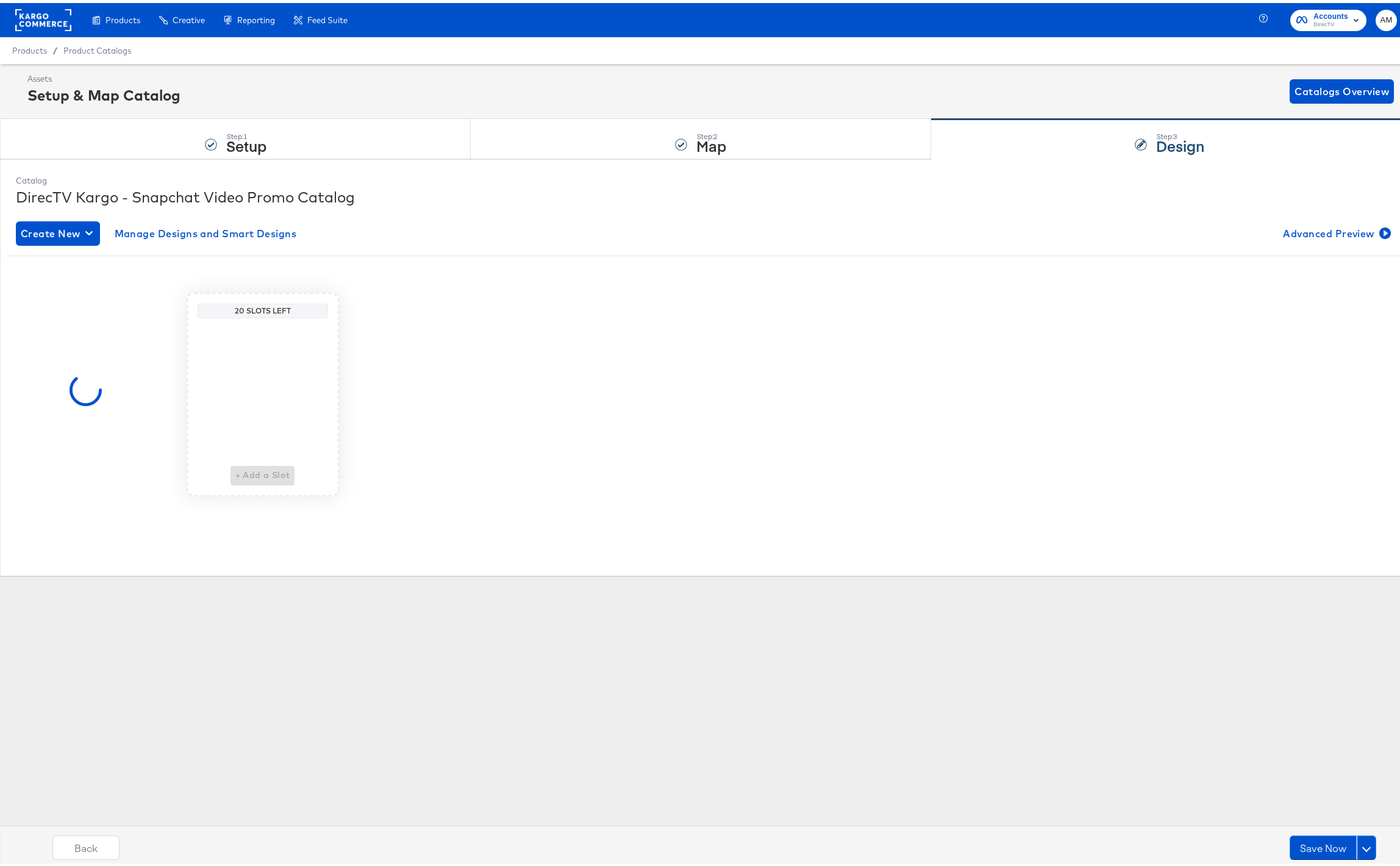
scroll to position [0, 0]
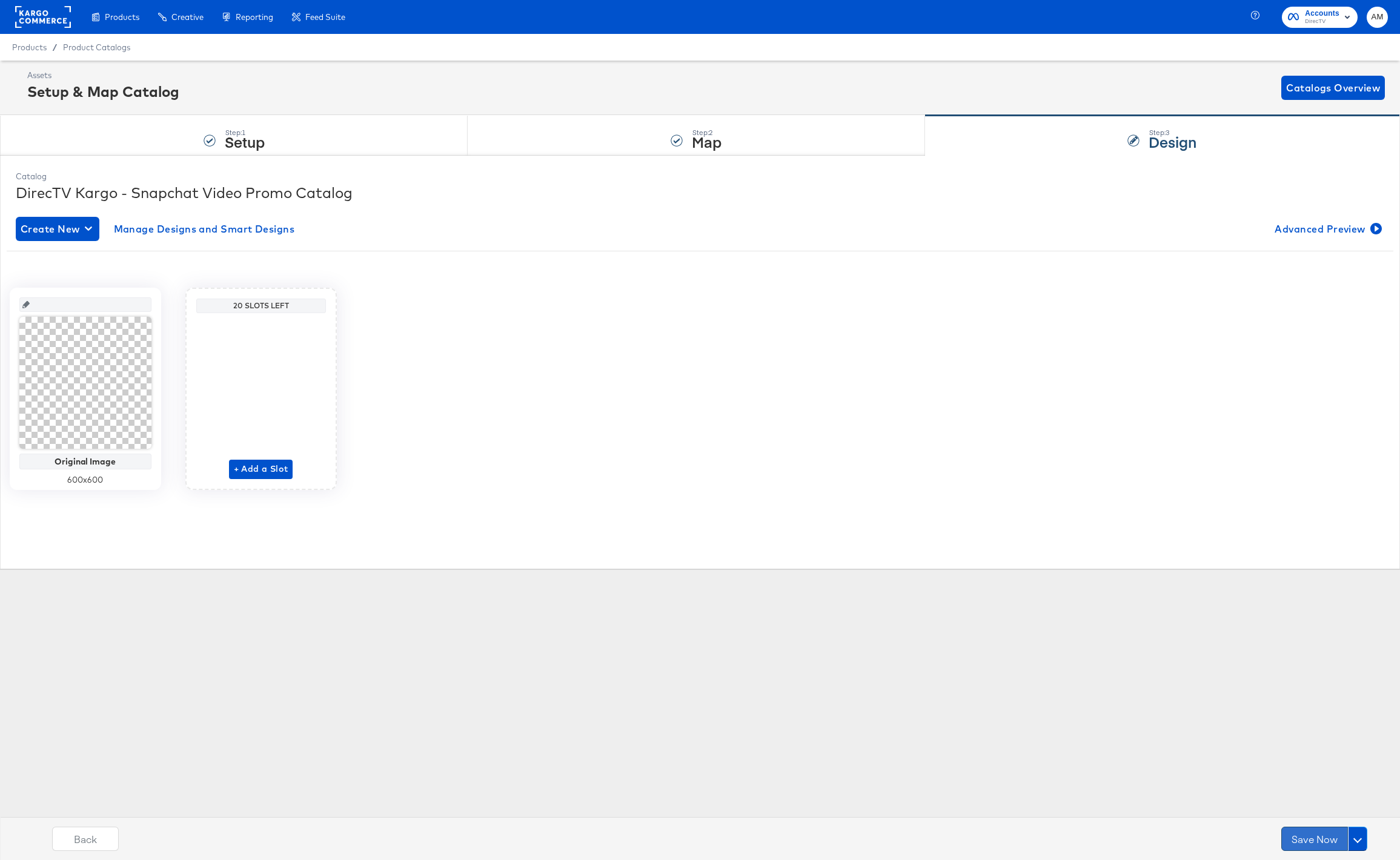
click at [1324, 838] on button "Save Now" at bounding box center [1315, 839] width 67 height 24
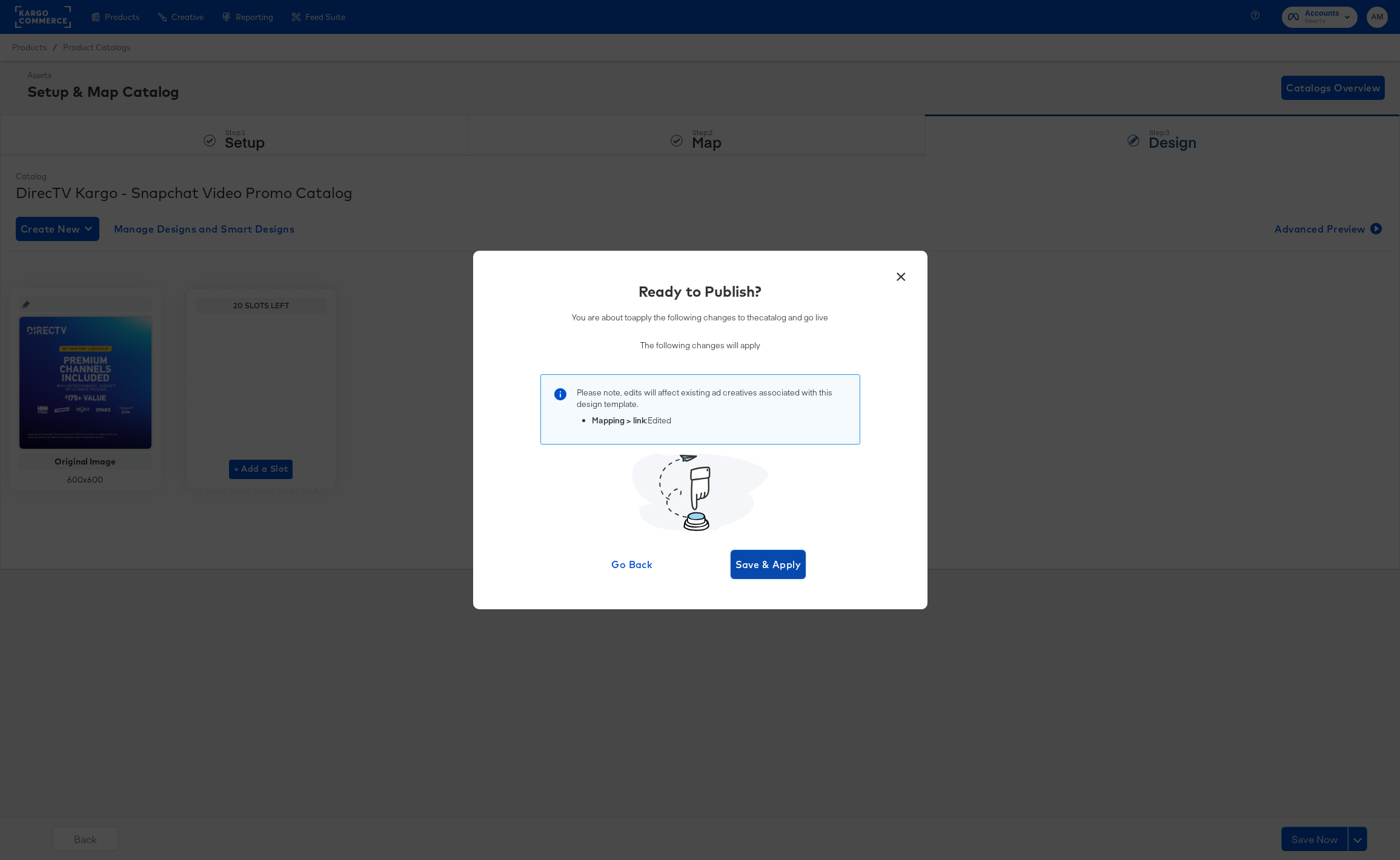
click at [762, 563] on span "Save & Apply" at bounding box center [768, 564] width 66 height 17
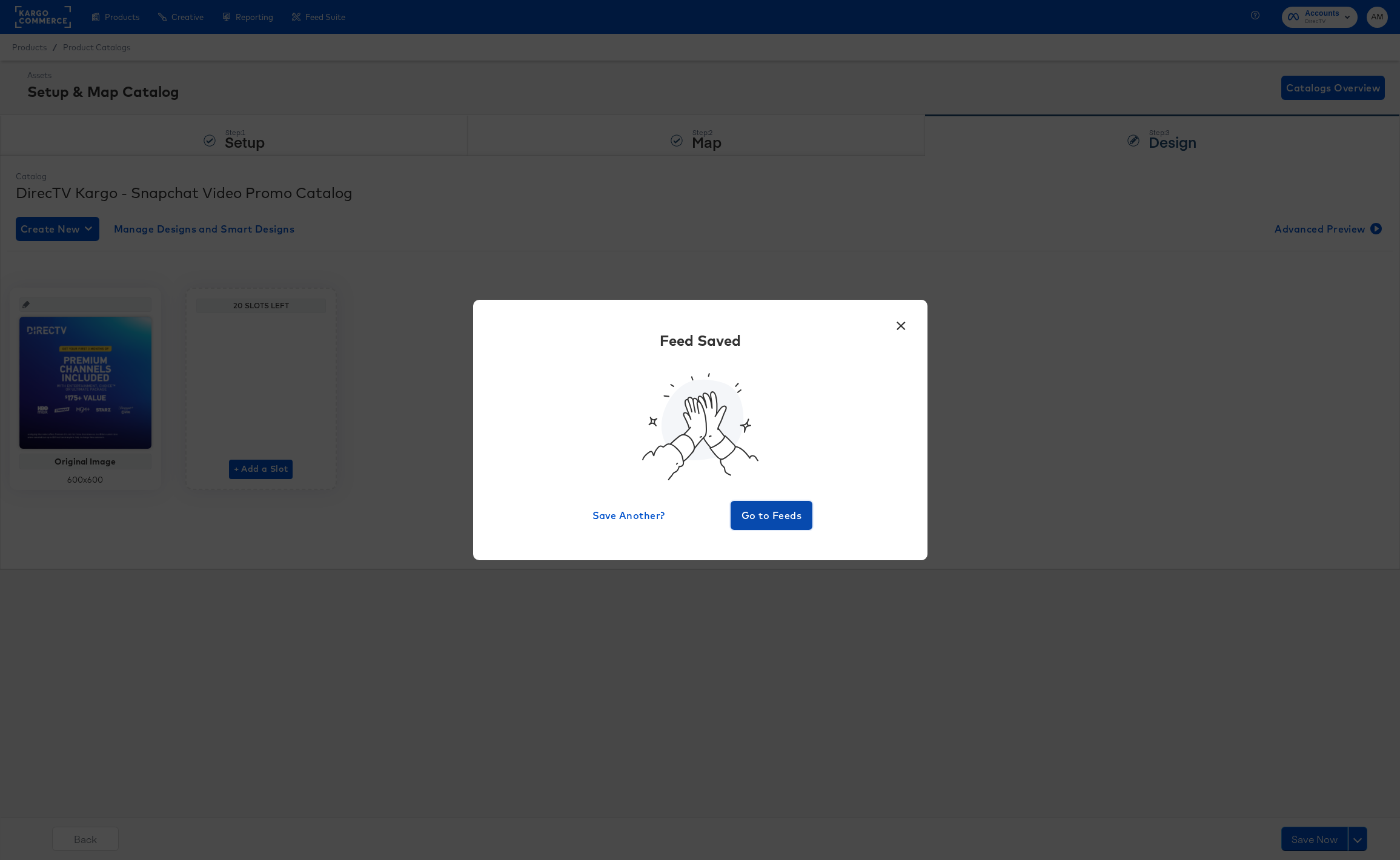
click at [767, 521] on span "Go to Feeds" at bounding box center [771, 515] width 73 height 17
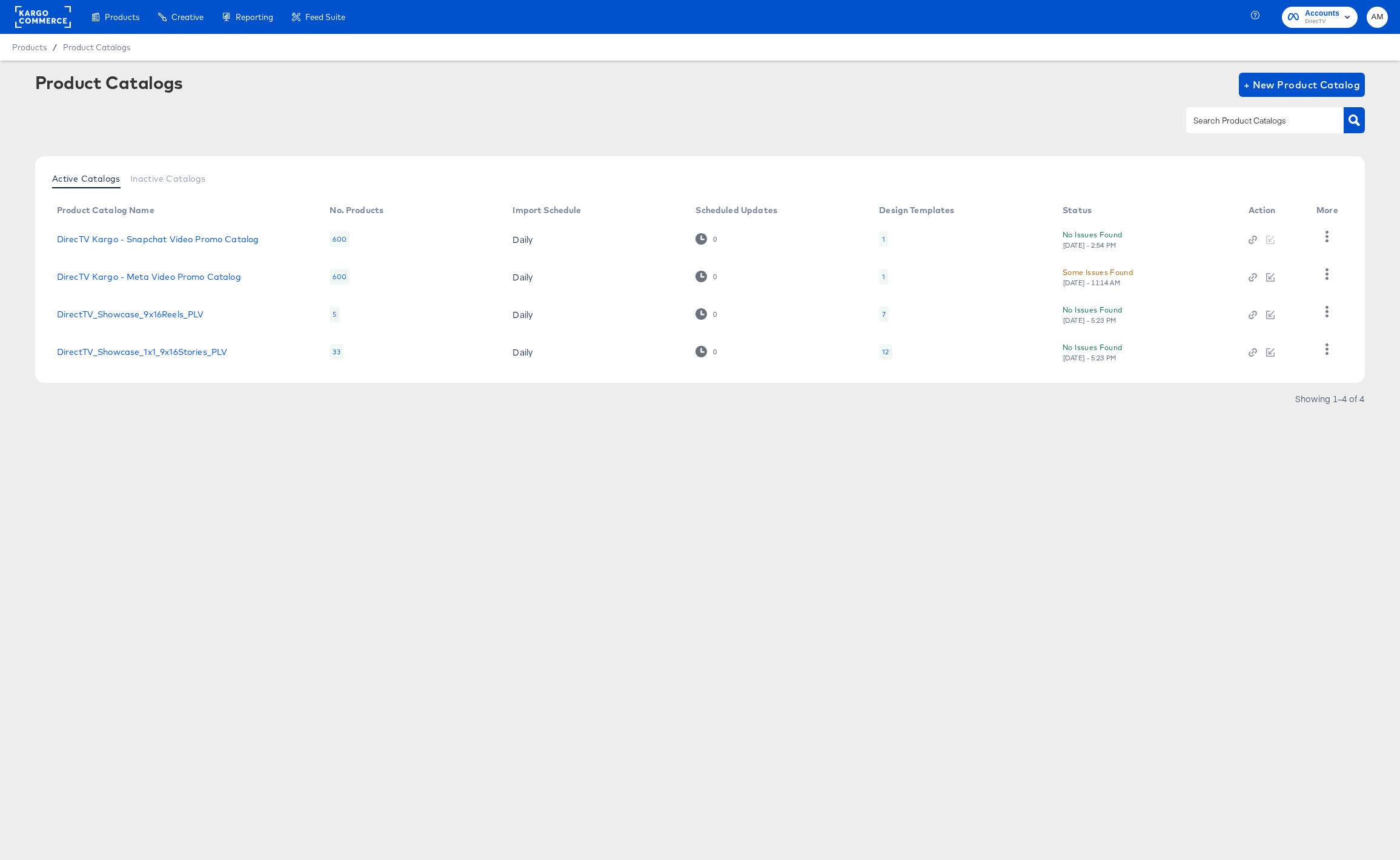
click at [250, 244] on td "DirecTV Kargo - Snapchat Video Promo Catalog" at bounding box center [183, 239] width 273 height 38
click at [248, 239] on link "DirecTV Kargo - Snapchat Video Promo Catalog" at bounding box center [158, 239] width 202 height 10
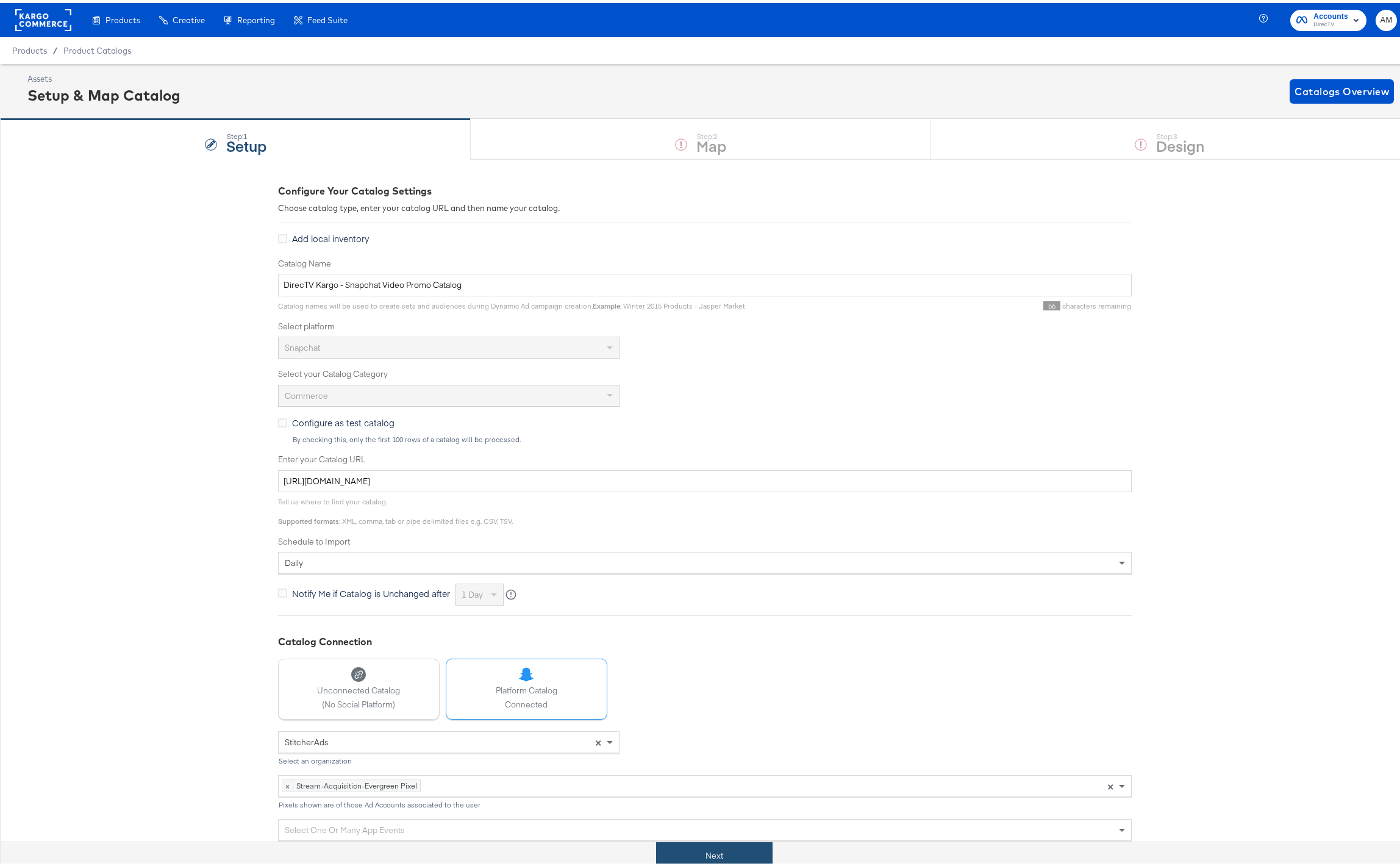
click at [686, 846] on button "Next" at bounding box center [714, 853] width 117 height 28
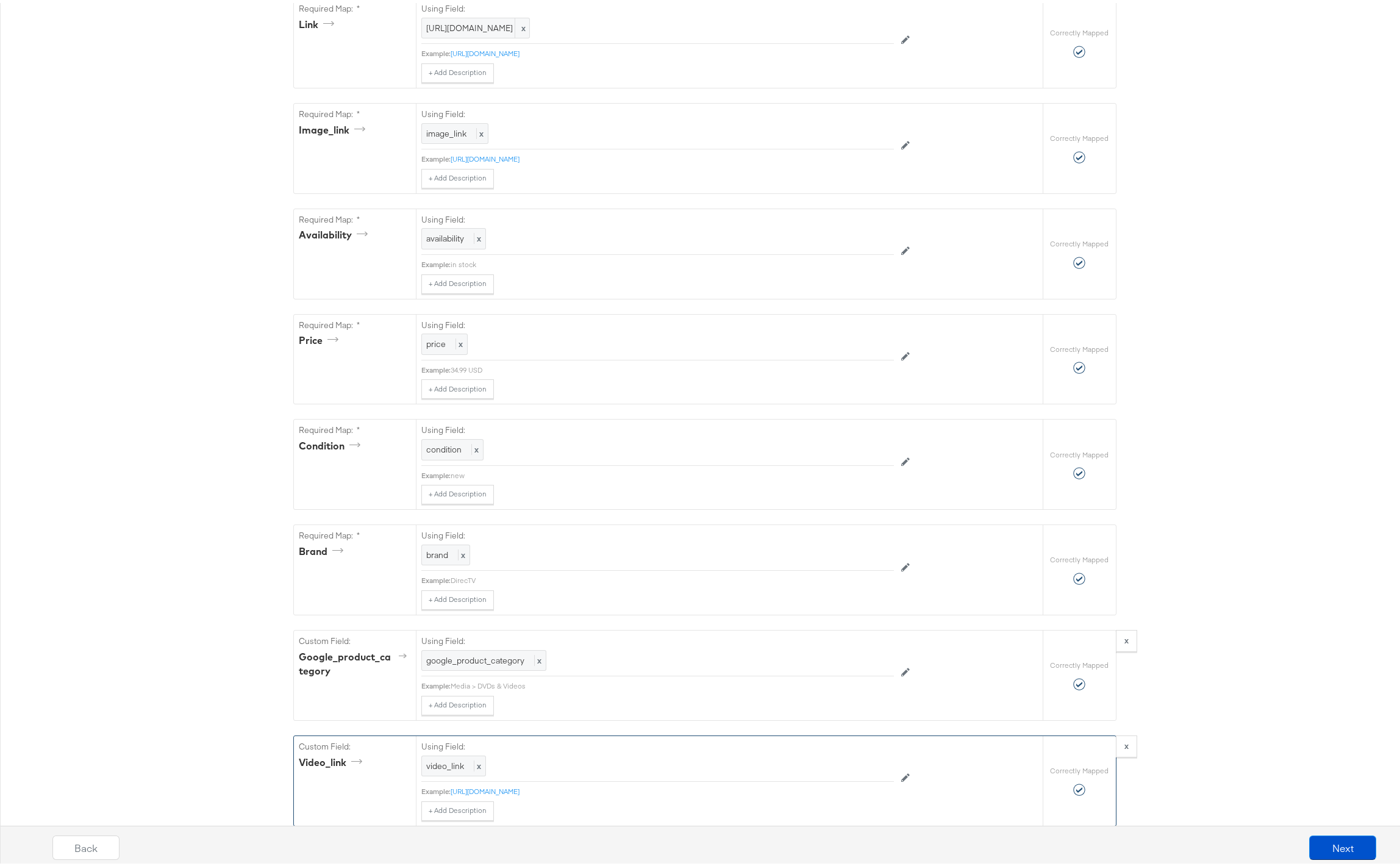
scroll to position [985, 0]
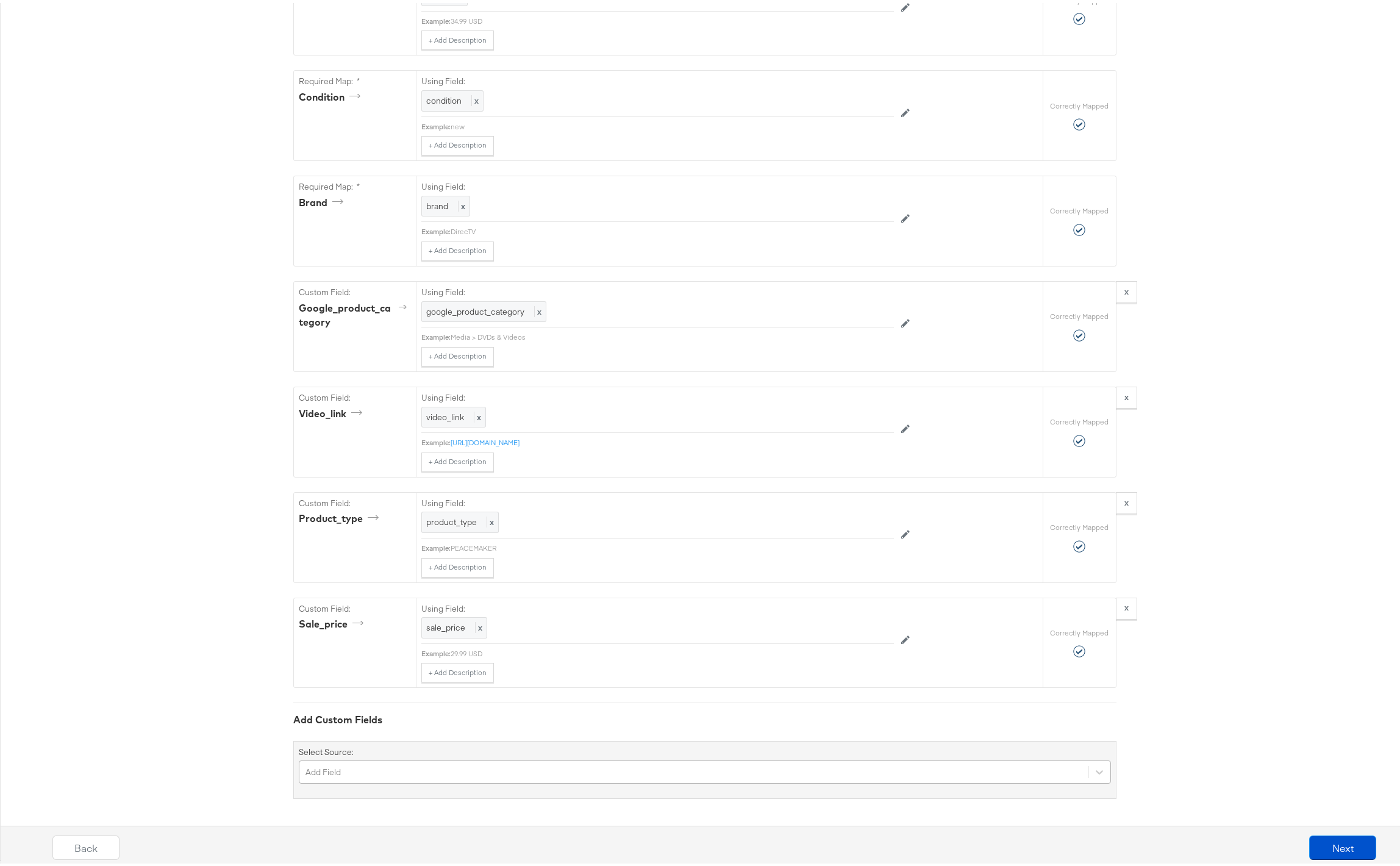
click at [398, 765] on div "Add Field" at bounding box center [705, 769] width 812 height 23
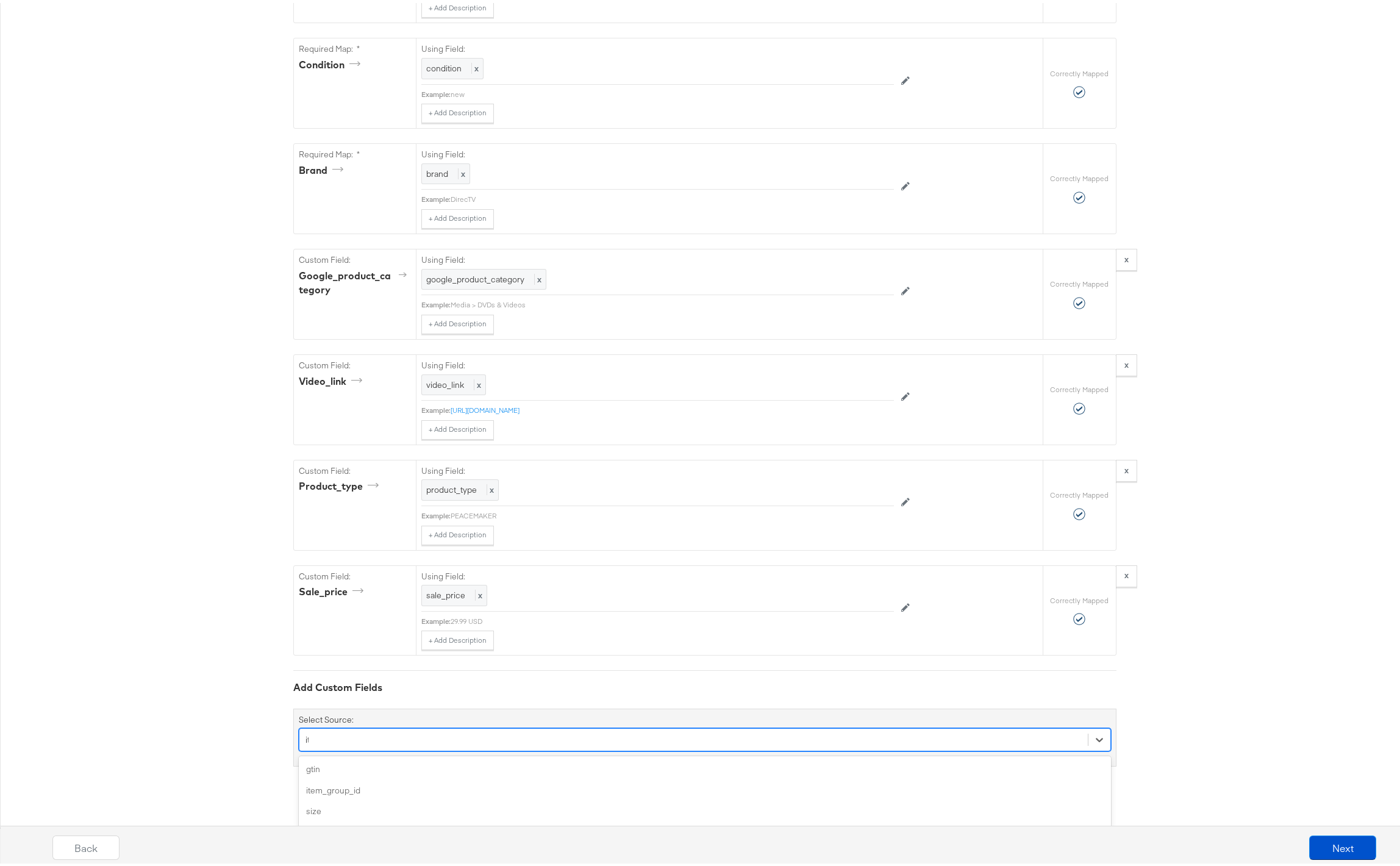
type input "item"
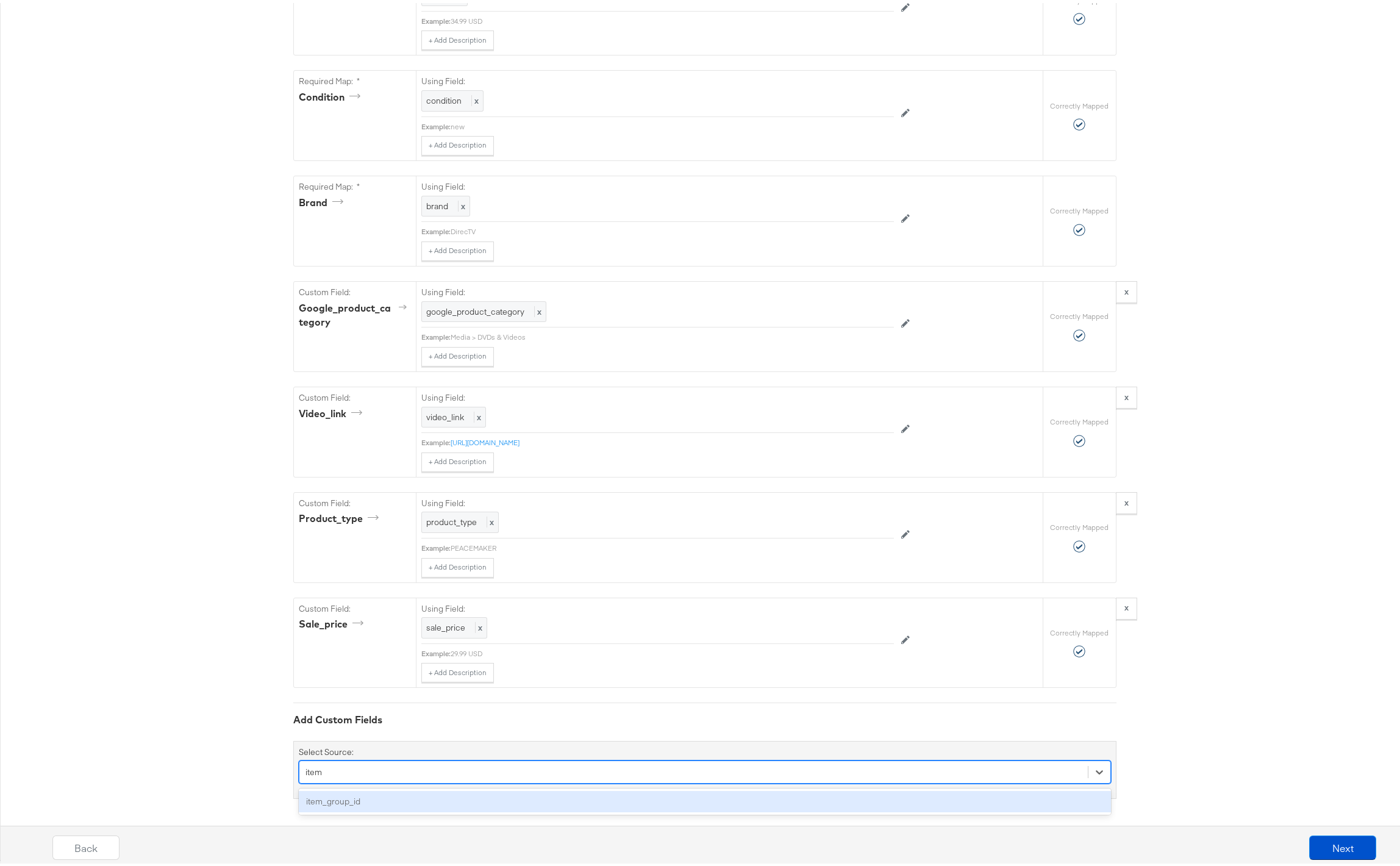
click at [316, 798] on div "item_group_id" at bounding box center [705, 798] width 812 height 21
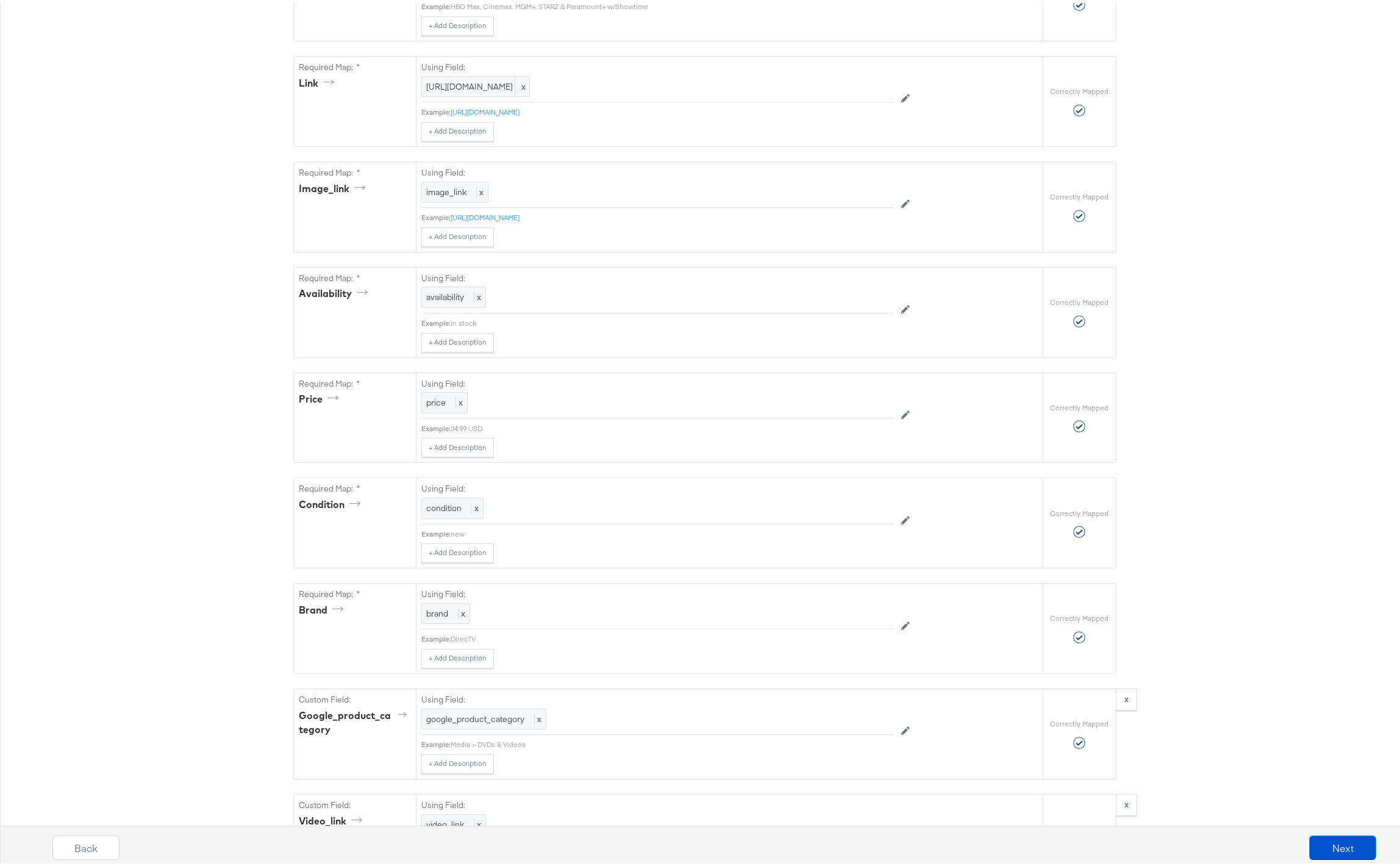
scroll to position [712, 0]
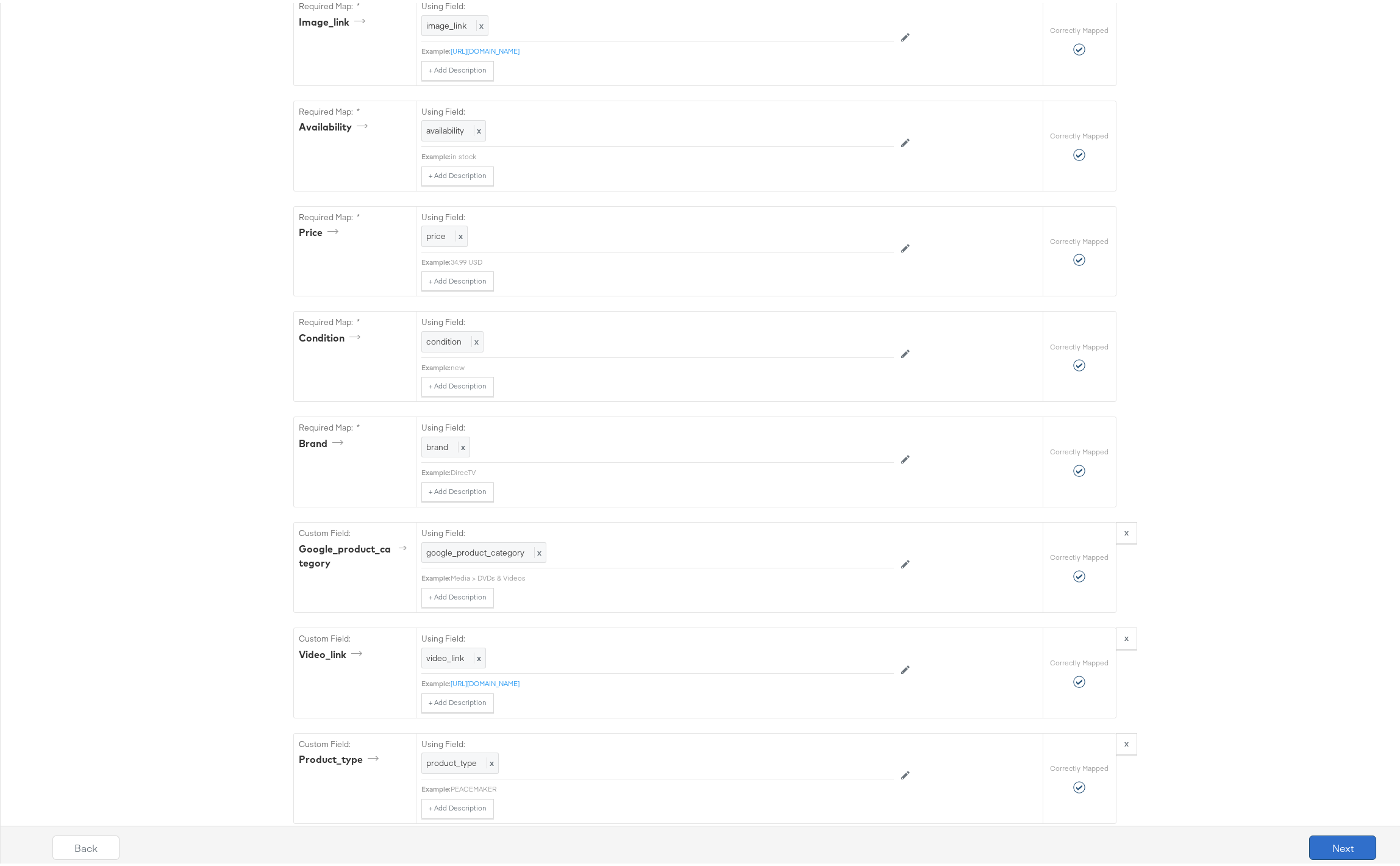
click at [1342, 847] on button "Next" at bounding box center [1343, 845] width 68 height 24
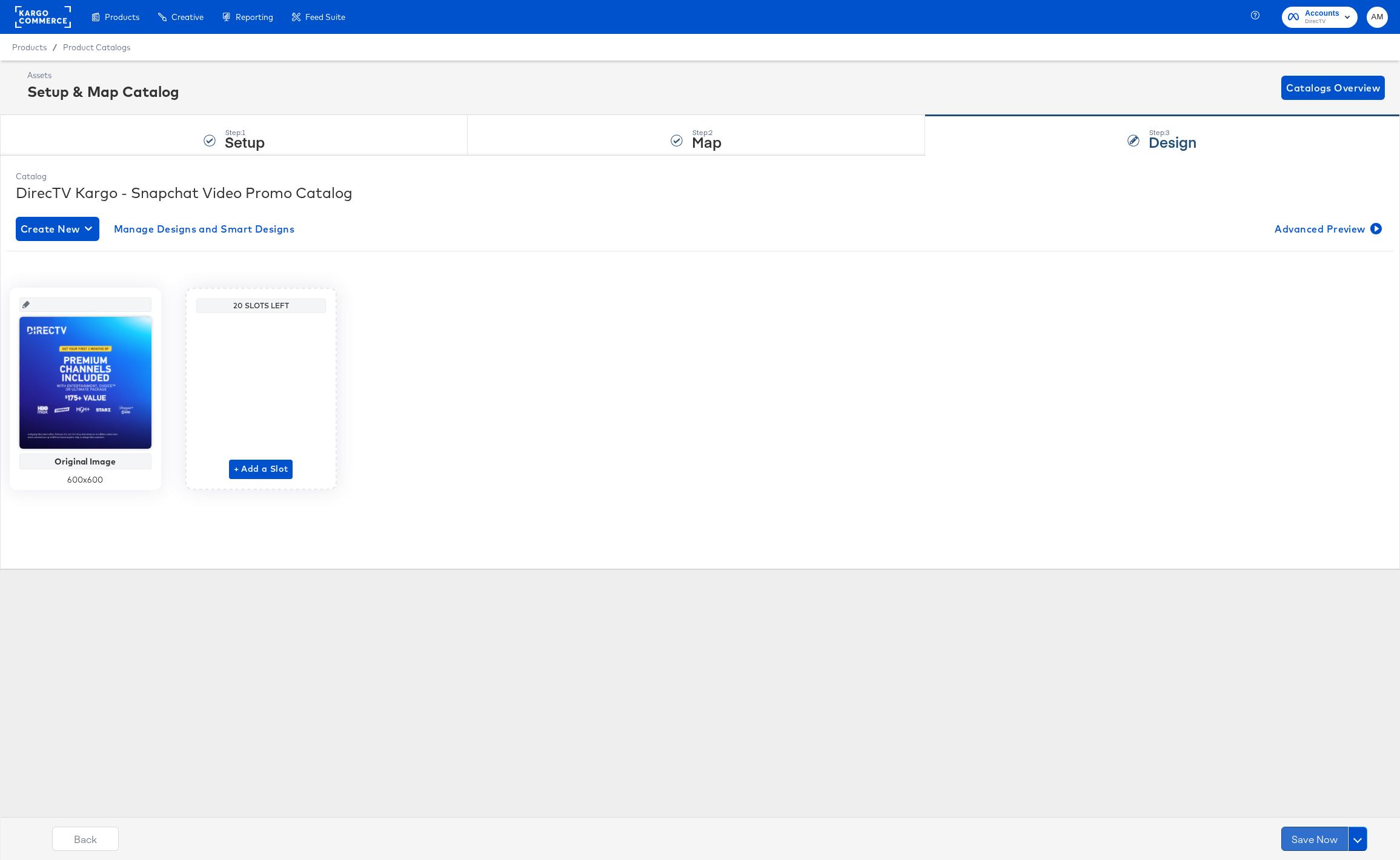
click at [1311, 839] on button "Save Now" at bounding box center [1315, 839] width 67 height 24
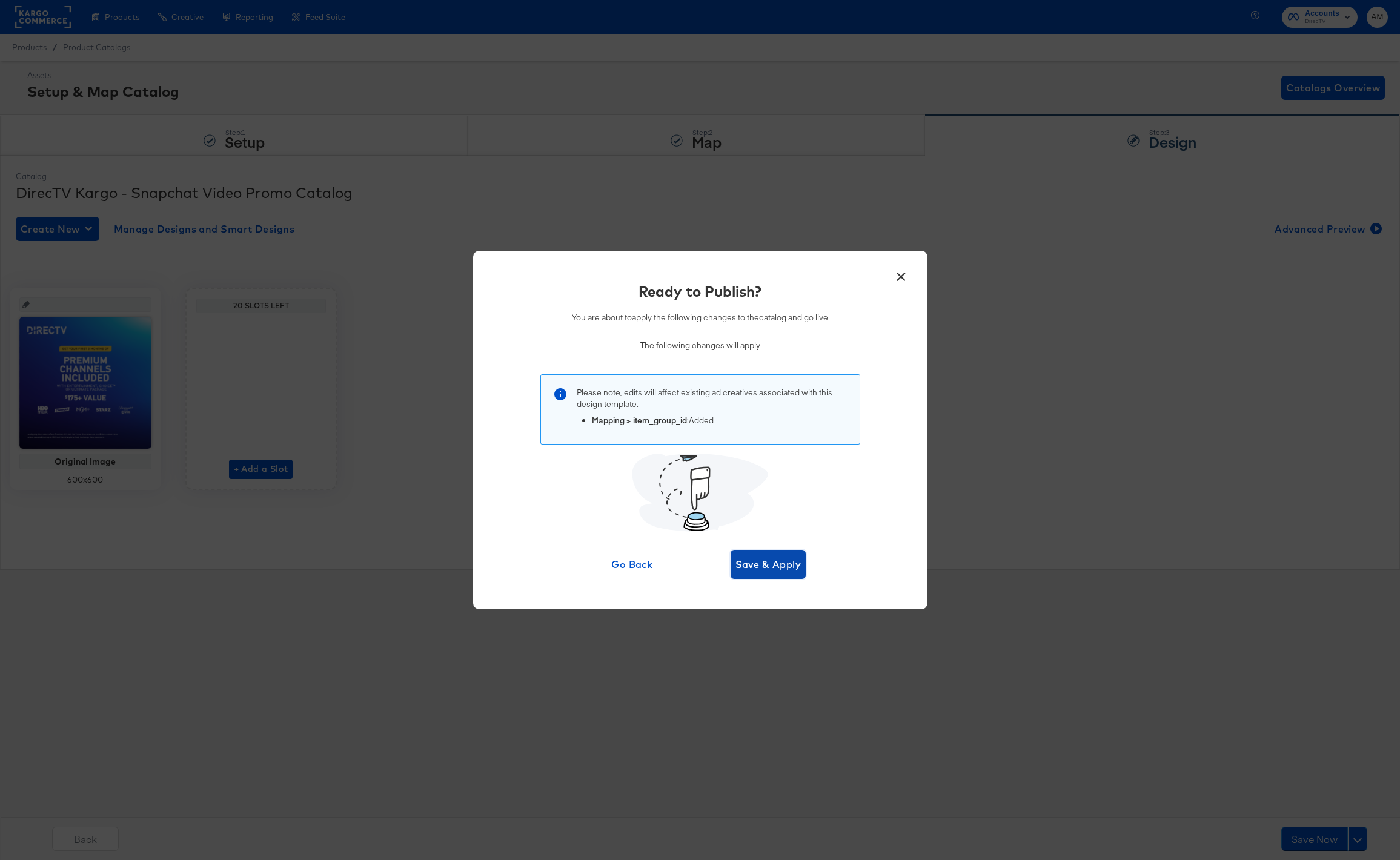
click at [751, 563] on span "Save & Apply" at bounding box center [768, 564] width 66 height 17
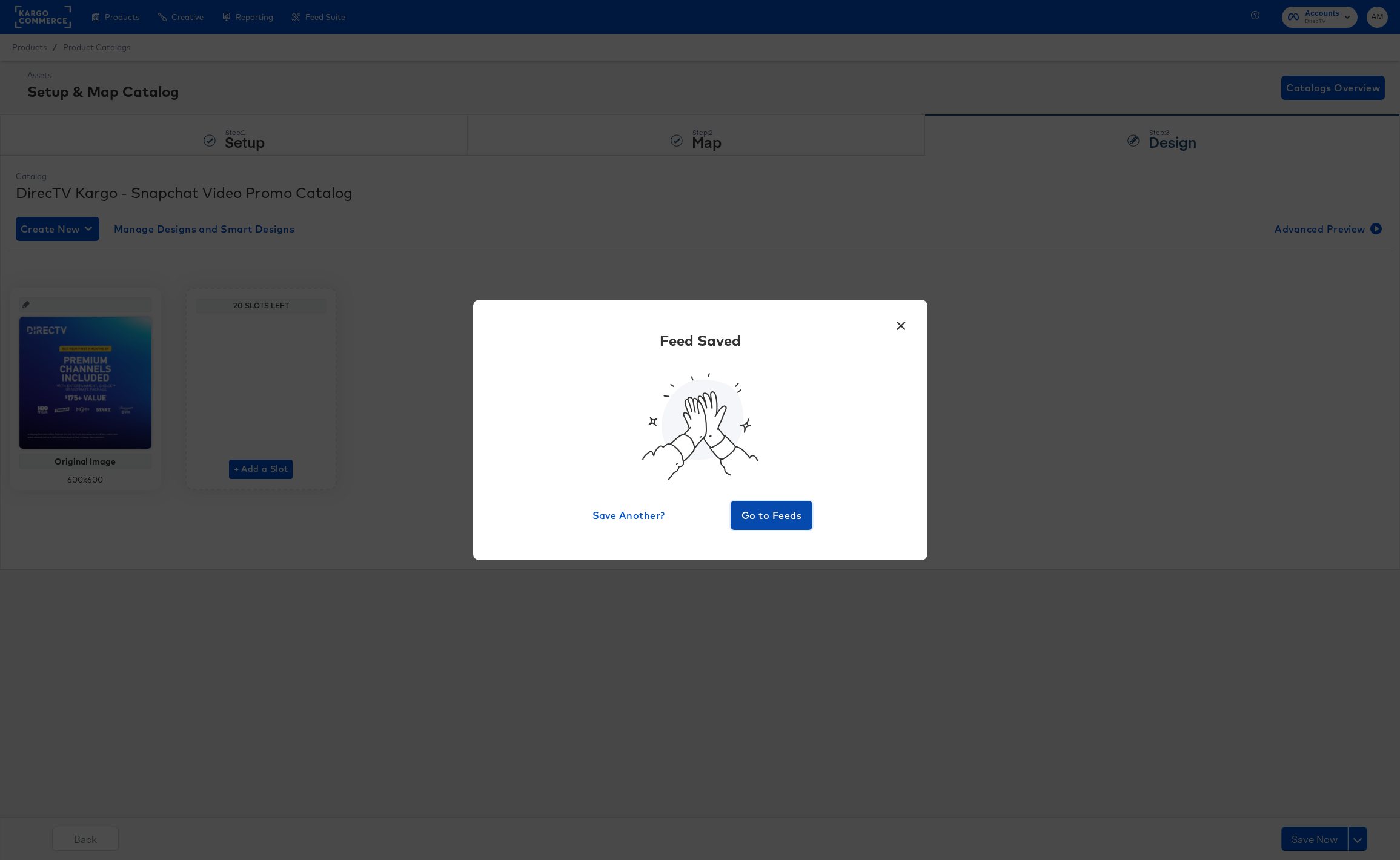
click at [746, 515] on span "Go to Feeds" at bounding box center [771, 515] width 73 height 17
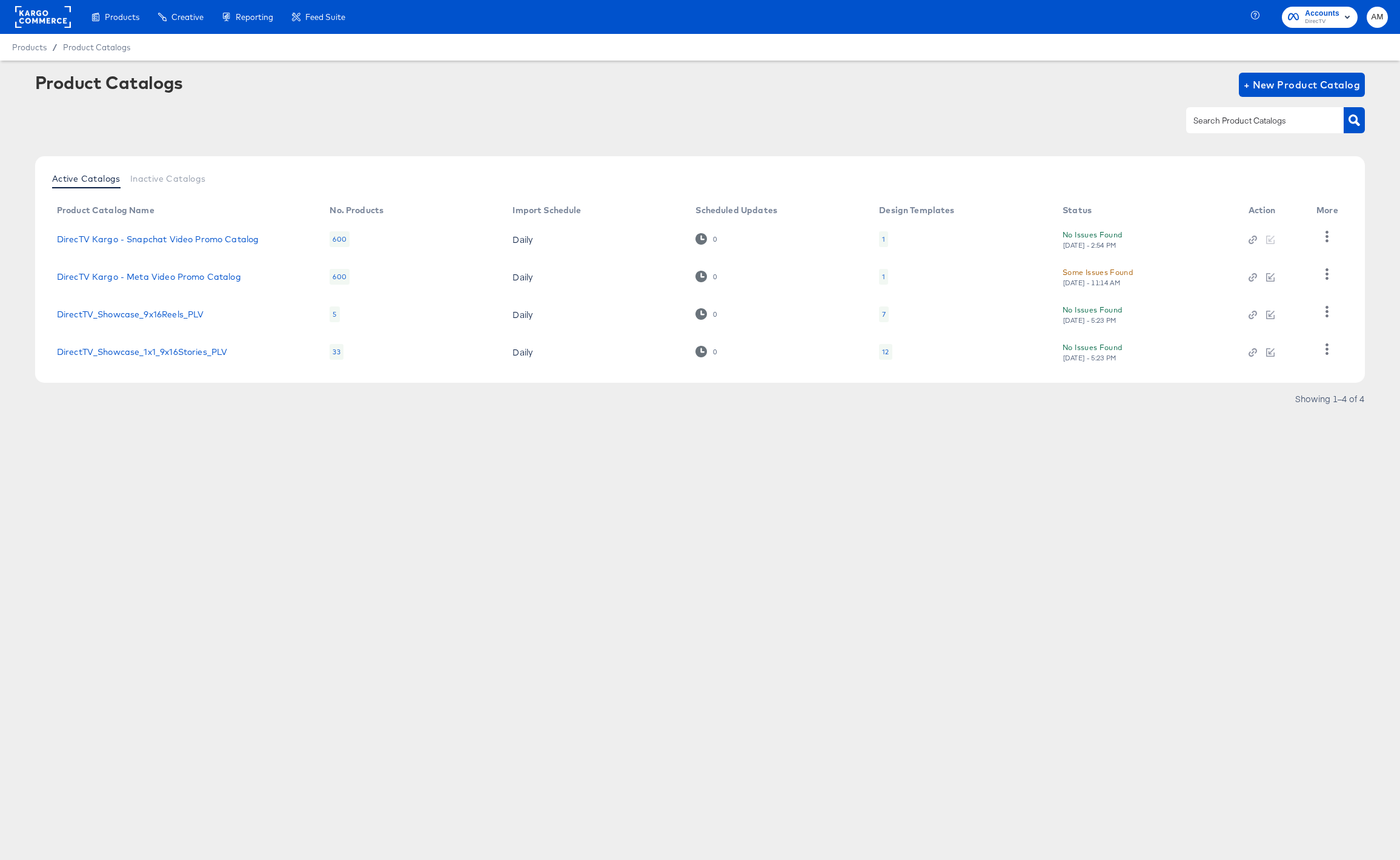
click at [1099, 275] on div "Some Issues Found" at bounding box center [1098, 272] width 70 height 13
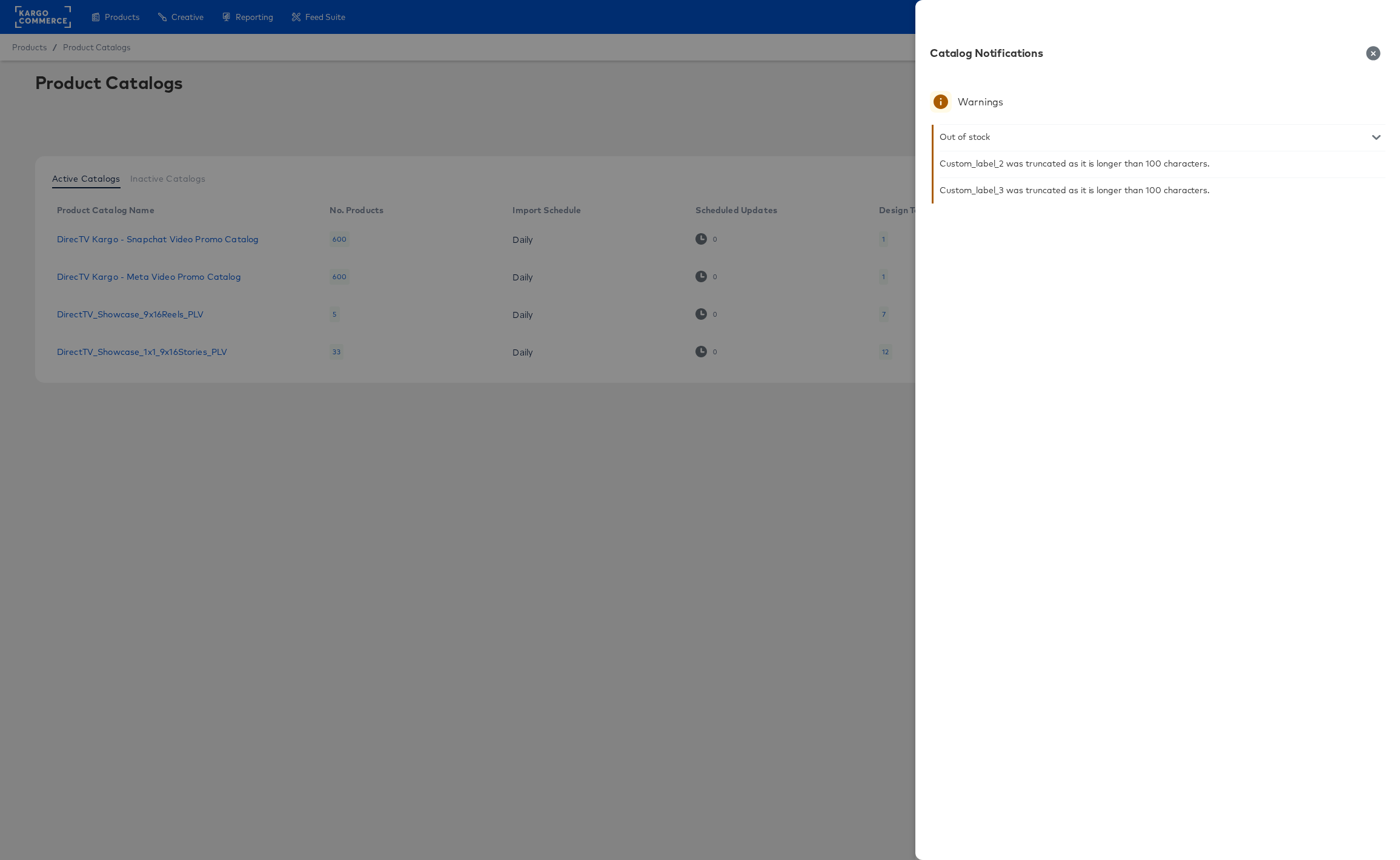
click at [1377, 57] on icon "button" at bounding box center [1372, 52] width 14 height 14
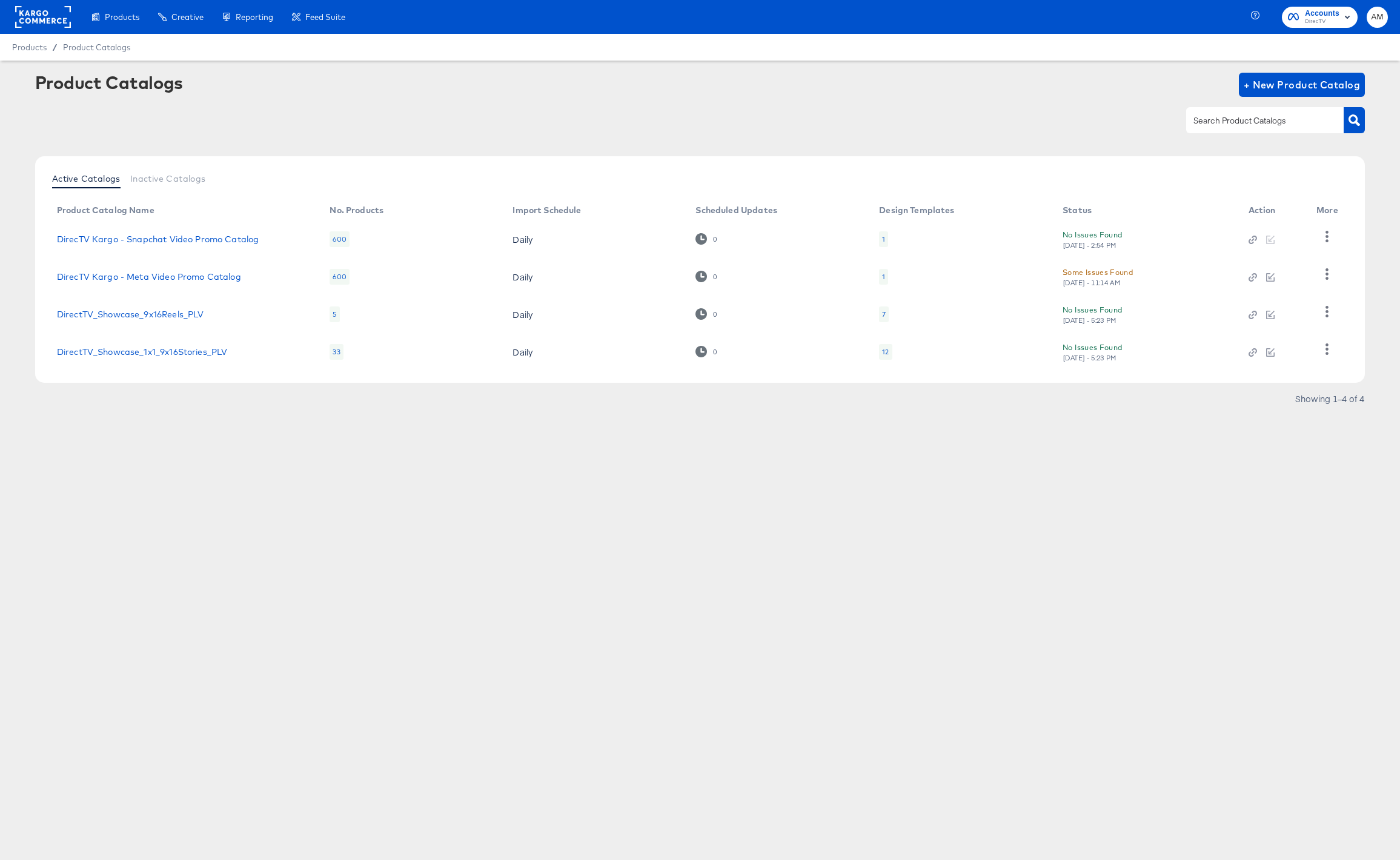
click at [1097, 237] on div "No Issues Found Wed, Sep 10th - 2:54 PM" at bounding box center [1143, 238] width 161 height 21
click at [36, 16] on rect at bounding box center [42, 17] width 56 height 22
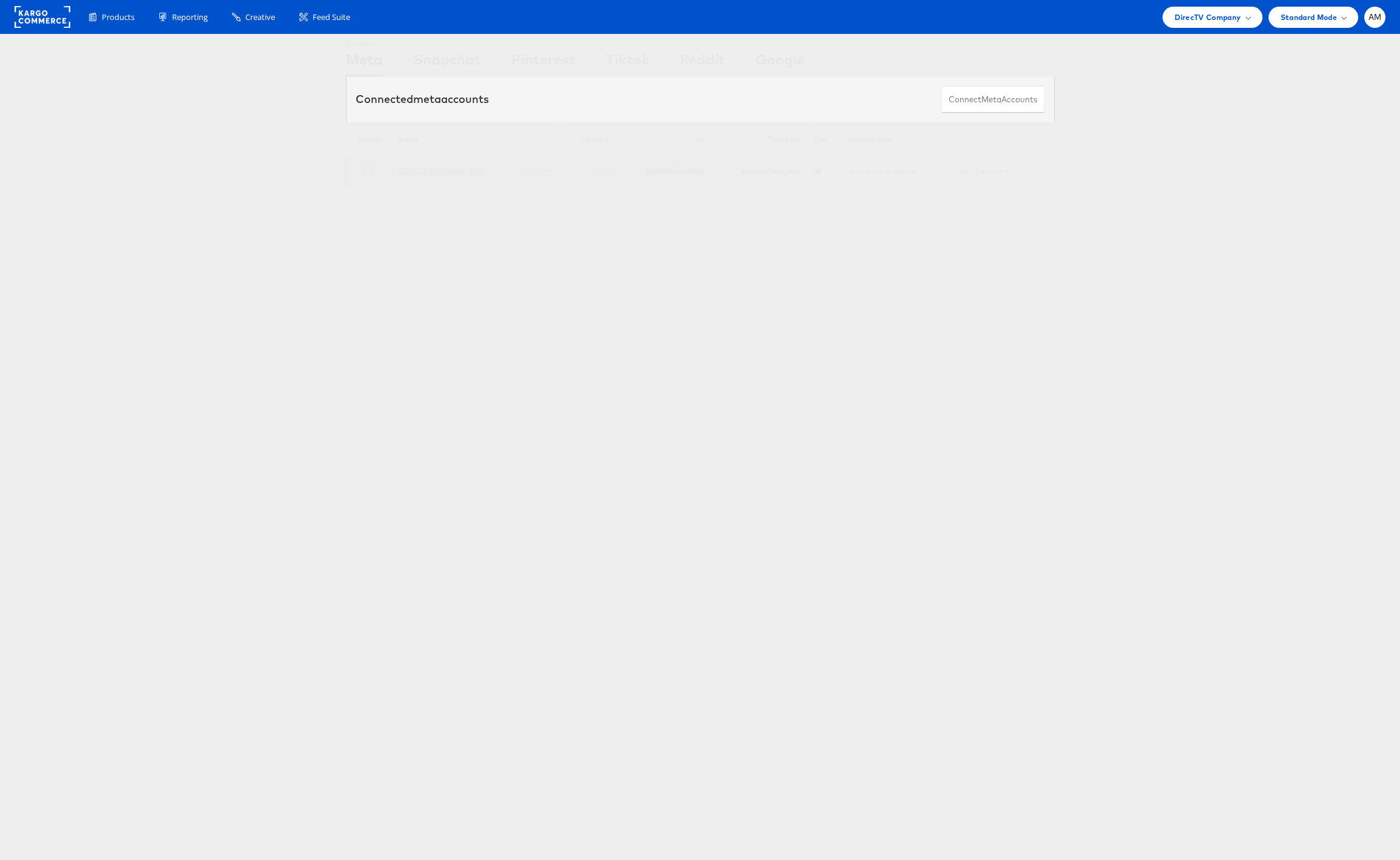
click at [445, 172] on link "DIRECTV SAT+Device 2023" at bounding box center [441, 171] width 85 height 9
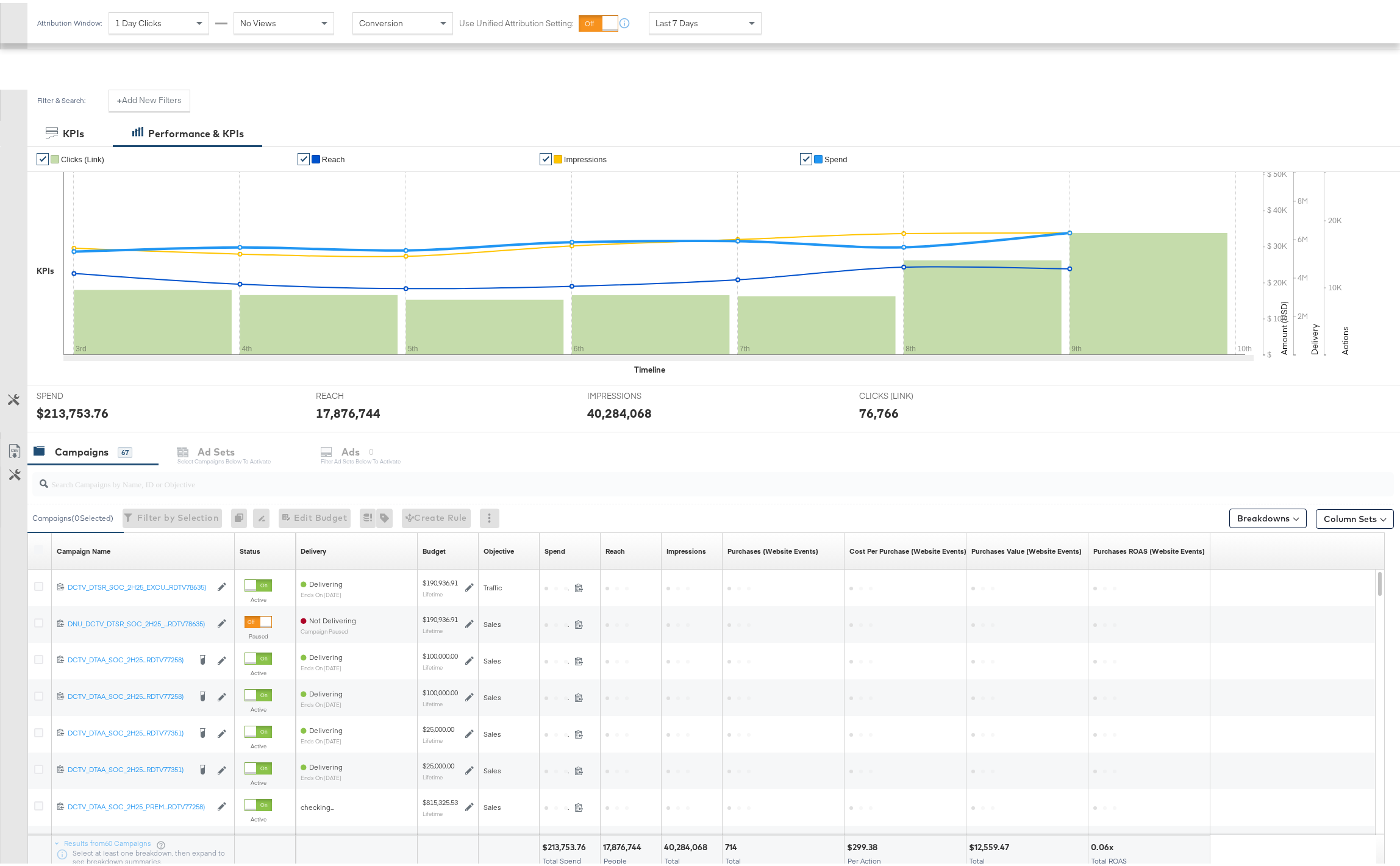
scroll to position [200, 0]
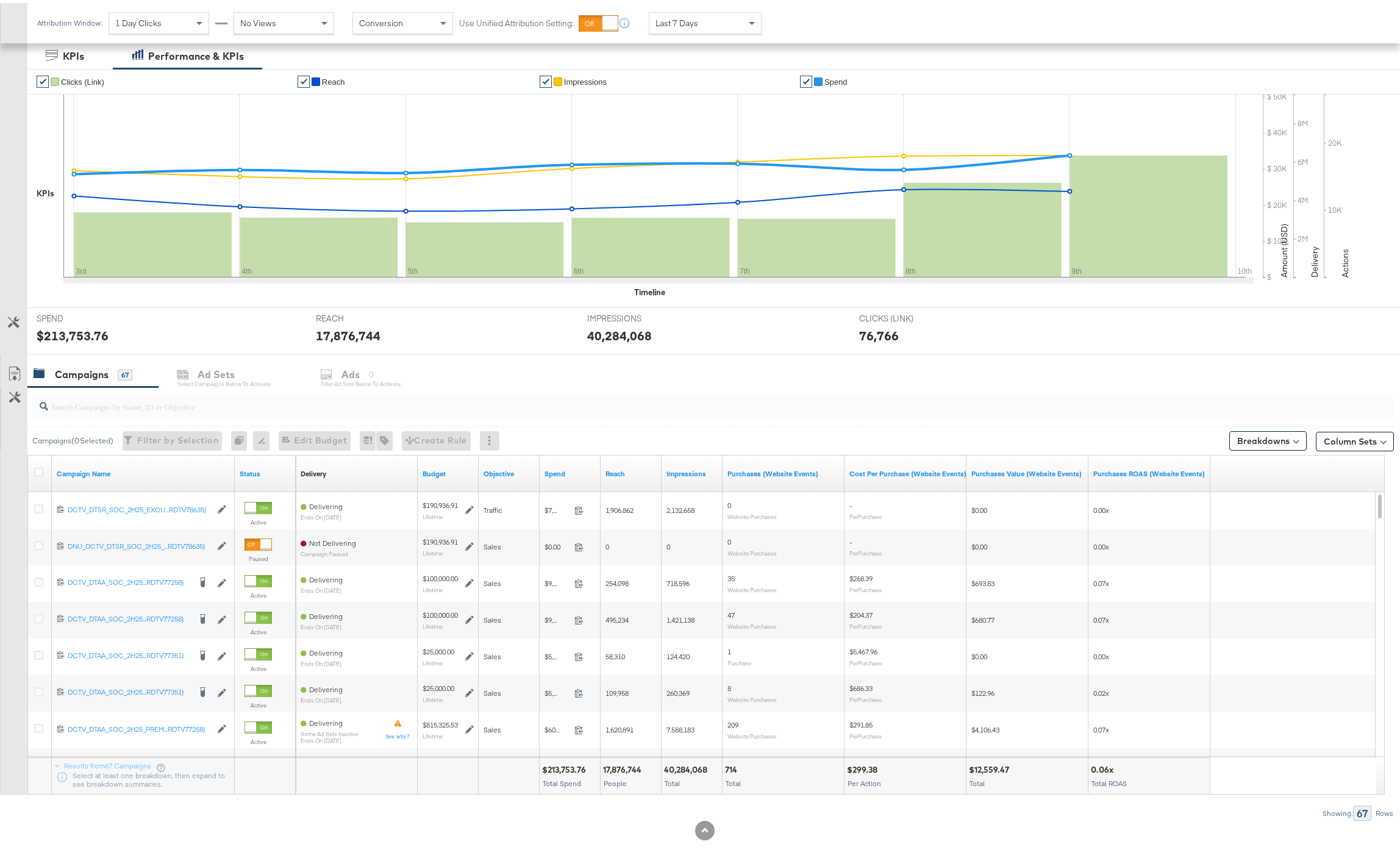
click at [224, 376] on div "Campaigns 67 Ad Sets Select Campaigns below to activate Ads 0 Filter Ad Sets be…" at bounding box center [719, 372] width 1382 height 26
click at [204, 375] on div "Campaigns 67 Ad Sets Select Campaigns below to activate Ads 0 Filter Ad Sets be…" at bounding box center [719, 372] width 1382 height 26
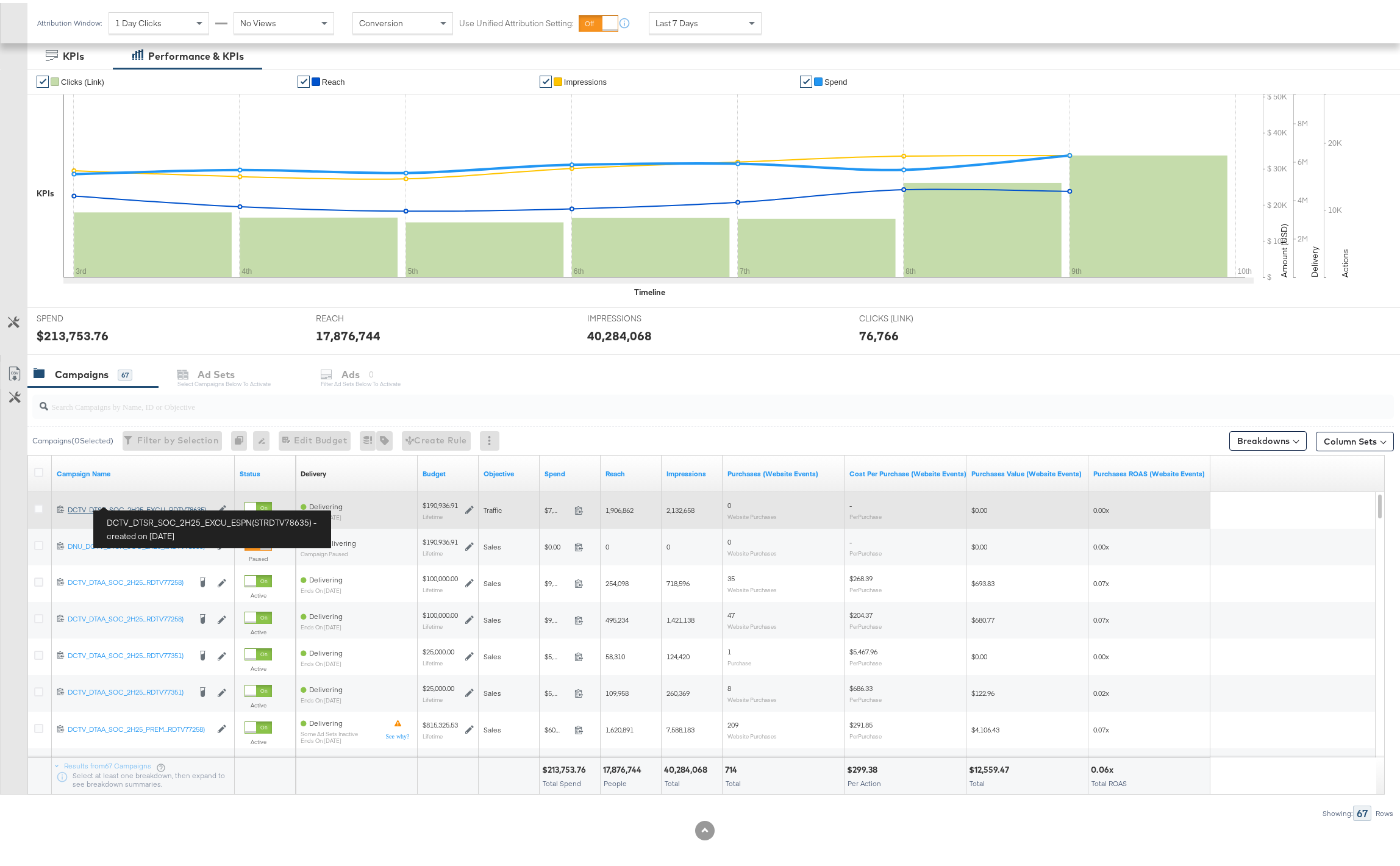
click at [112, 506] on div "DCTV_DTSR_SOC_2H25_EXCU_ESPN(STRDTV78635) DCTV_DTSR_SOC_2H25_EXCU...RDTV78635)" at bounding box center [139, 506] width 143 height 10
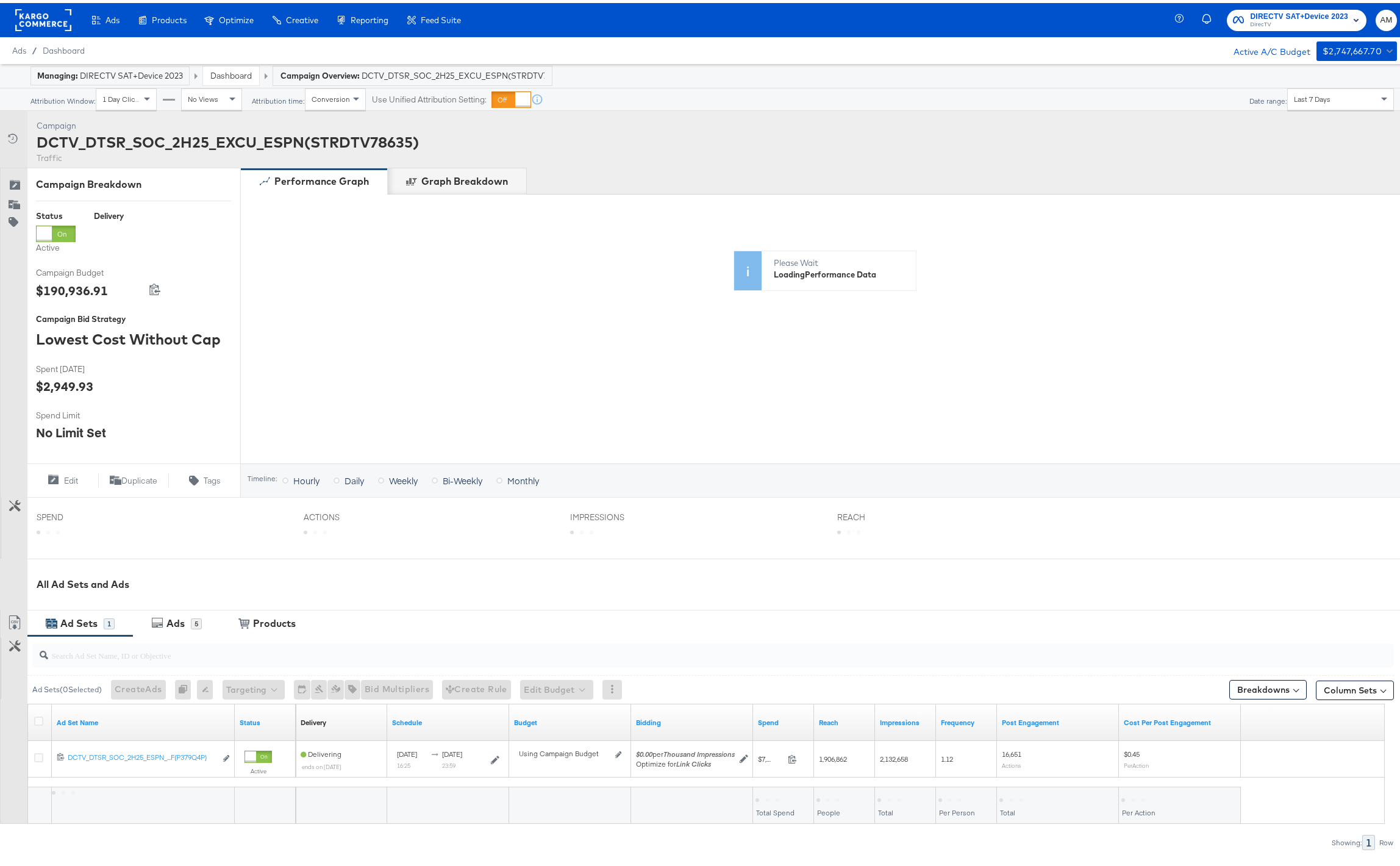
scroll to position [66, 0]
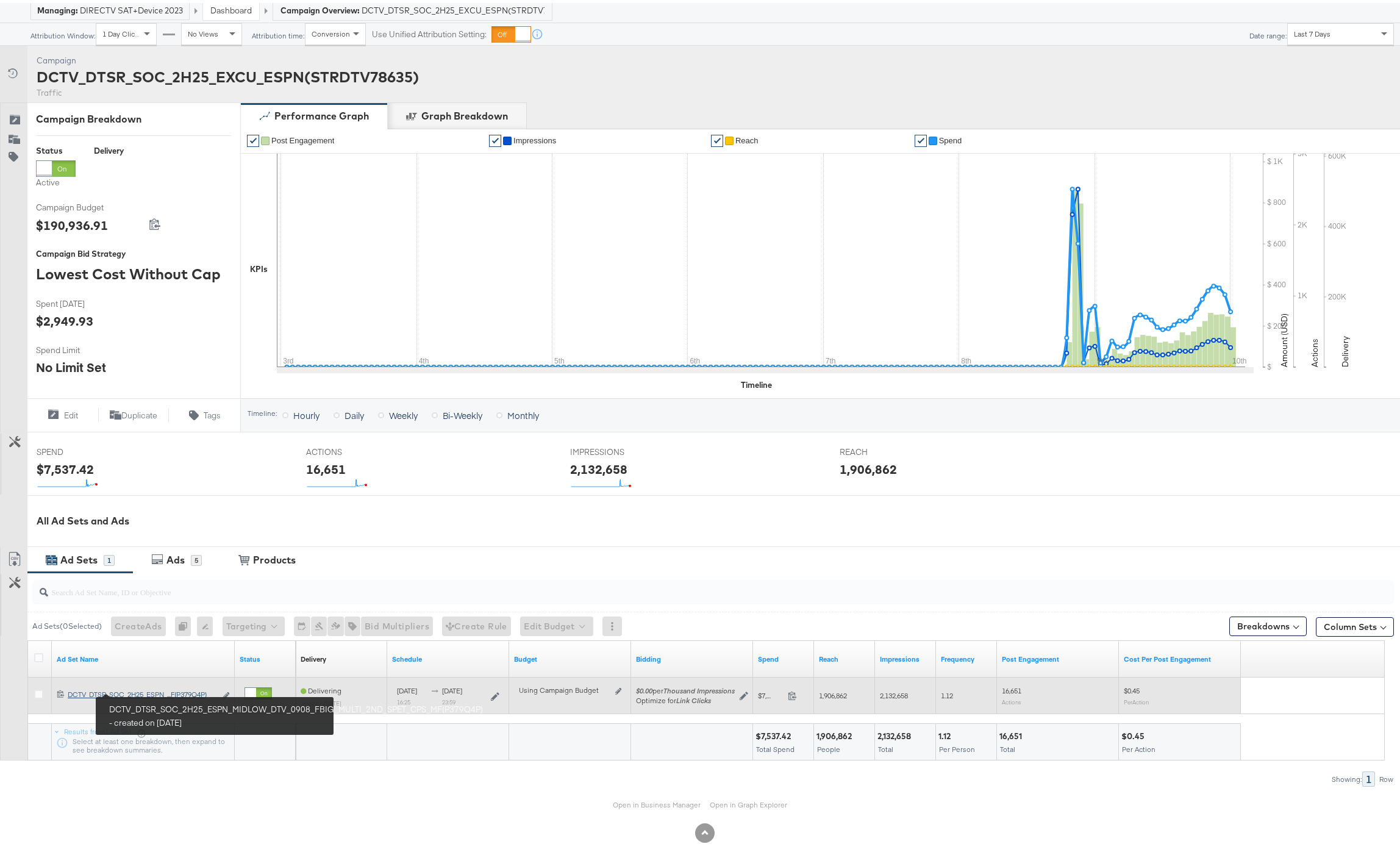
click at [139, 689] on div "DCTV_DTSR_SOC_2H25_ESPN_MIDLOW_DTV_0908_FBIG_MULTI_2ND_SPET_CPS_MF(P379Q4P) DCT…" at bounding box center [142, 691] width 148 height 10
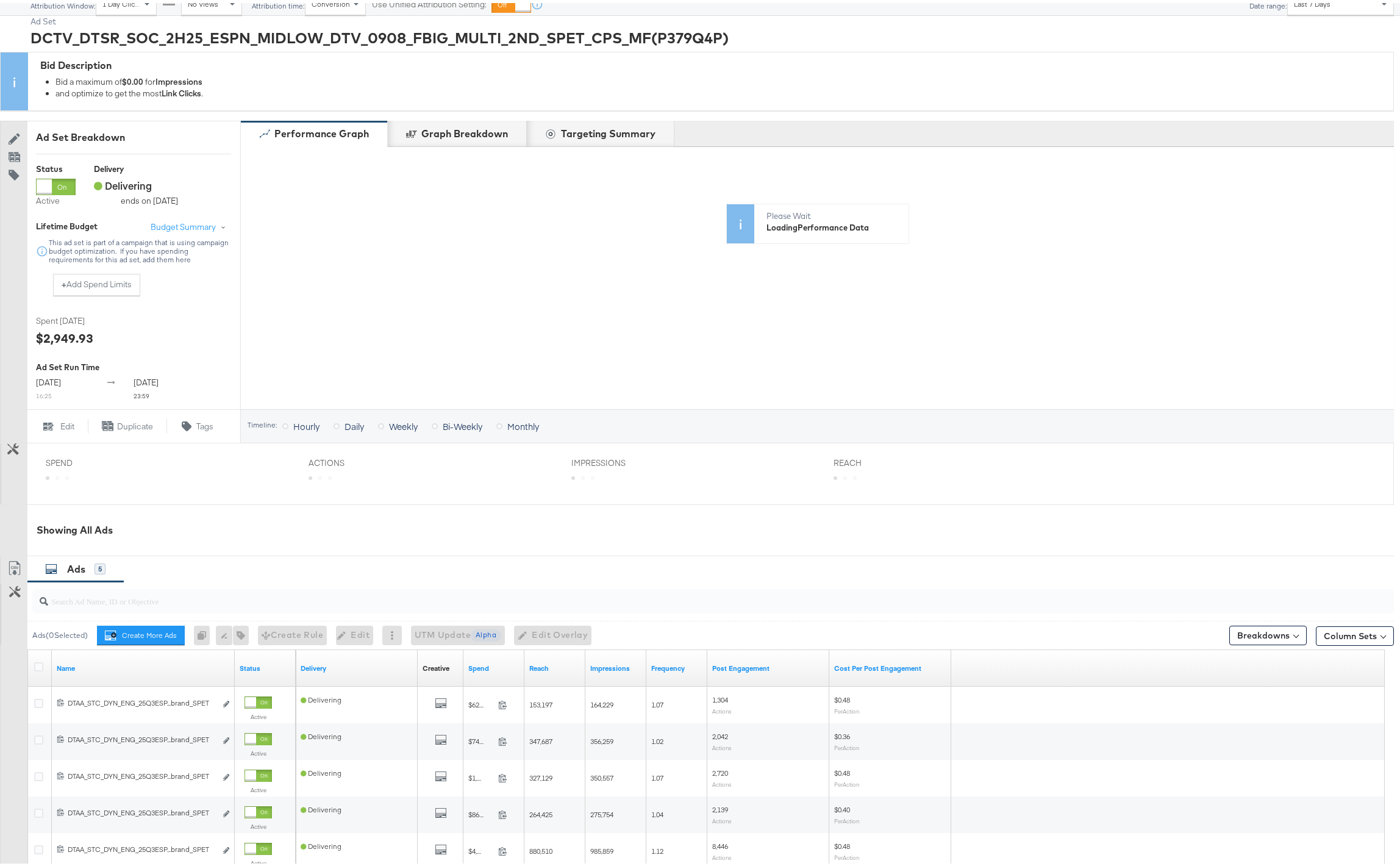
scroll to position [154, 0]
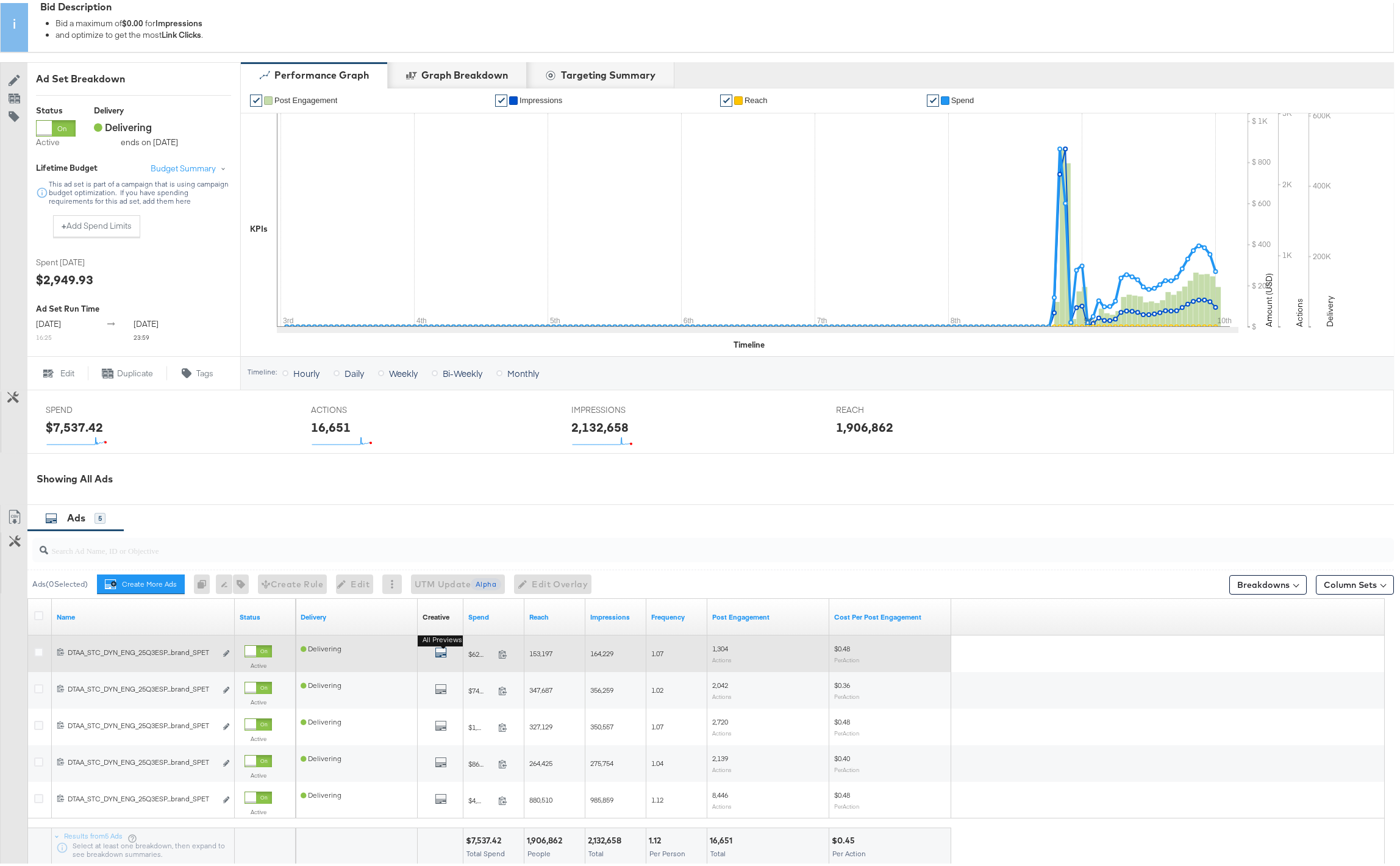
click at [440, 655] on icon "default" at bounding box center [440, 649] width 12 height 12
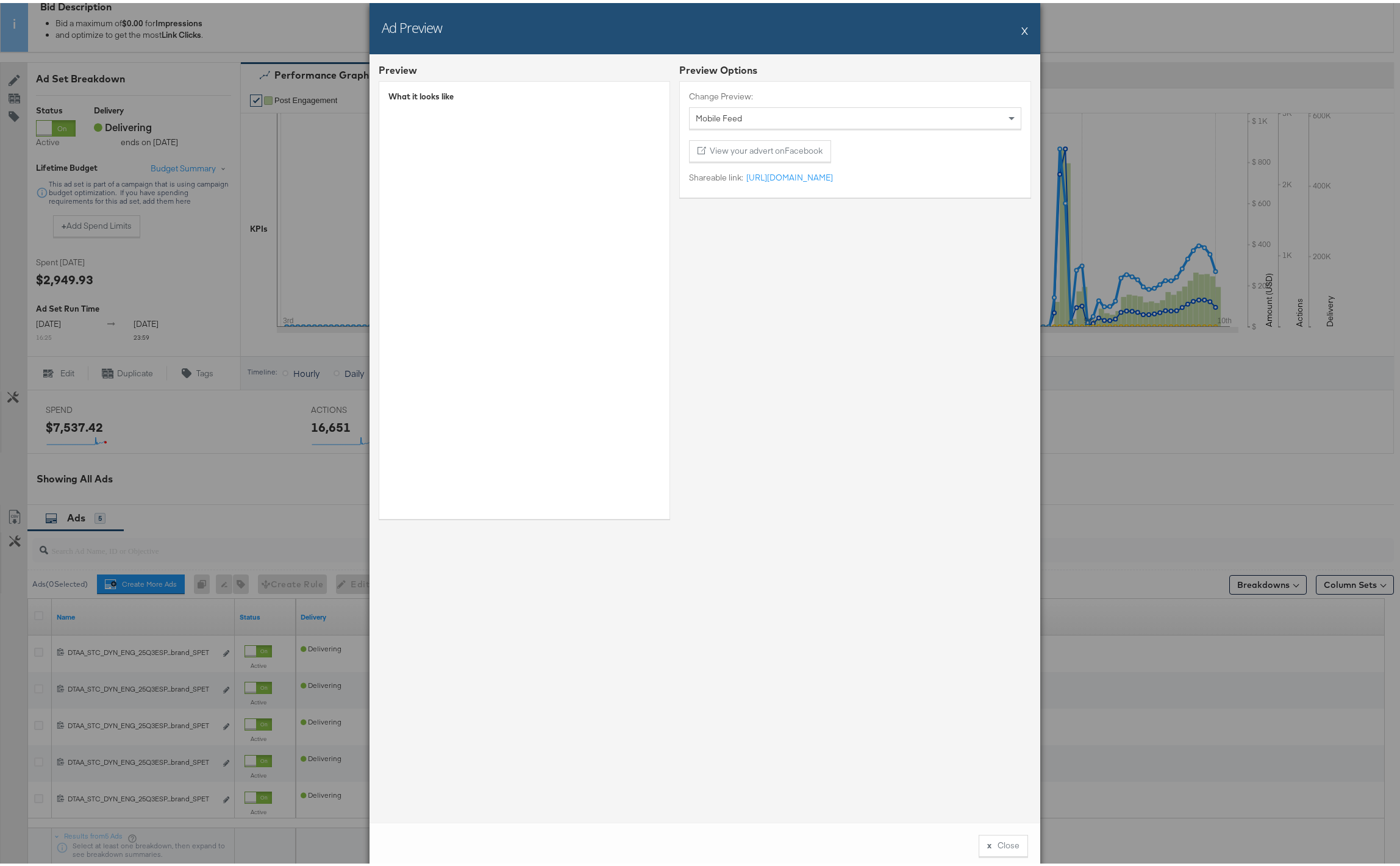
click at [1023, 26] on div "Ad Preview X" at bounding box center [704, 25] width 671 height 51
click at [1022, 27] on button "X" at bounding box center [1024, 27] width 6 height 24
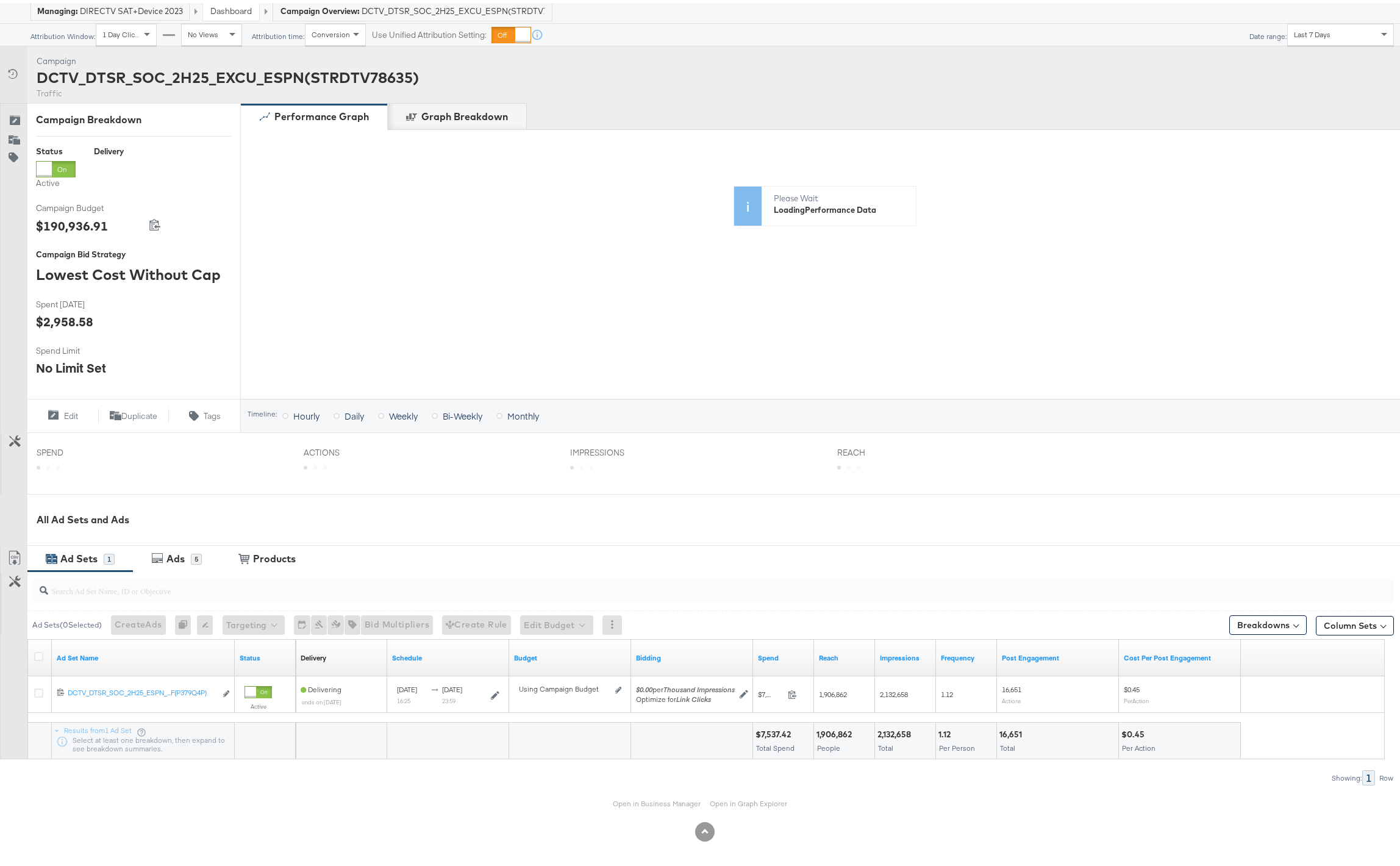
scroll to position [66, 0]
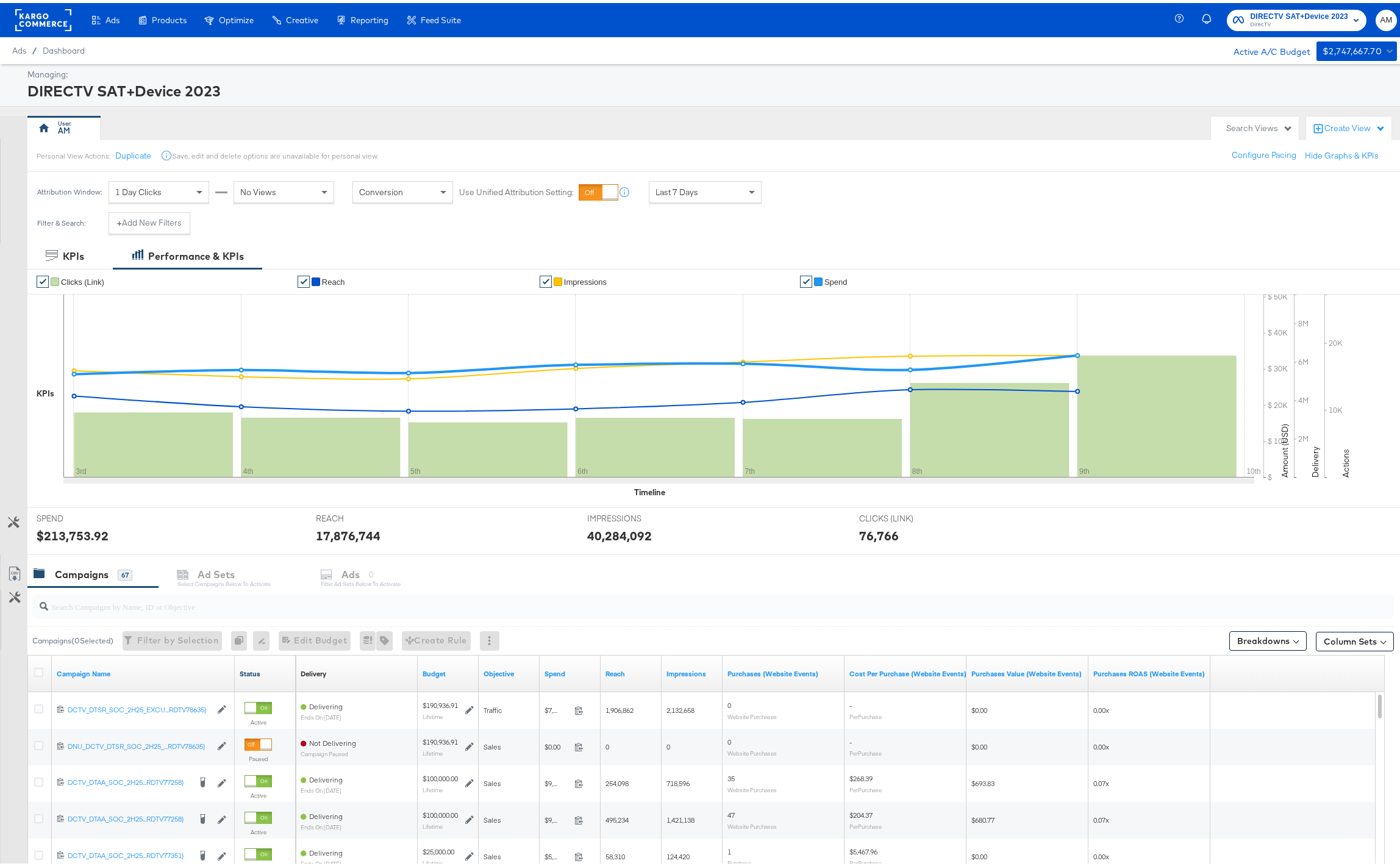
click at [254, 672] on link "Status" at bounding box center [265, 671] width 51 height 10
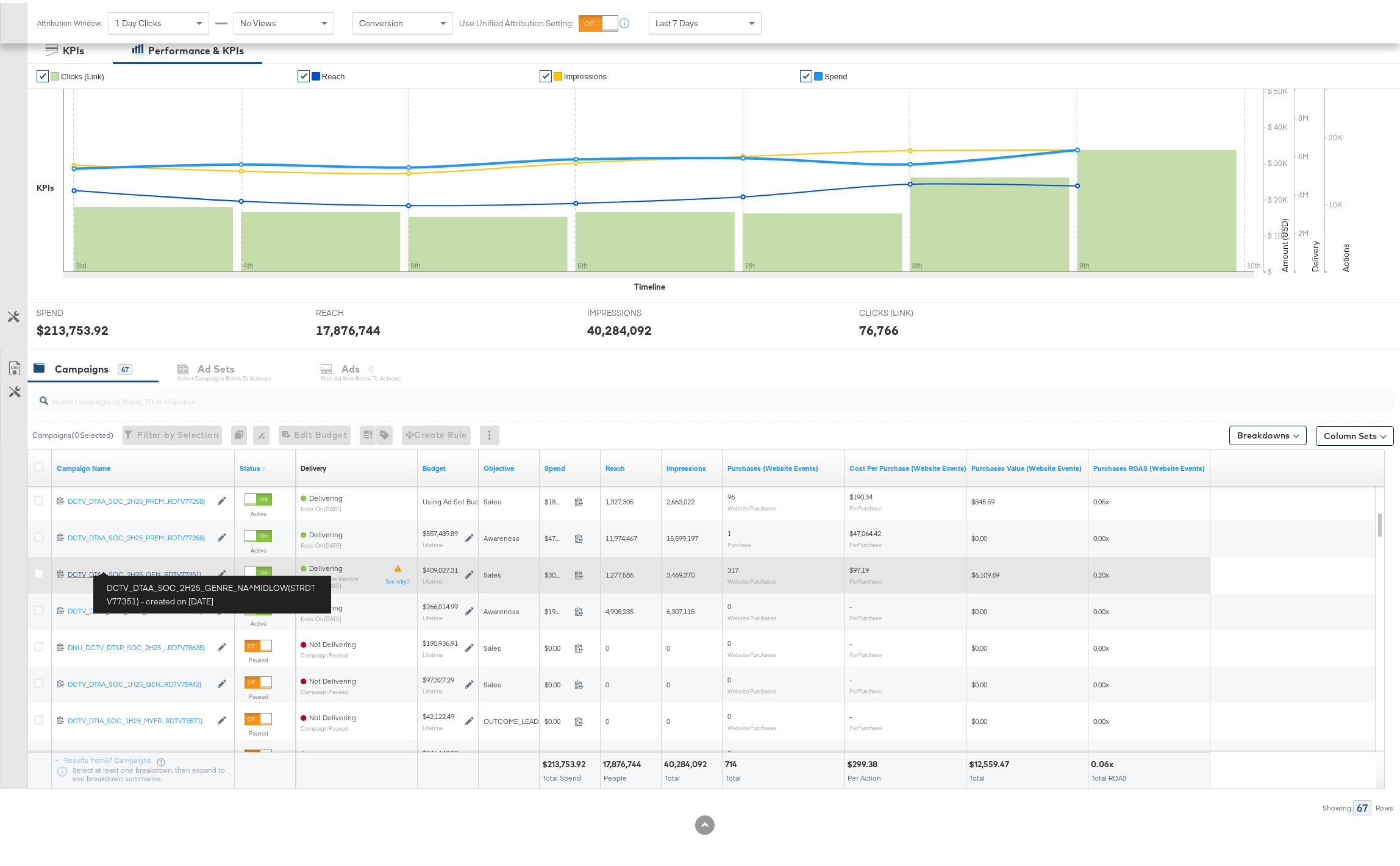
click at [148, 572] on div "DCTV_DTAA_SOC_2H25_GENRE_NA^MIDLOW(STRDTV77351) DCTV_DTAA_SOC_2H25_GEN...RDTV77…" at bounding box center [139, 571] width 143 height 10
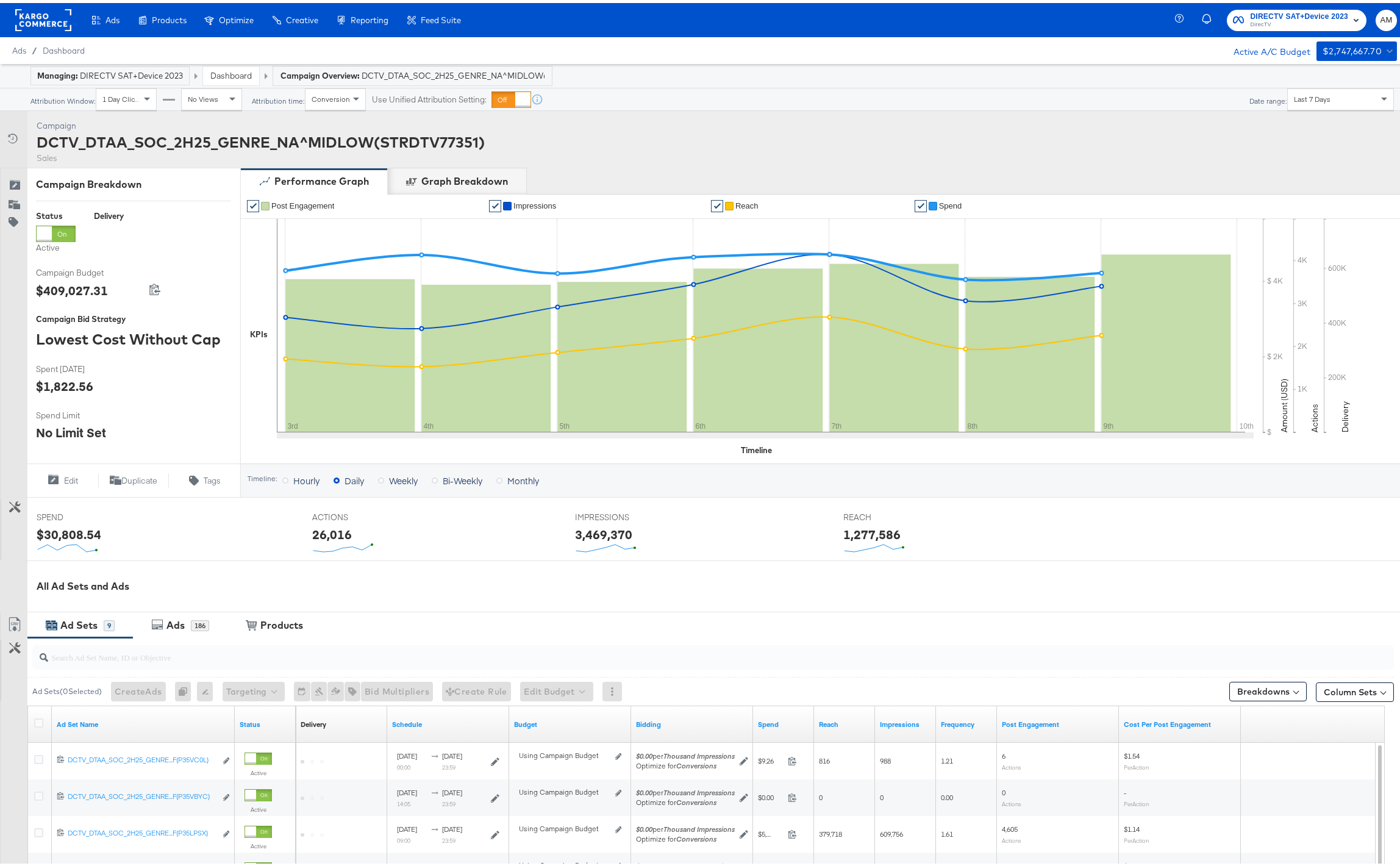
scroll to position [286, 0]
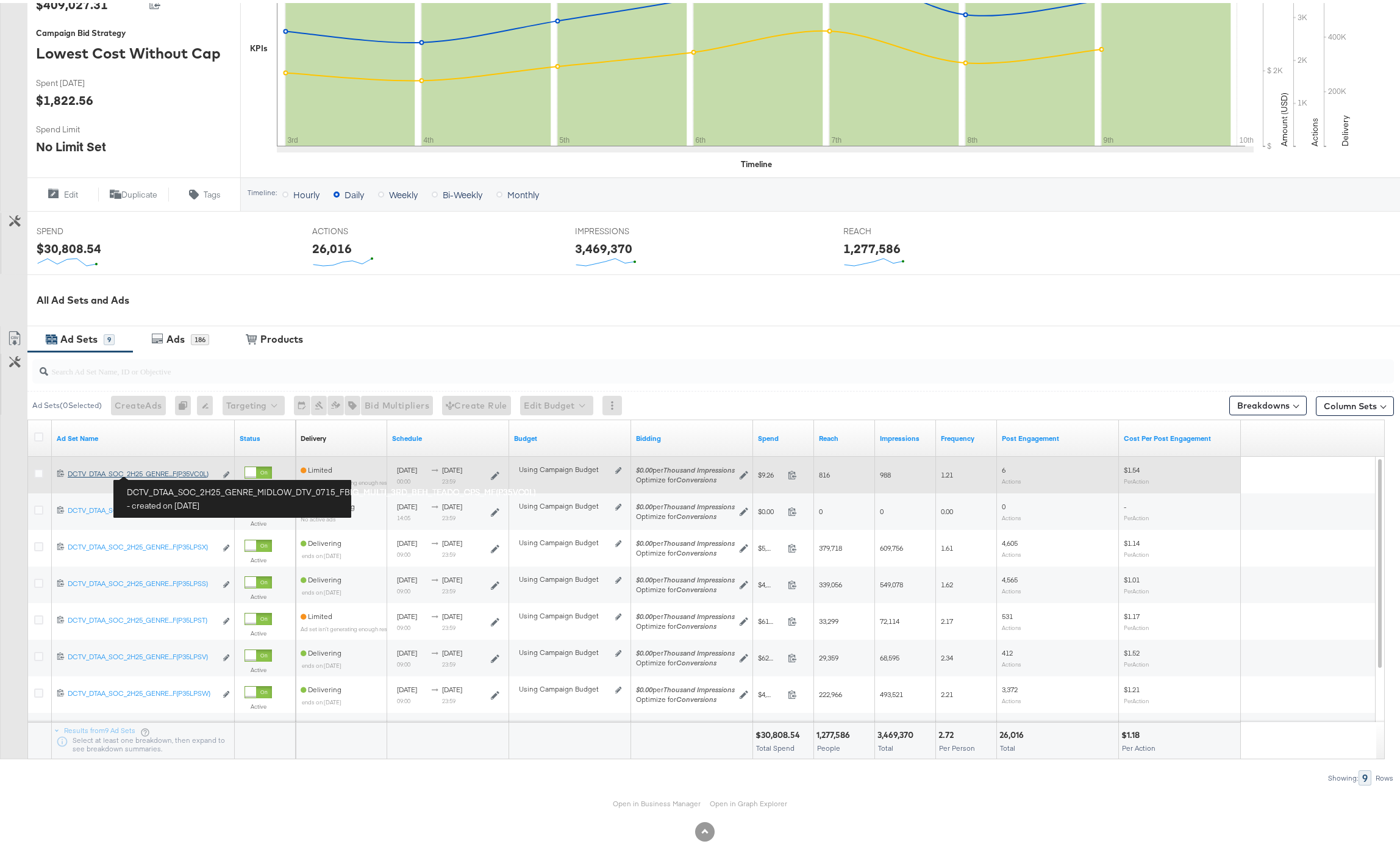
click at [159, 471] on div "DCTV_DTAA_SOC_2H25_GENRE_MIDLOW_DTV_0715_FBIG_MULTI_3RD_BEH_TEADO_CPS_MF(P35VC0…" at bounding box center [142, 471] width 148 height 10
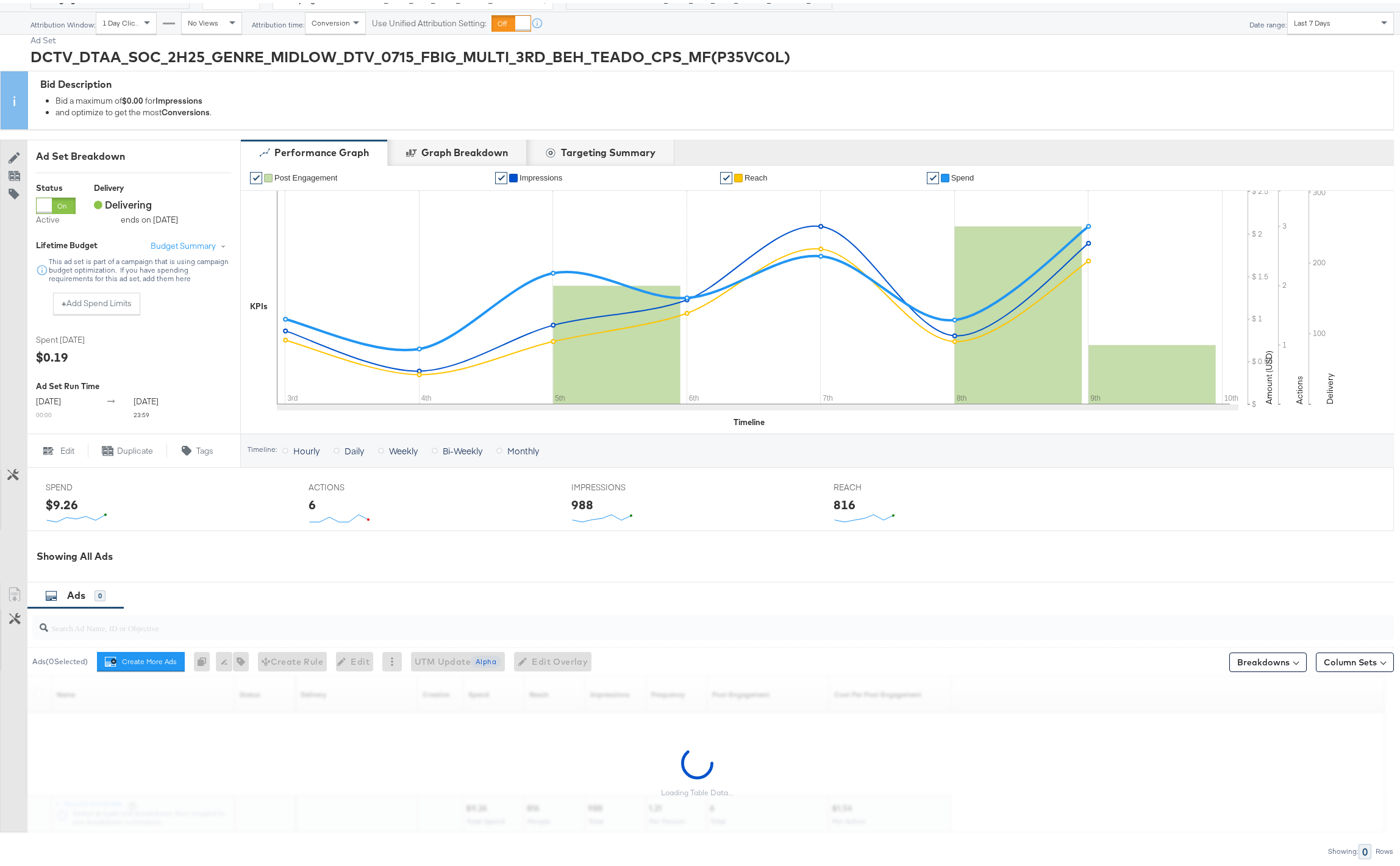
scroll to position [159, 0]
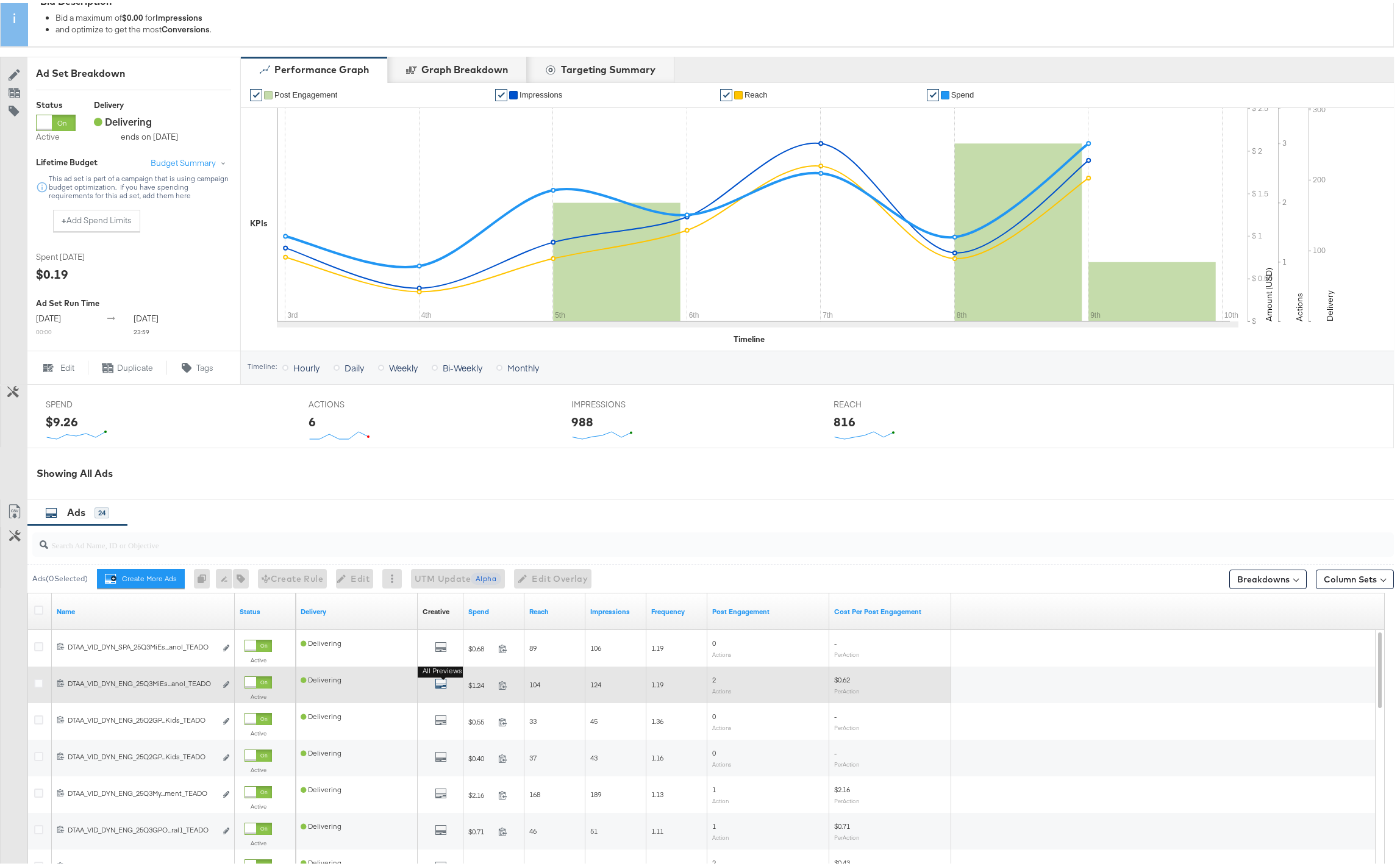
click at [443, 687] on icon "default" at bounding box center [440, 680] width 12 height 12
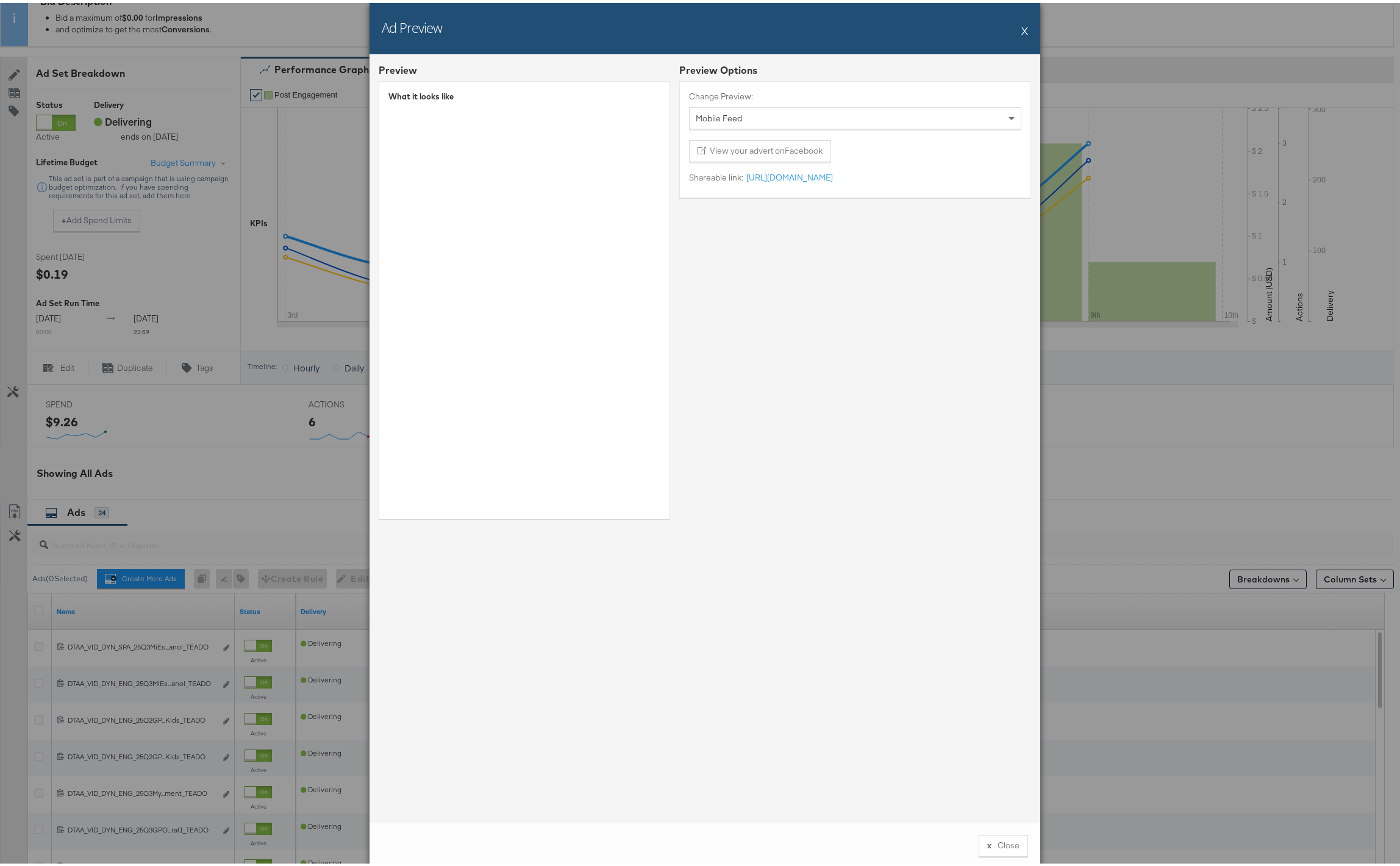
click at [1022, 22] on button "X" at bounding box center [1024, 27] width 6 height 24
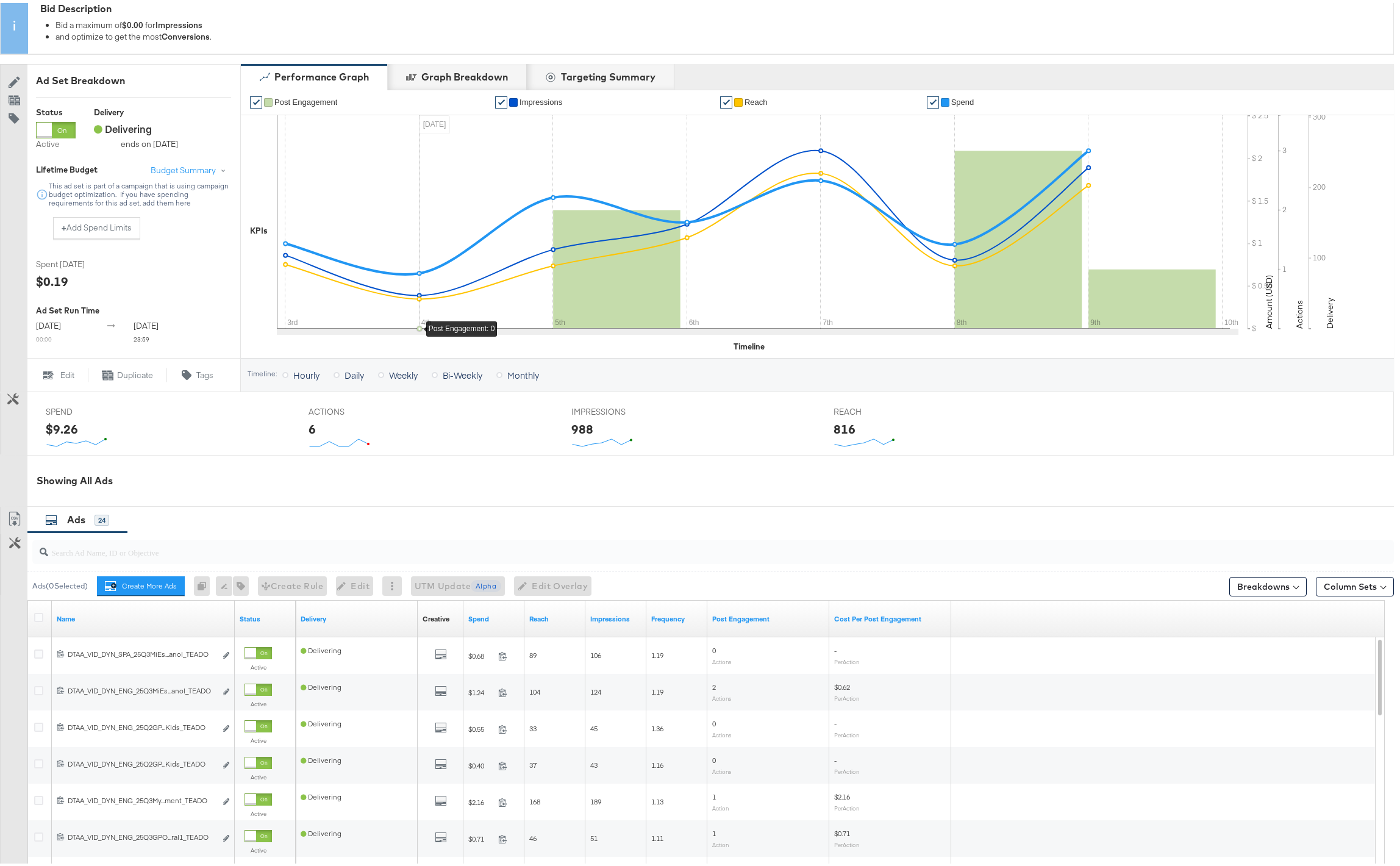
scroll to position [0, 0]
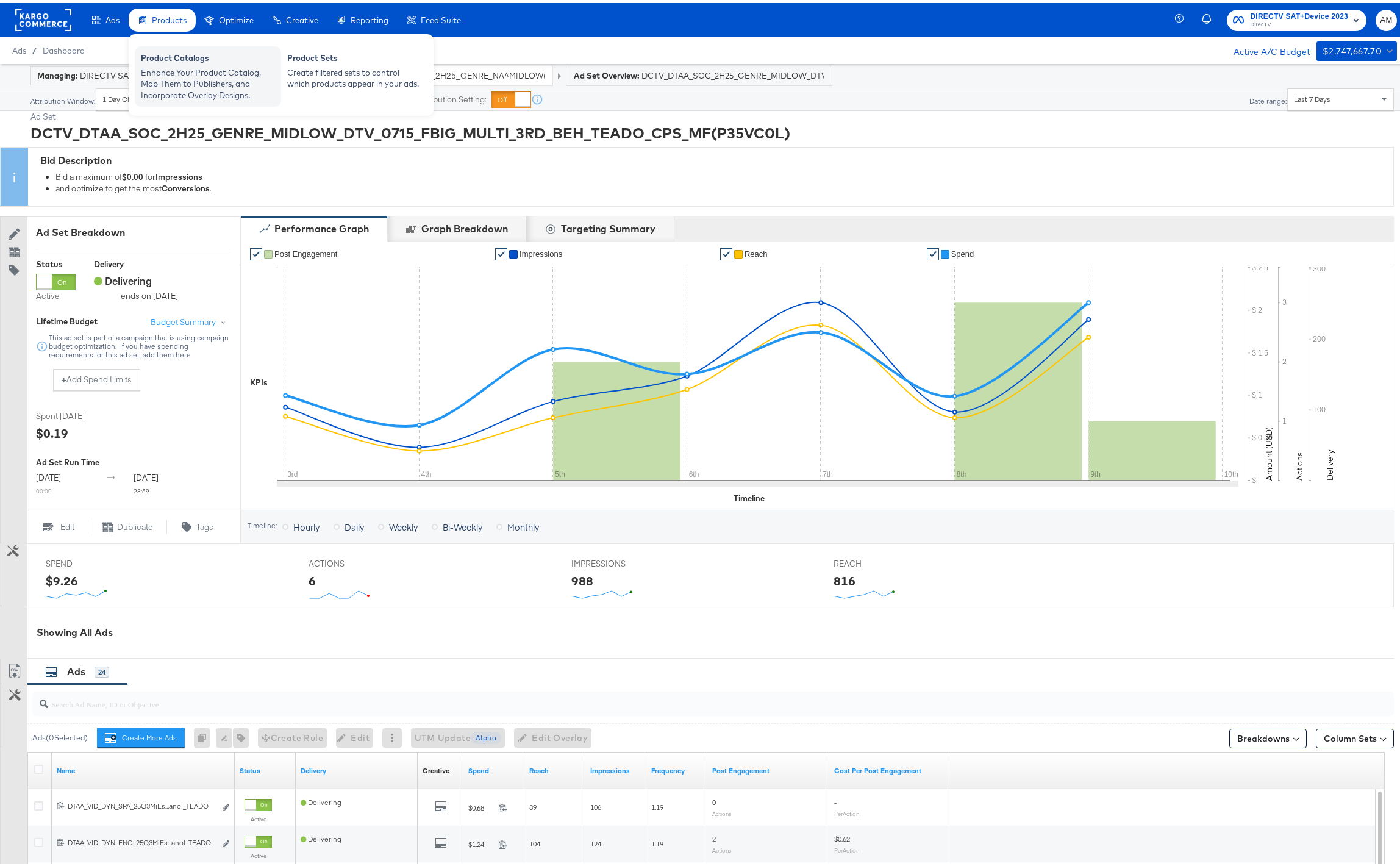
click at [167, 68] on div "Enhance Your Product Catalog, Map Them to Publishers, and Incorporate Overlay D…" at bounding box center [207, 80] width 134 height 34
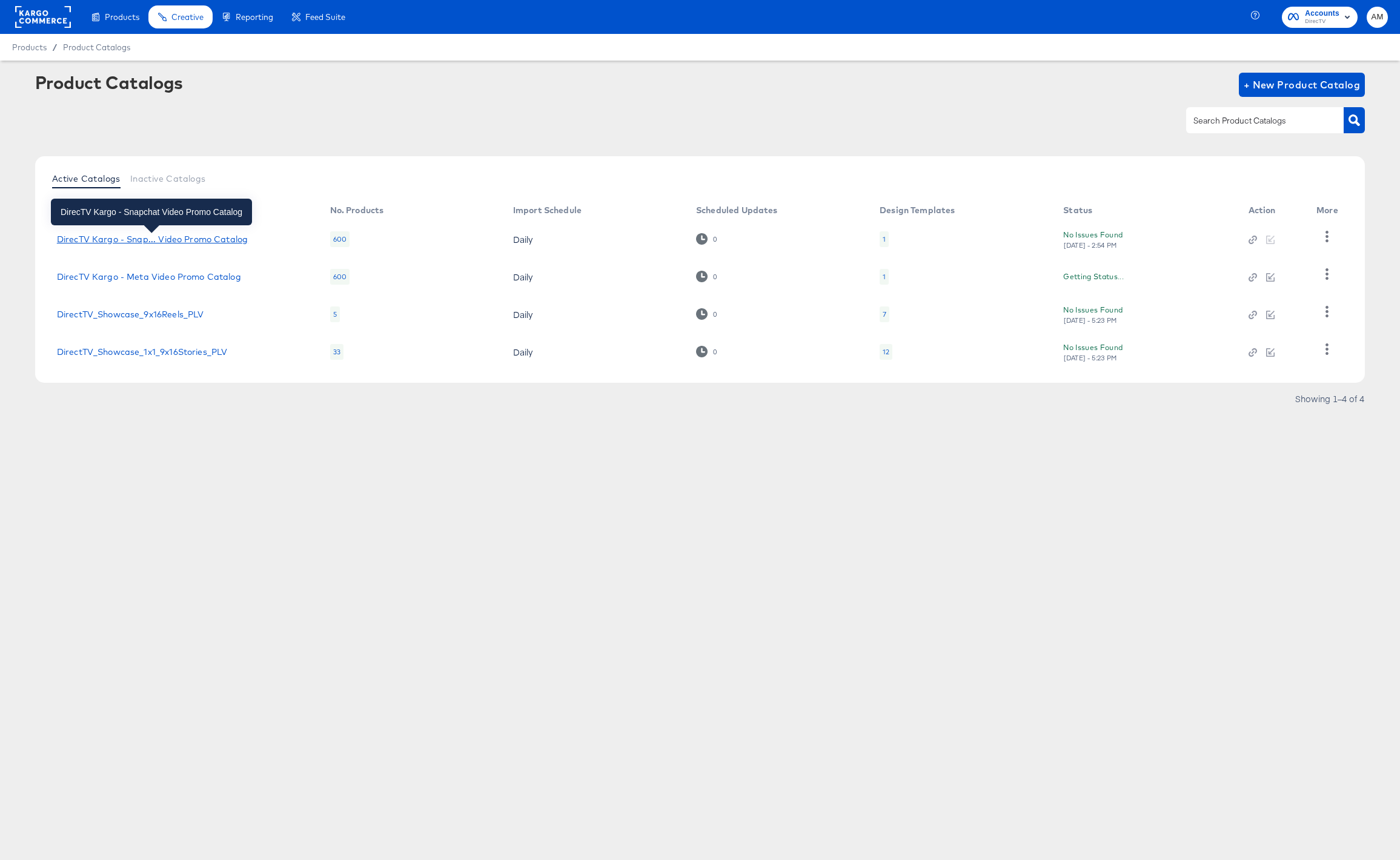
click at [132, 240] on div "DirecTV Kargo - Snap... Video Promo Catalog" at bounding box center [153, 239] width 191 height 10
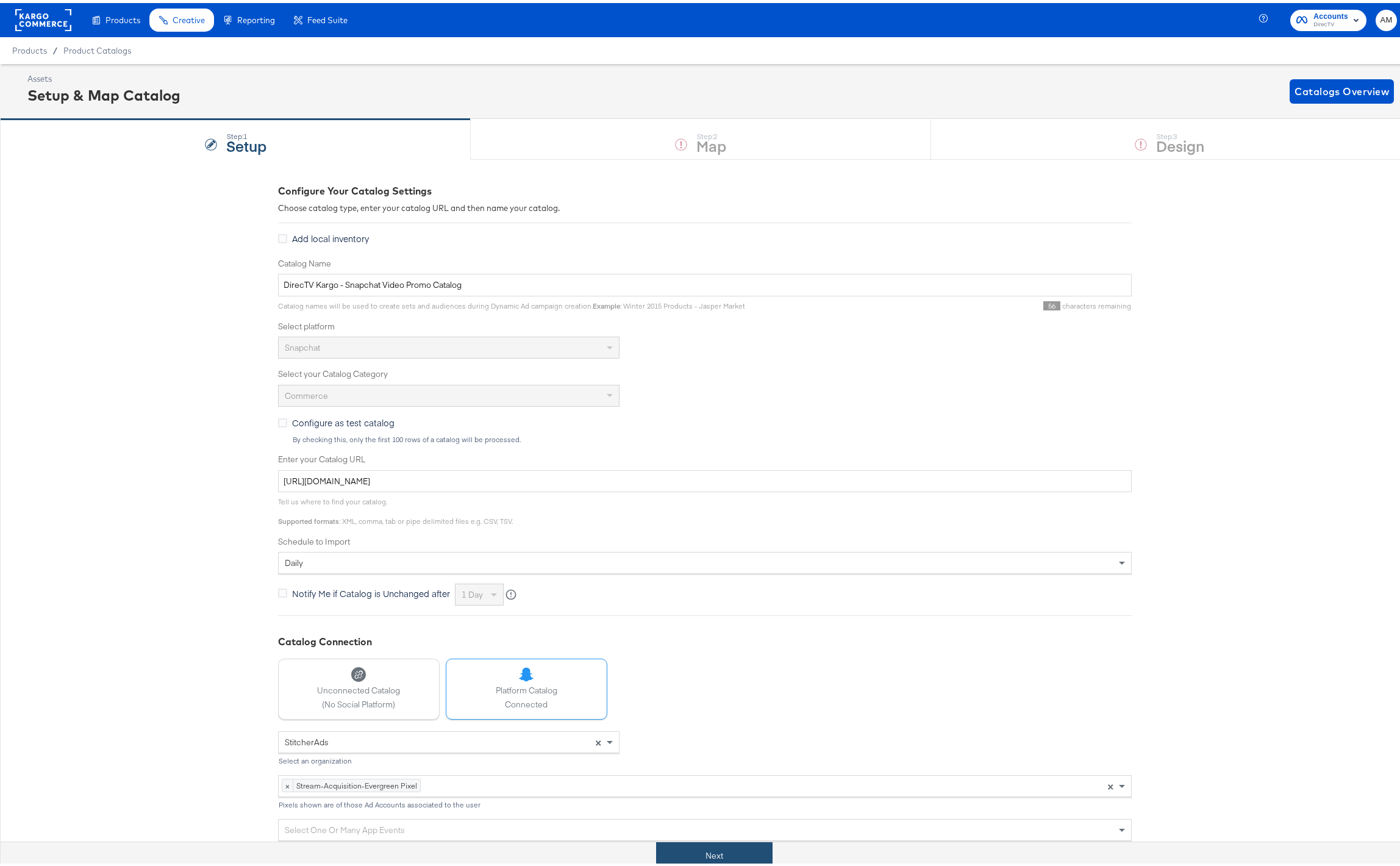
click at [672, 848] on button "Next" at bounding box center [714, 853] width 117 height 28
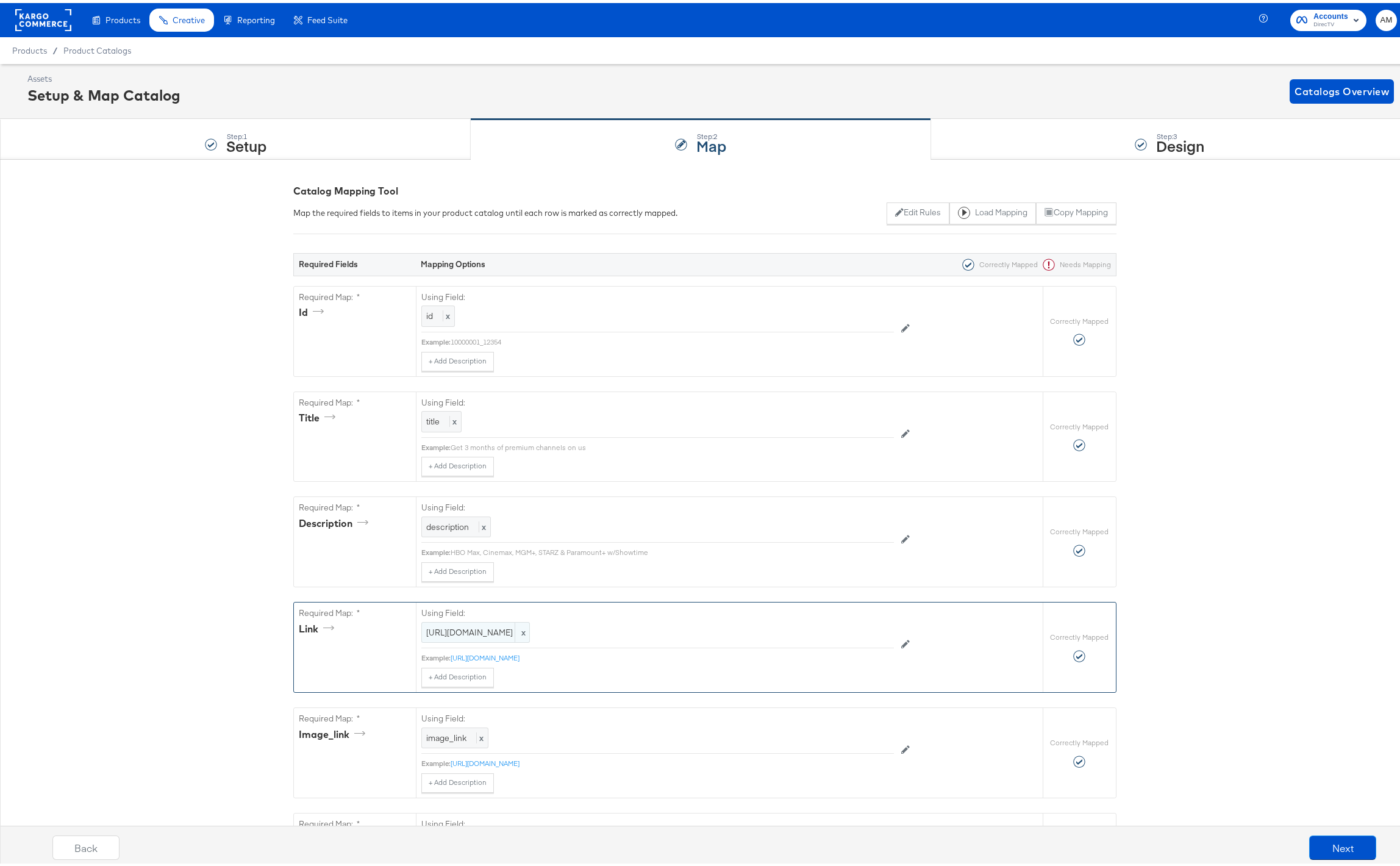
click at [525, 636] on span "https://ad.doubleclick.net/ddm/trackclk/N1799550.3958212PMPRECISIONFACEB/B33808…" at bounding box center [476, 629] width 99 height 12
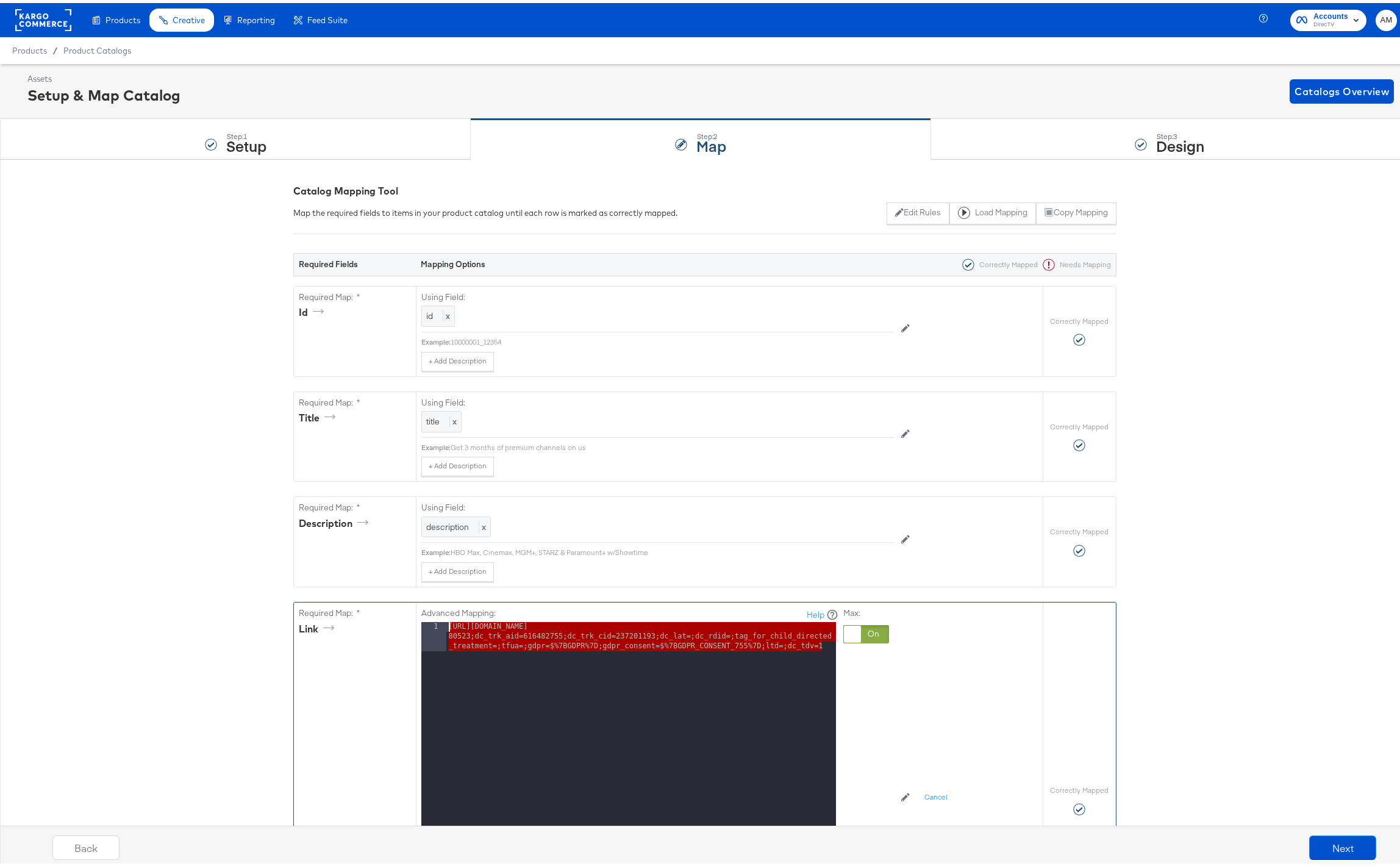
drag, startPoint x: 740, startPoint y: 639, endPoint x: 412, endPoint y: 614, distance: 329.0
click at [416, 614] on div "Advanced Mapping: Help 1 https://ad.doubleclick.net/ddm/trackclk/N1799550.39582…" at bounding box center [730, 797] width 627 height 395
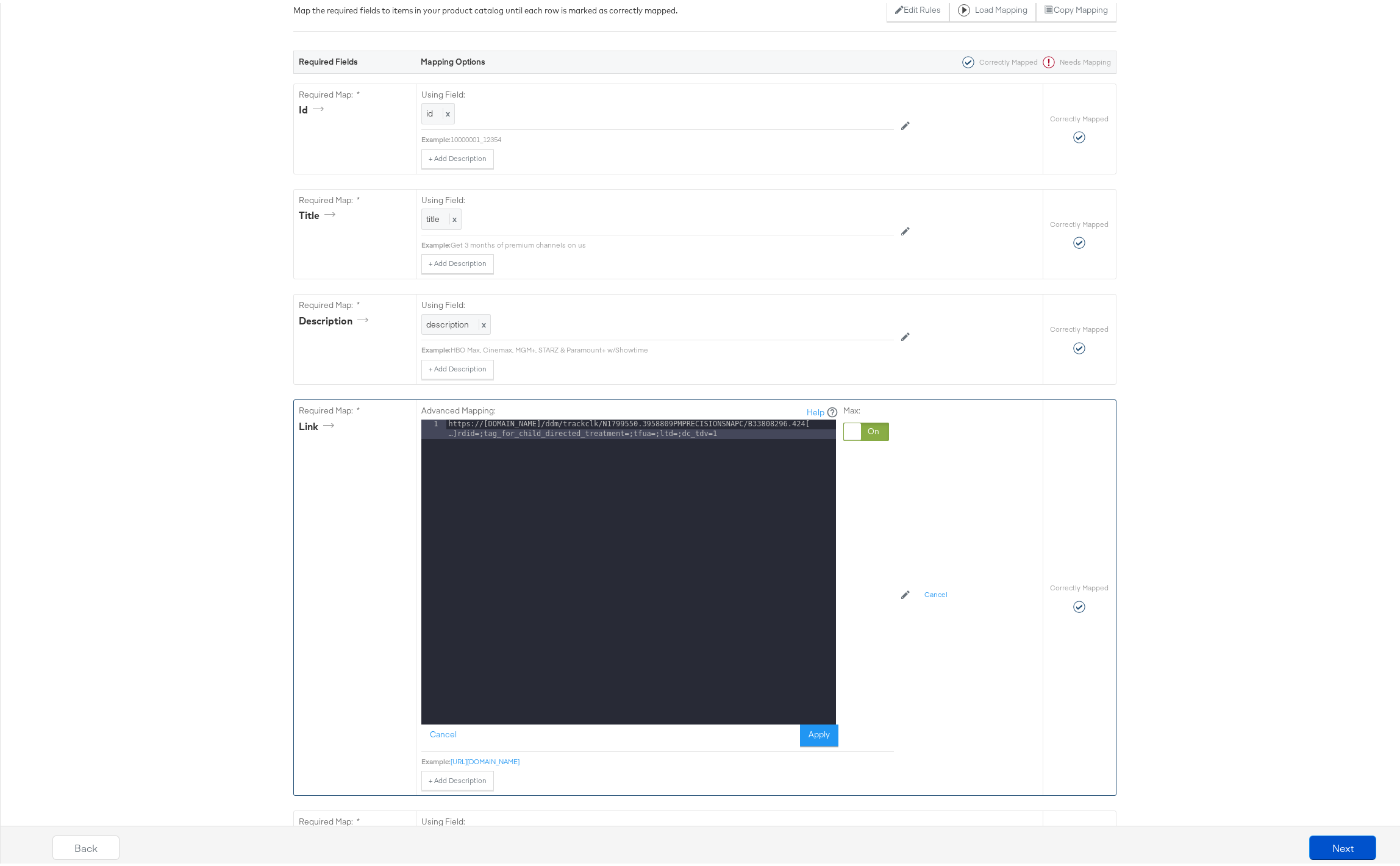
scroll to position [203, 0]
click at [820, 729] on button "Apply" at bounding box center [820, 732] width 39 height 22
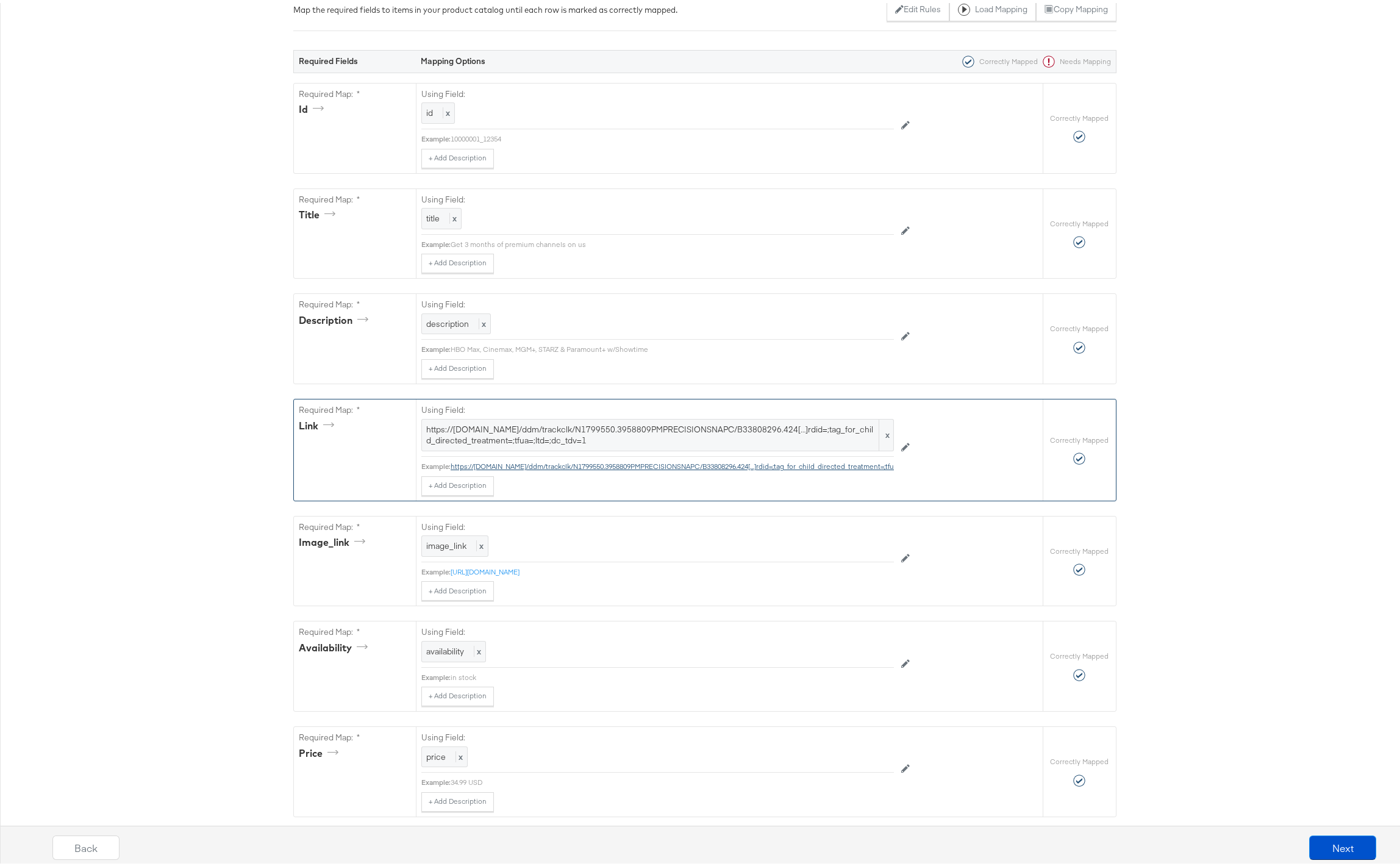
click at [691, 462] on ardid=;tag_for_child_directed_treatment=;tfua=;ltd=;dc_tdv=1"] "https://ad.doubleclick.net/ddm/trackclk/N1799550.3958809PMPRECISIONSNAPC/B33808…" at bounding box center [698, 464] width 494 height 9
click at [686, 436] on span "https://ad.doubleclick.net/ddm/trackclk/N1799550.3958809PMPRECISIONSNAPC/B33808…" at bounding box center [658, 432] width 463 height 22
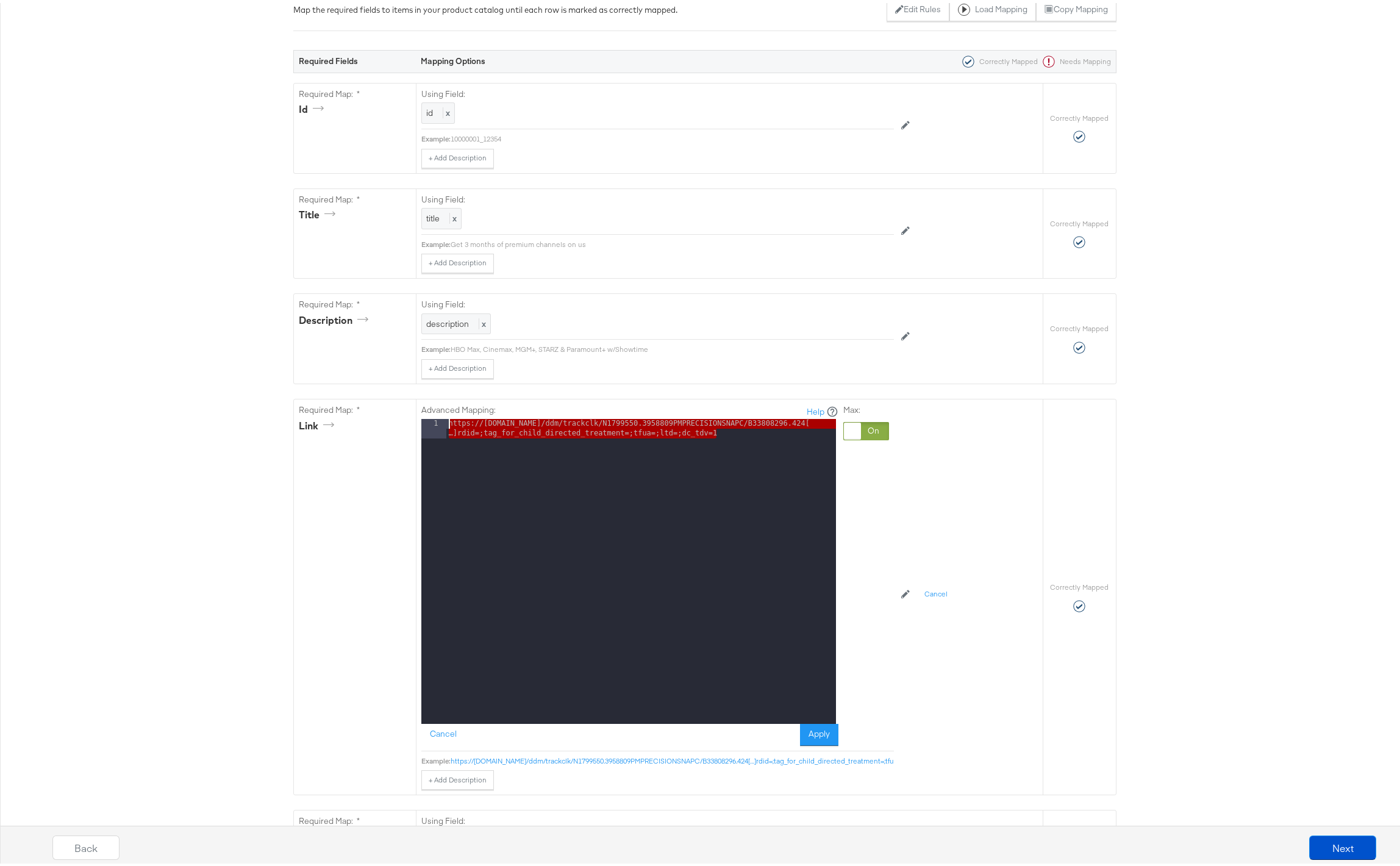
drag, startPoint x: 744, startPoint y: 432, endPoint x: 212, endPoint y: 390, distance: 533.7
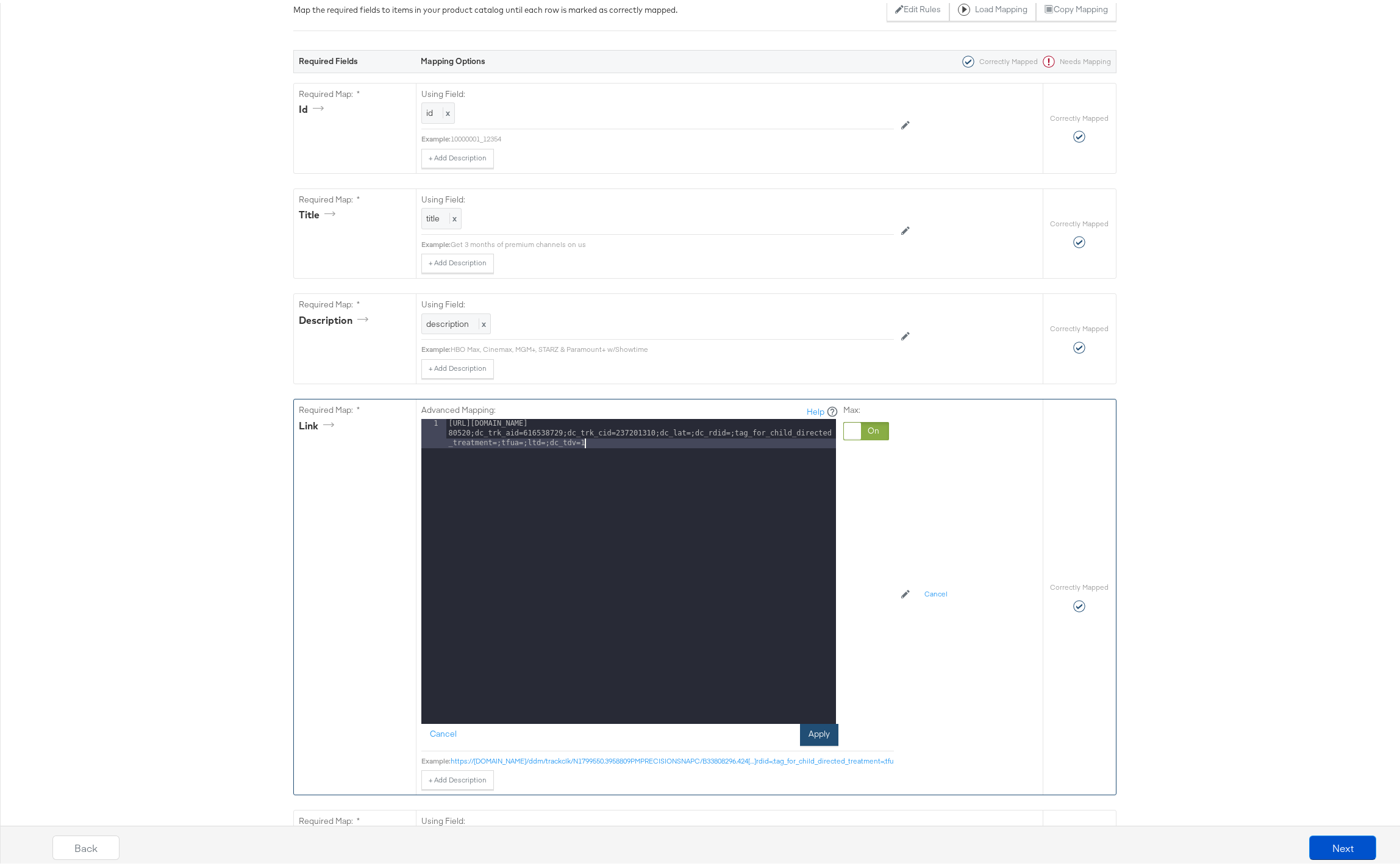
click at [805, 733] on button "Apply" at bounding box center [820, 732] width 39 height 22
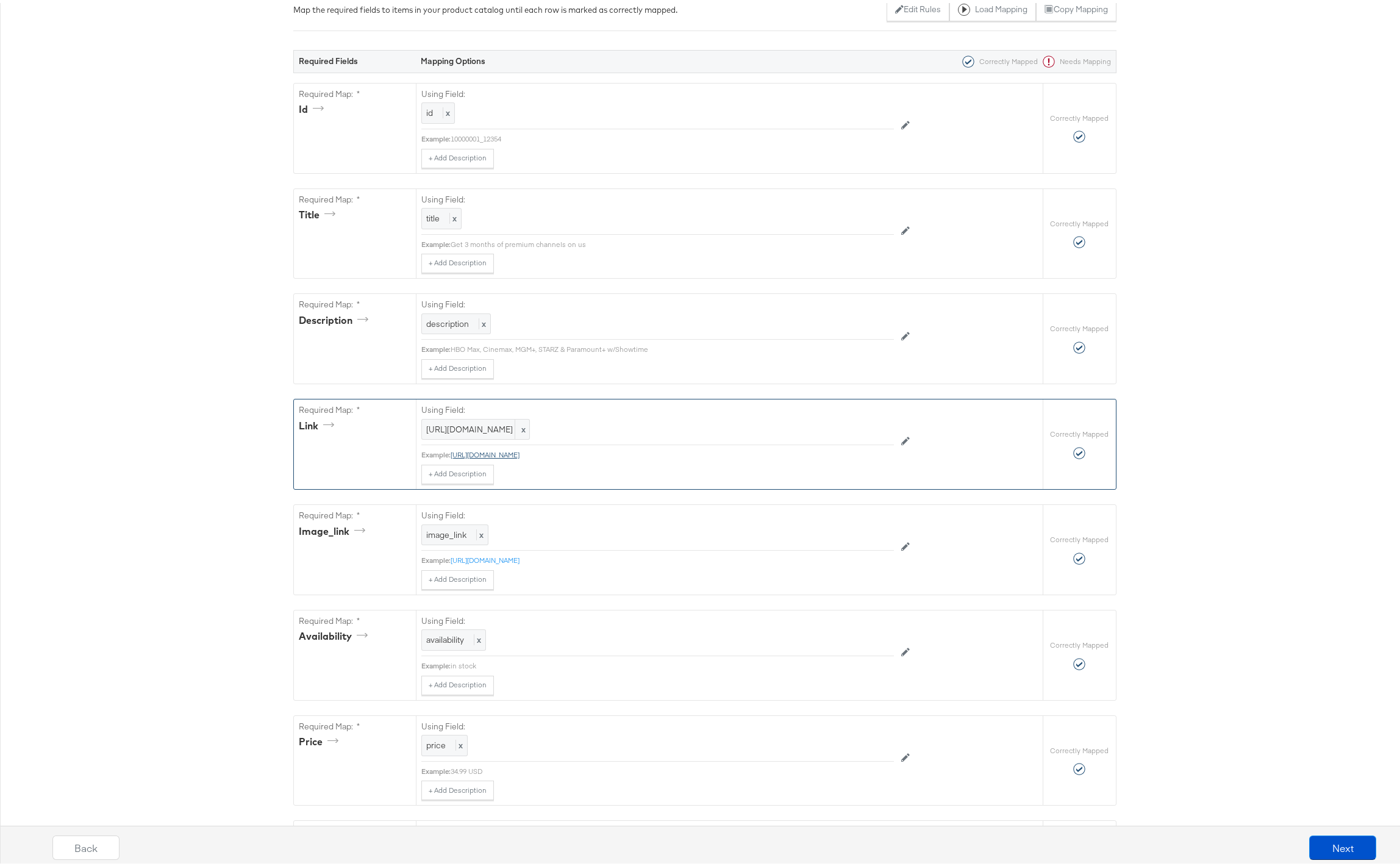
click at [520, 456] on link "https://ad.doubleclick.net/ddm/trackclk/N1799550.3958809PMPRECISIONSNAPC/B33808…" at bounding box center [485, 452] width 68 height 9
click at [1314, 847] on button "Next" at bounding box center [1343, 845] width 68 height 24
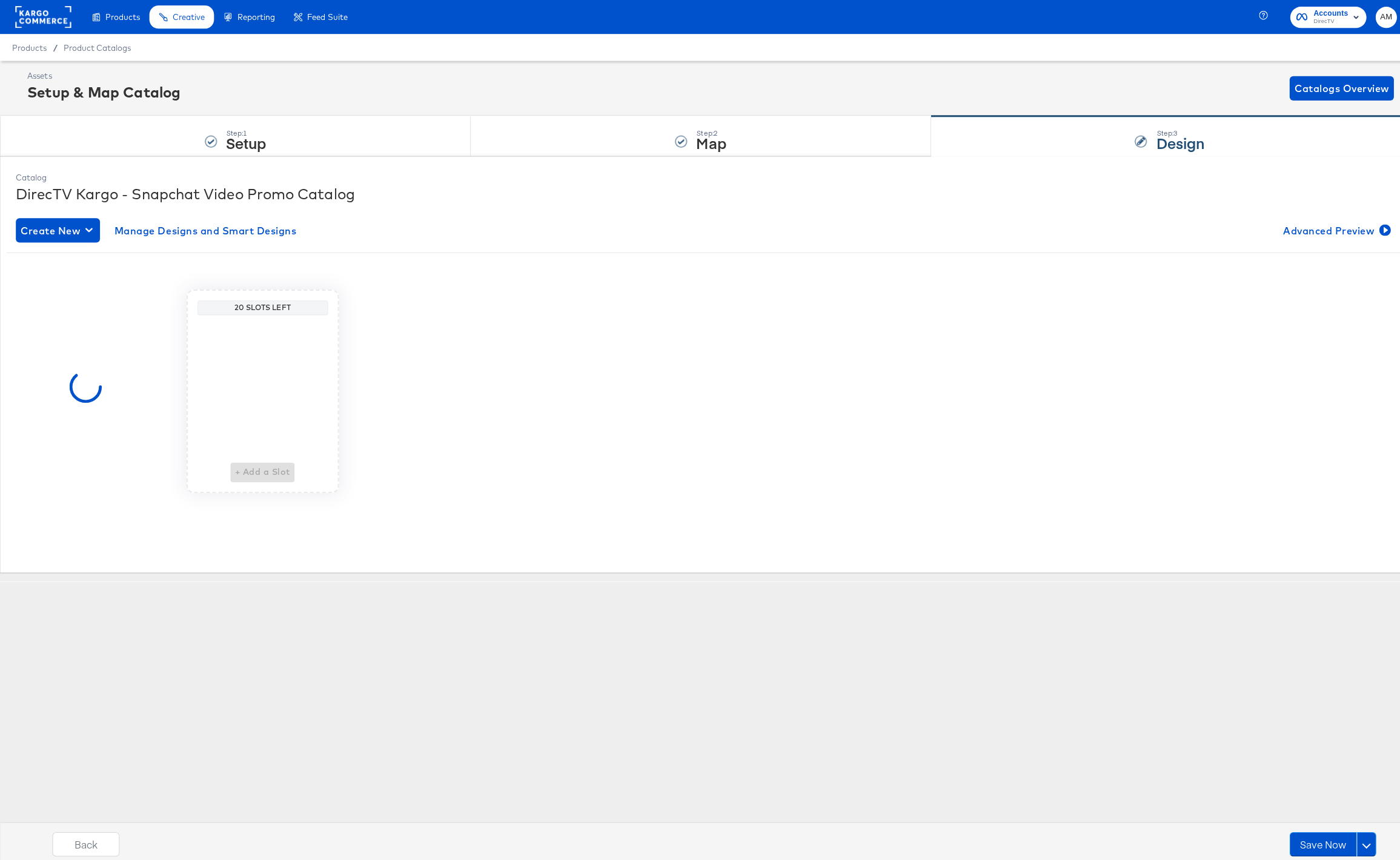
scroll to position [0, 0]
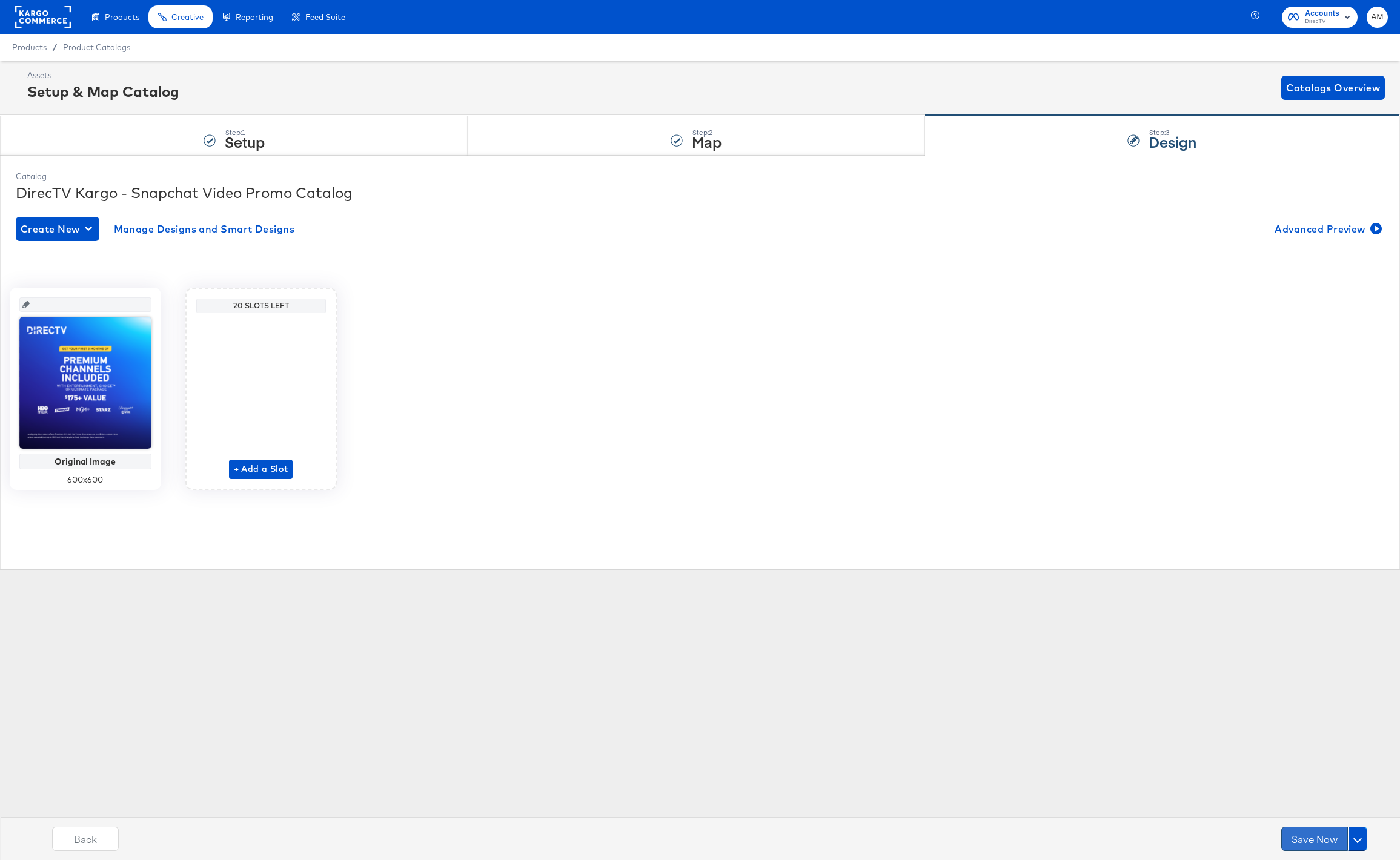
click at [1295, 836] on button "Save Now" at bounding box center [1315, 839] width 67 height 24
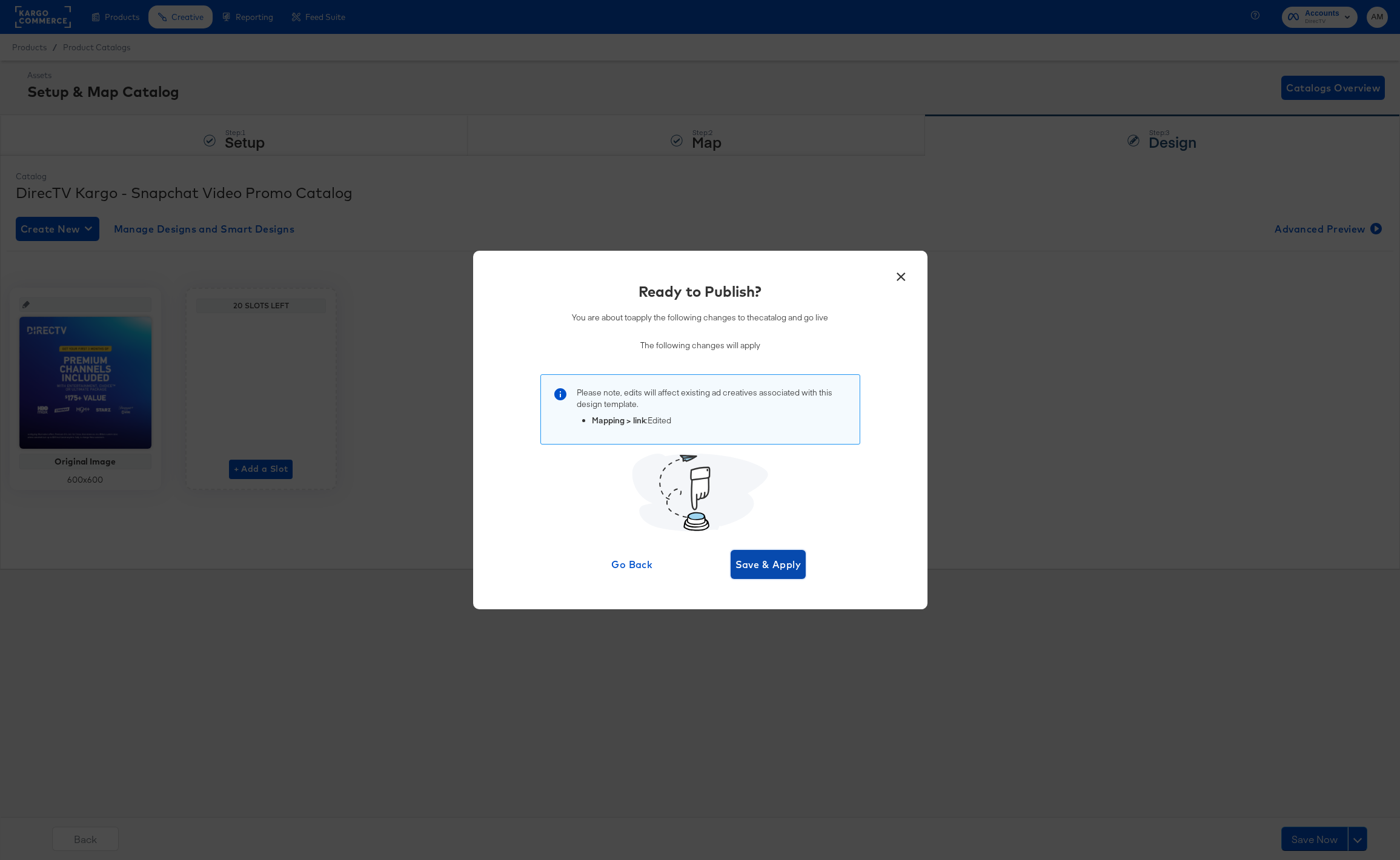
click at [763, 562] on span "Save & Apply" at bounding box center [768, 564] width 66 height 17
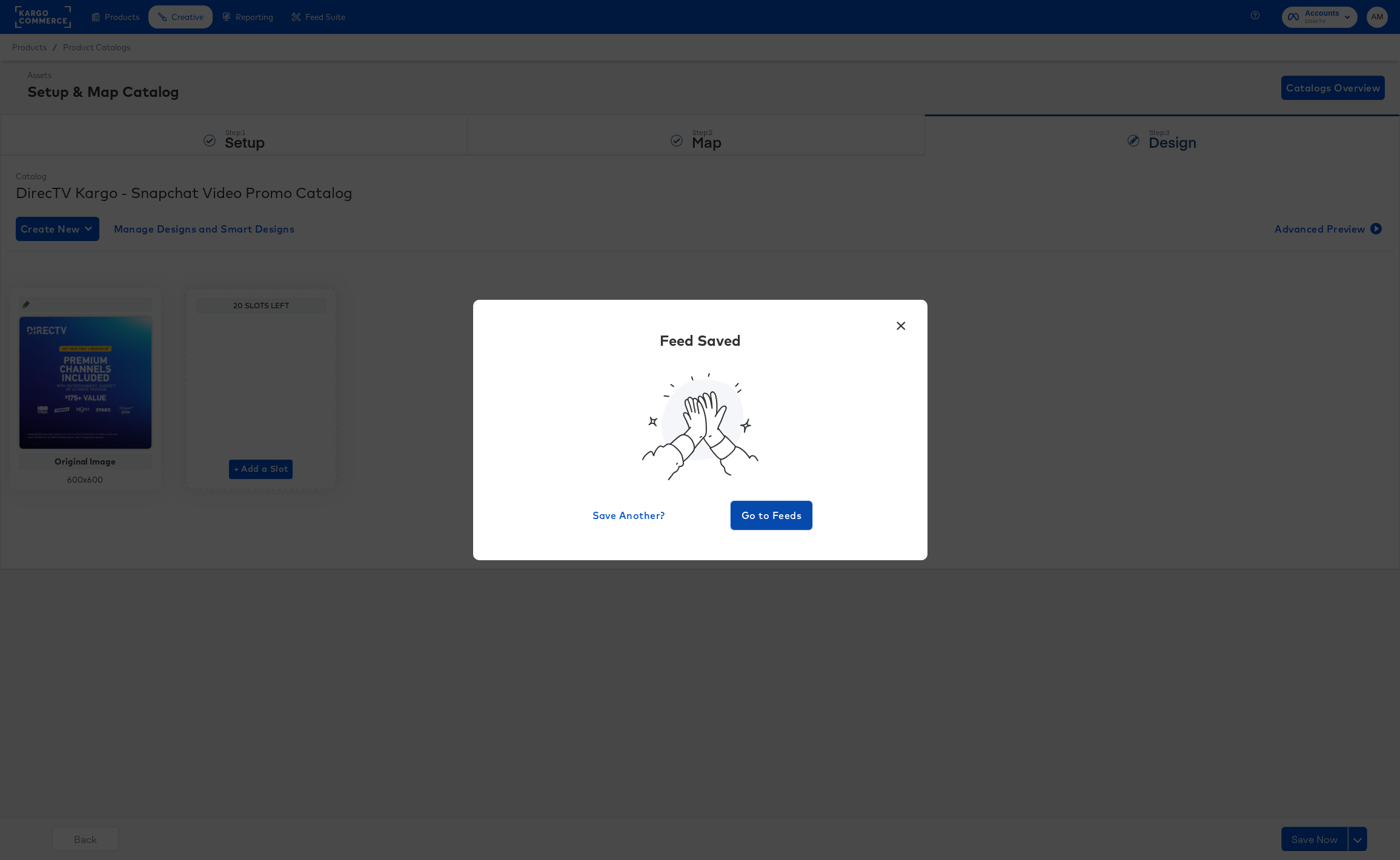
click at [757, 507] on span "Go to Feeds" at bounding box center [771, 515] width 73 height 17
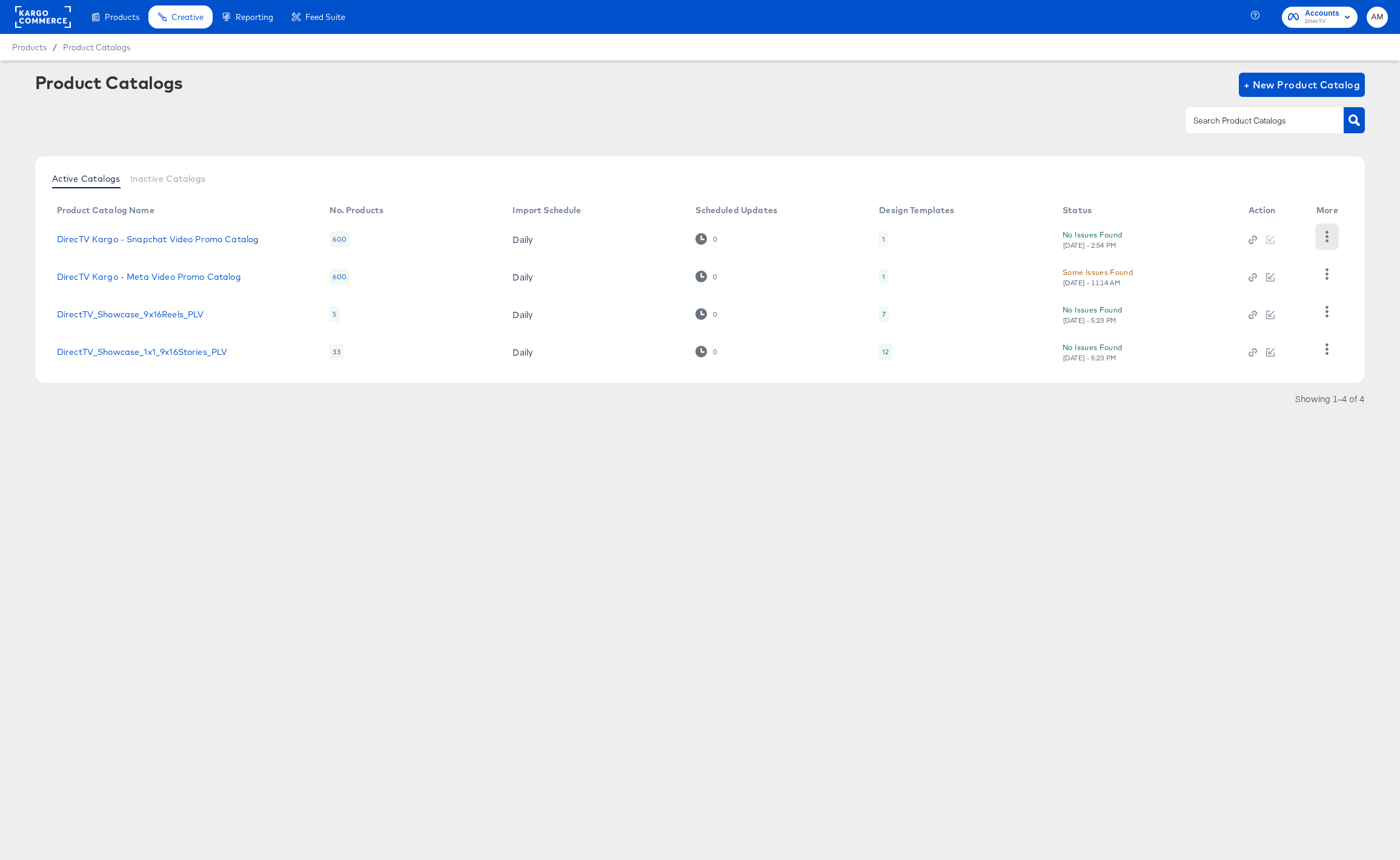
click at [1323, 235] on icon "button" at bounding box center [1326, 236] width 12 height 12
click at [1258, 254] on div "HUD Checks (Internal)" at bounding box center [1277, 255] width 121 height 19
click at [22, 30] on div at bounding box center [42, 17] width 56 height 34
click at [28, 17] on rect at bounding box center [42, 17] width 56 height 22
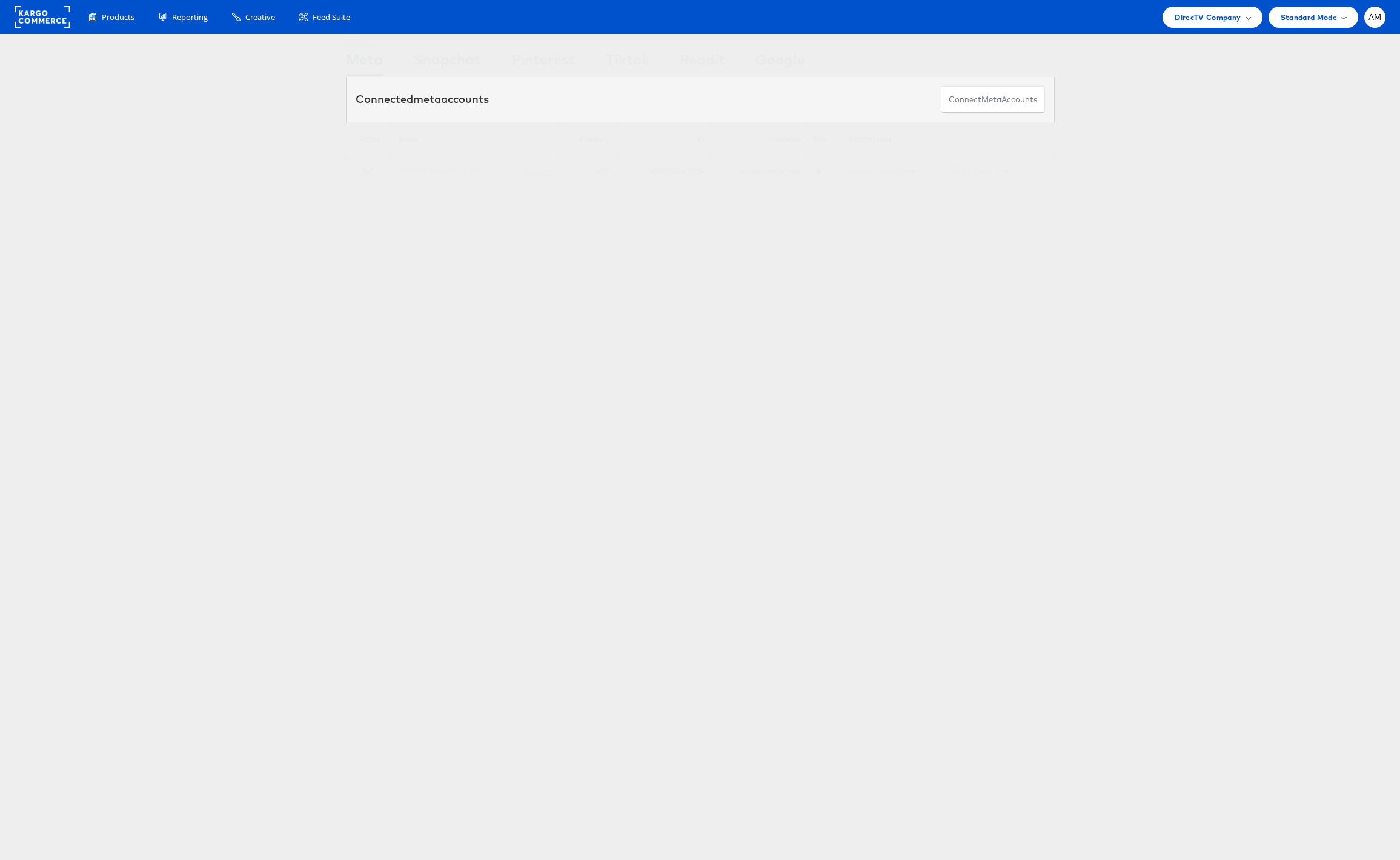
click at [1198, 17] on span "DirecTV Company" at bounding box center [1208, 17] width 66 height 13
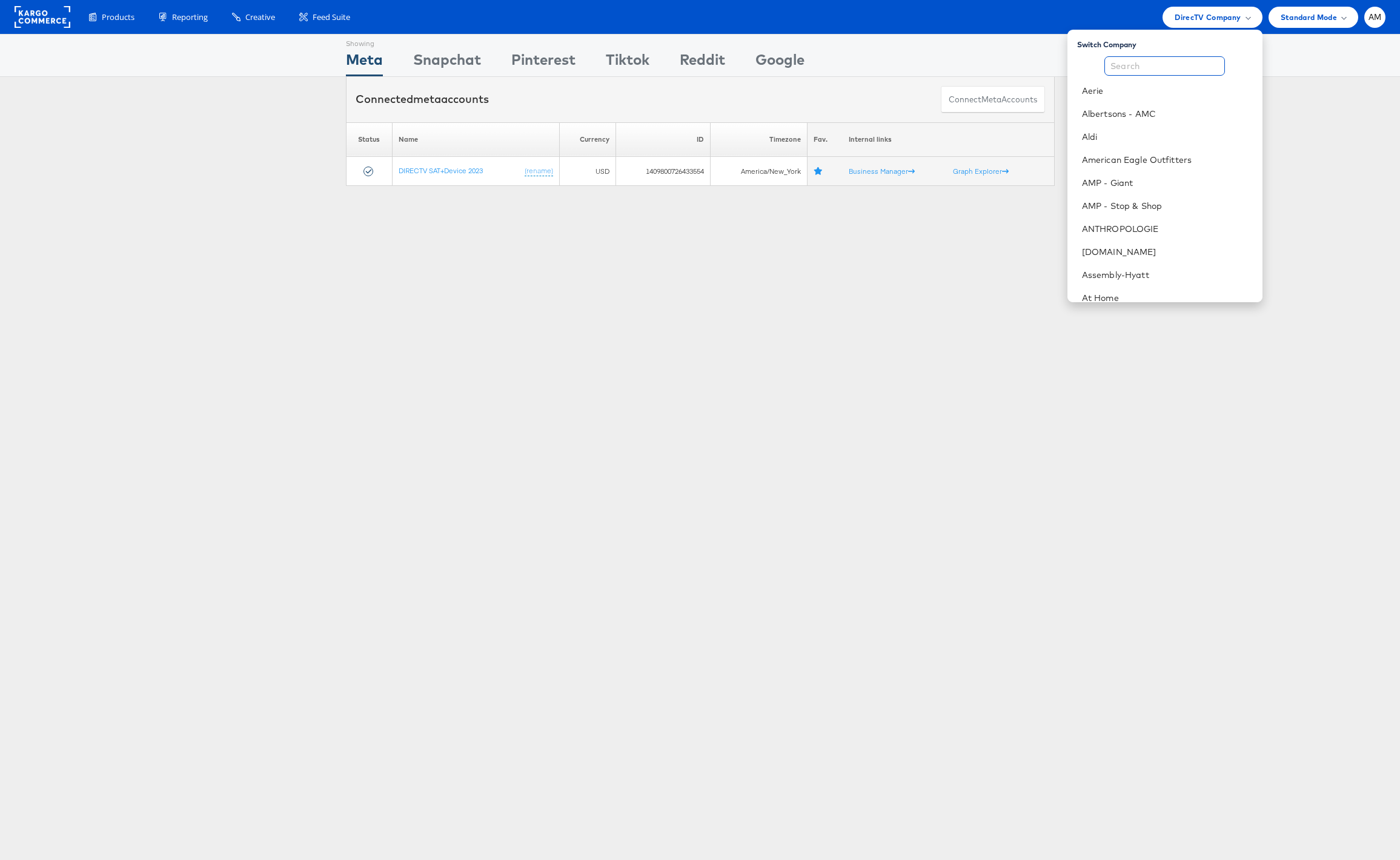
click at [1160, 63] on input "text" at bounding box center [1165, 65] width 120 height 19
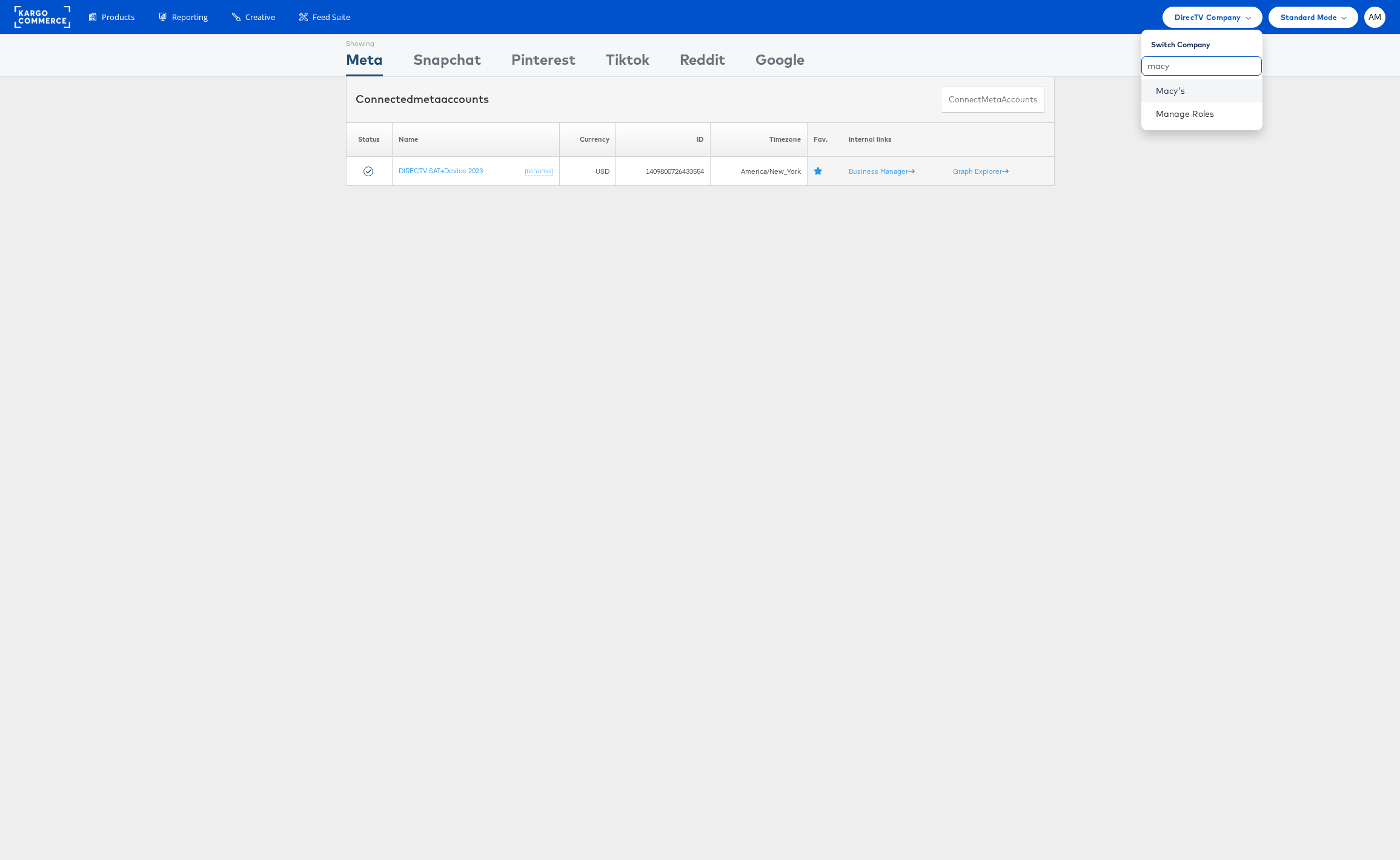
type input "macy"
click at [1168, 94] on link "Macy's" at bounding box center [1204, 90] width 97 height 12
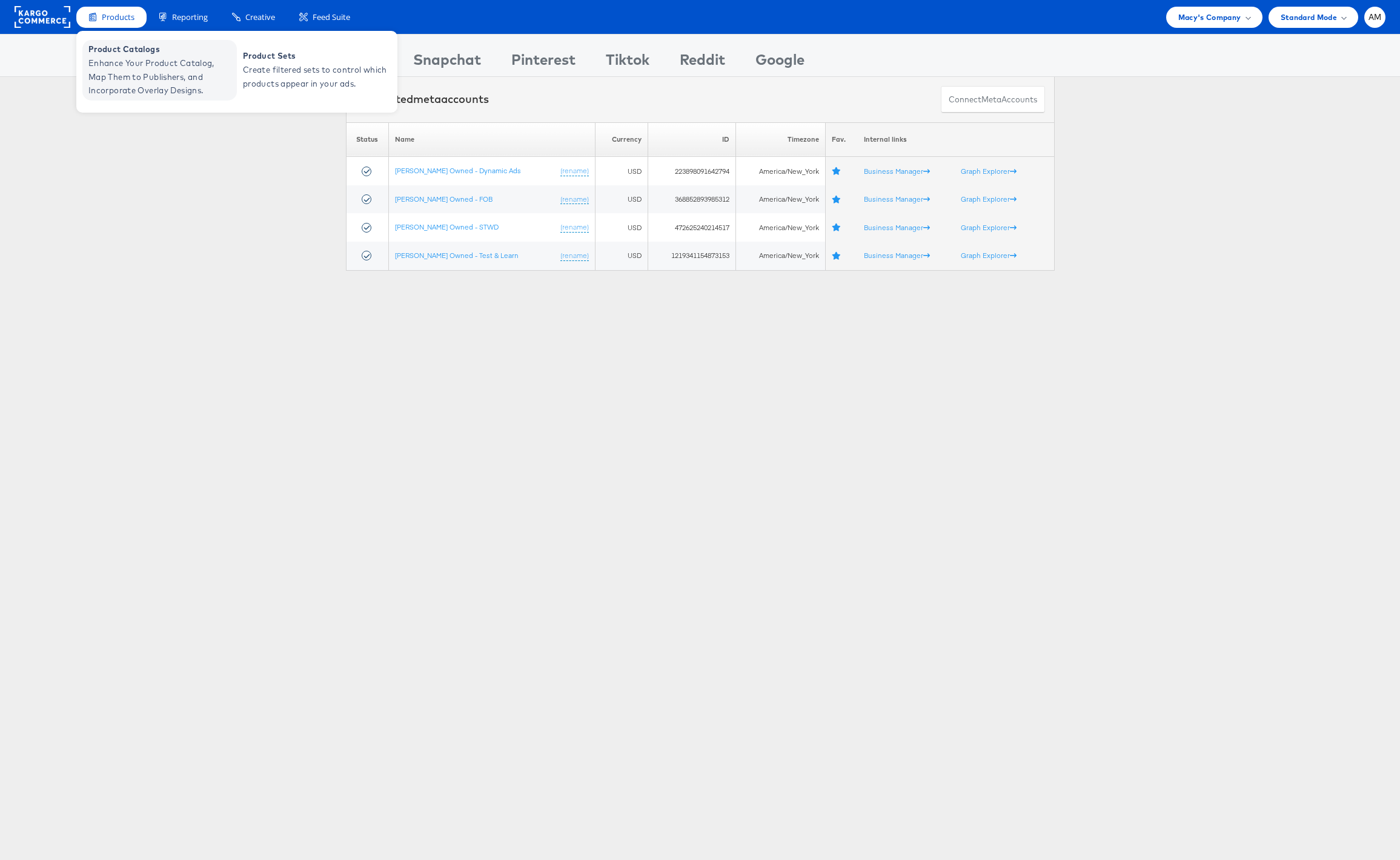
click at [132, 67] on span "Enhance Your Product Catalog, Map Them to Publishers, and Incorporate Overlay D…" at bounding box center [161, 76] width 145 height 41
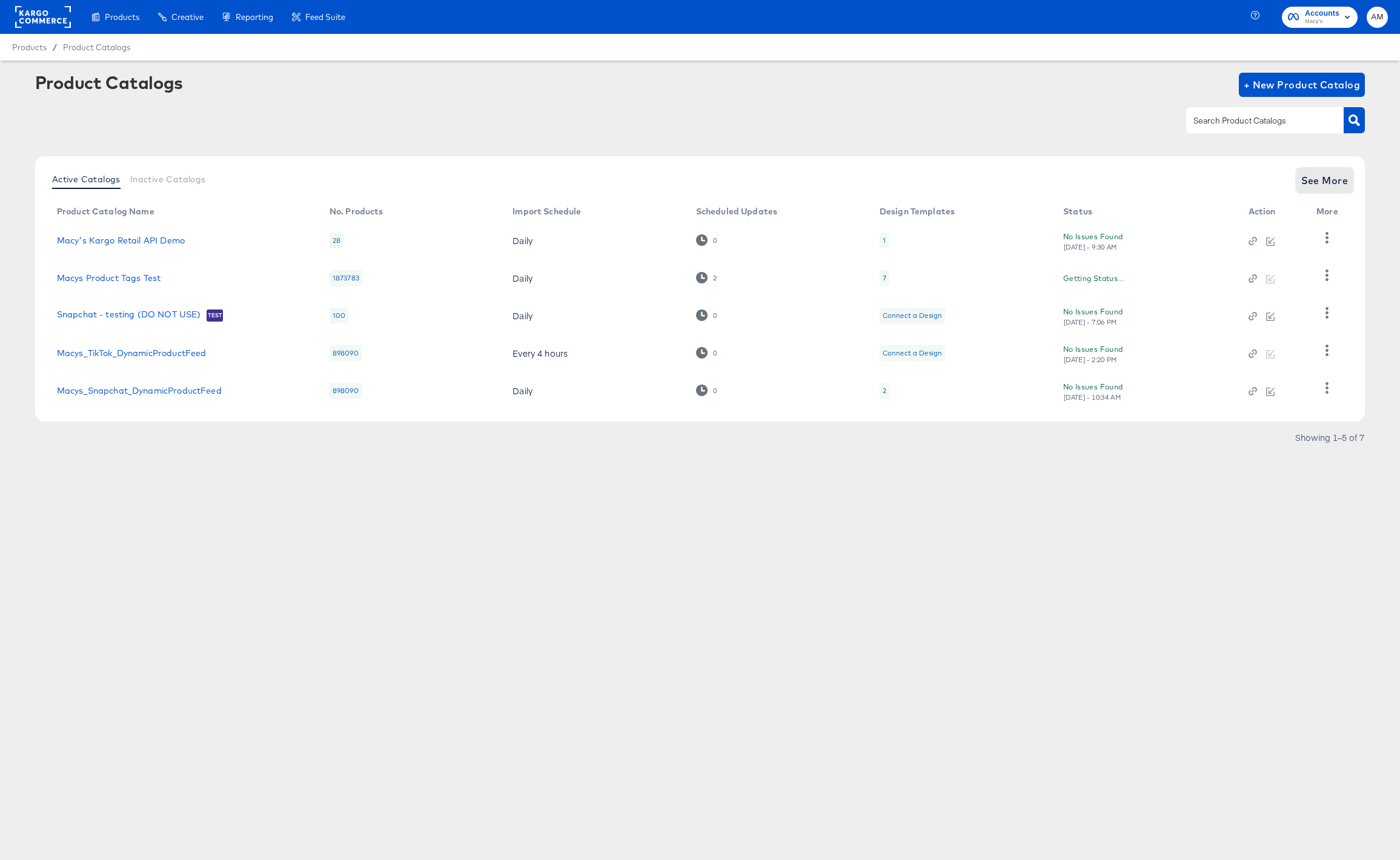
click at [1320, 180] on span "See More" at bounding box center [1325, 180] width 47 height 17
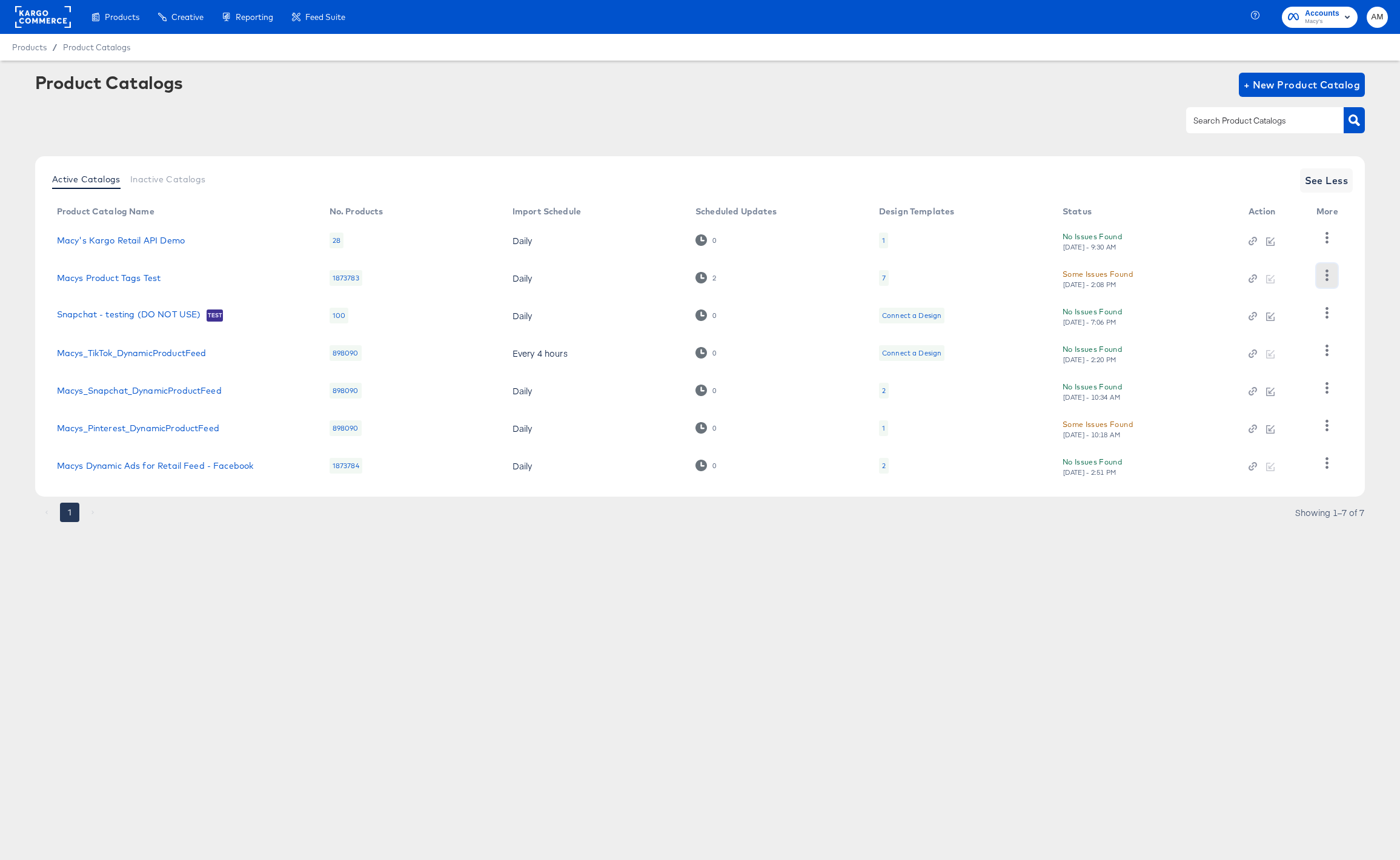
click at [1332, 279] on icon "button" at bounding box center [1326, 275] width 12 height 12
click at [1273, 362] on div "HUD Checks (Internal)" at bounding box center [1277, 358] width 121 height 19
